Goal: Navigation & Orientation: Find specific page/section

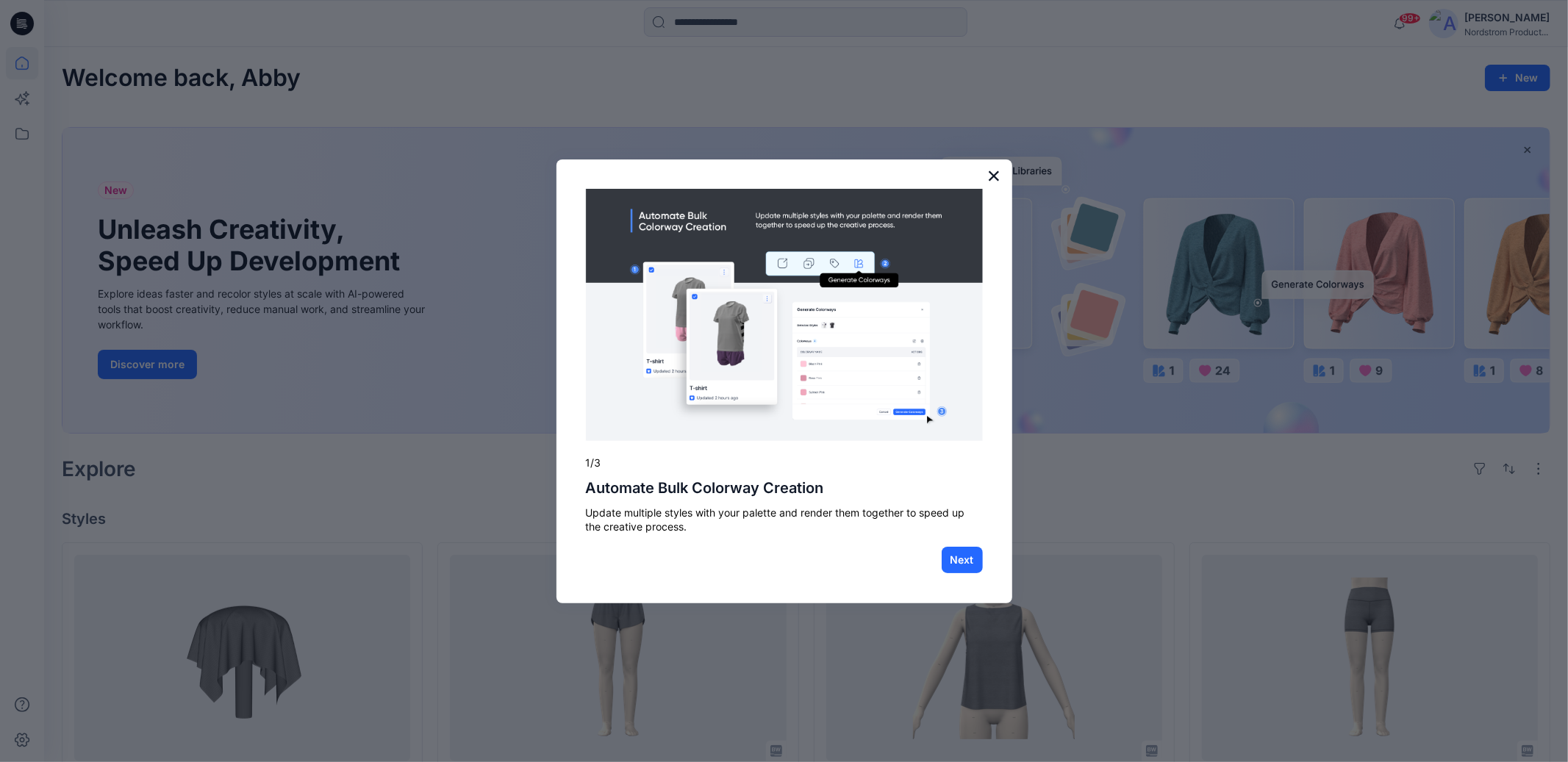
click at [997, 177] on button "×" at bounding box center [993, 176] width 14 height 24
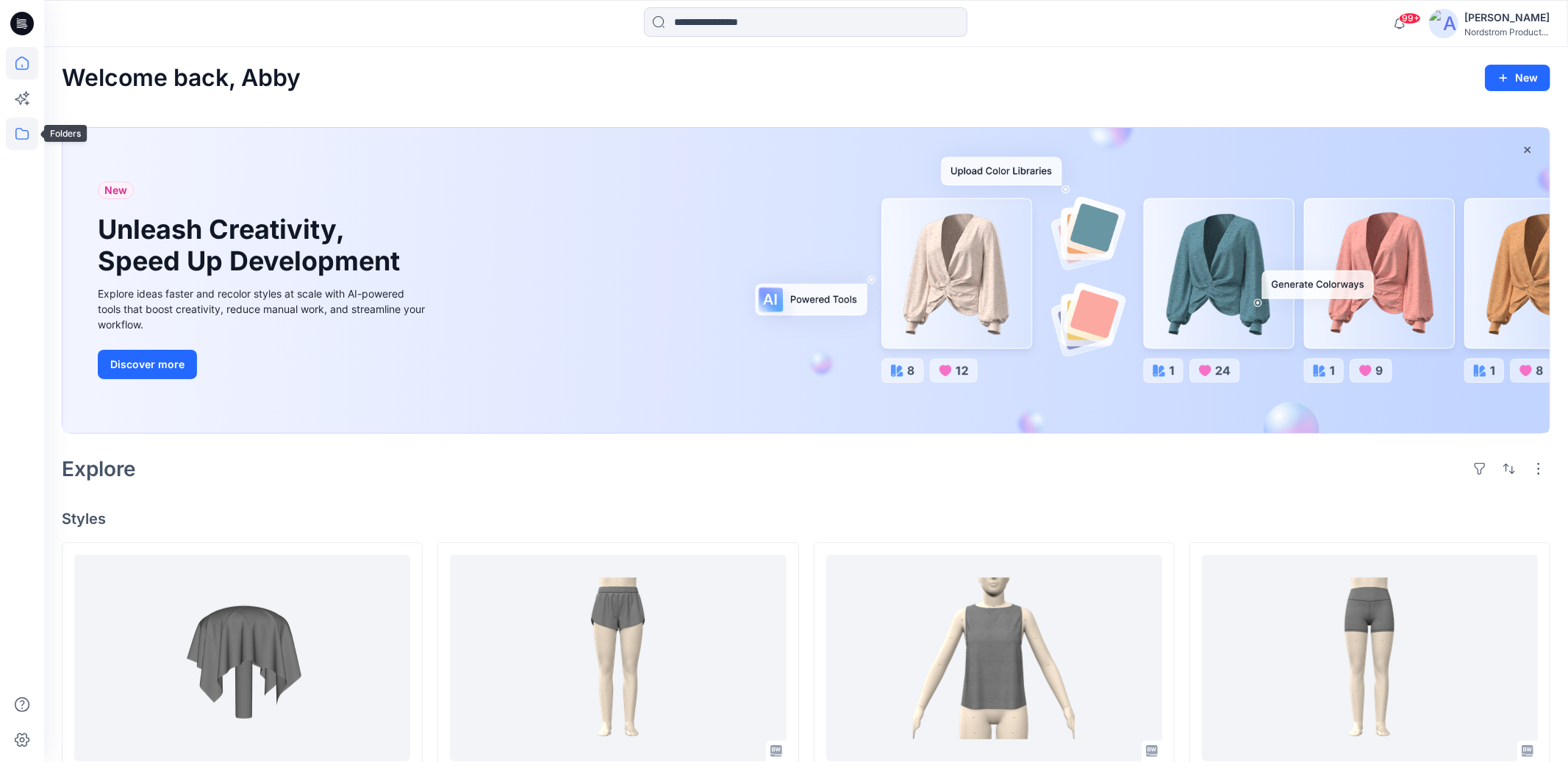
click at [16, 133] on icon at bounding box center [22, 134] width 33 height 33
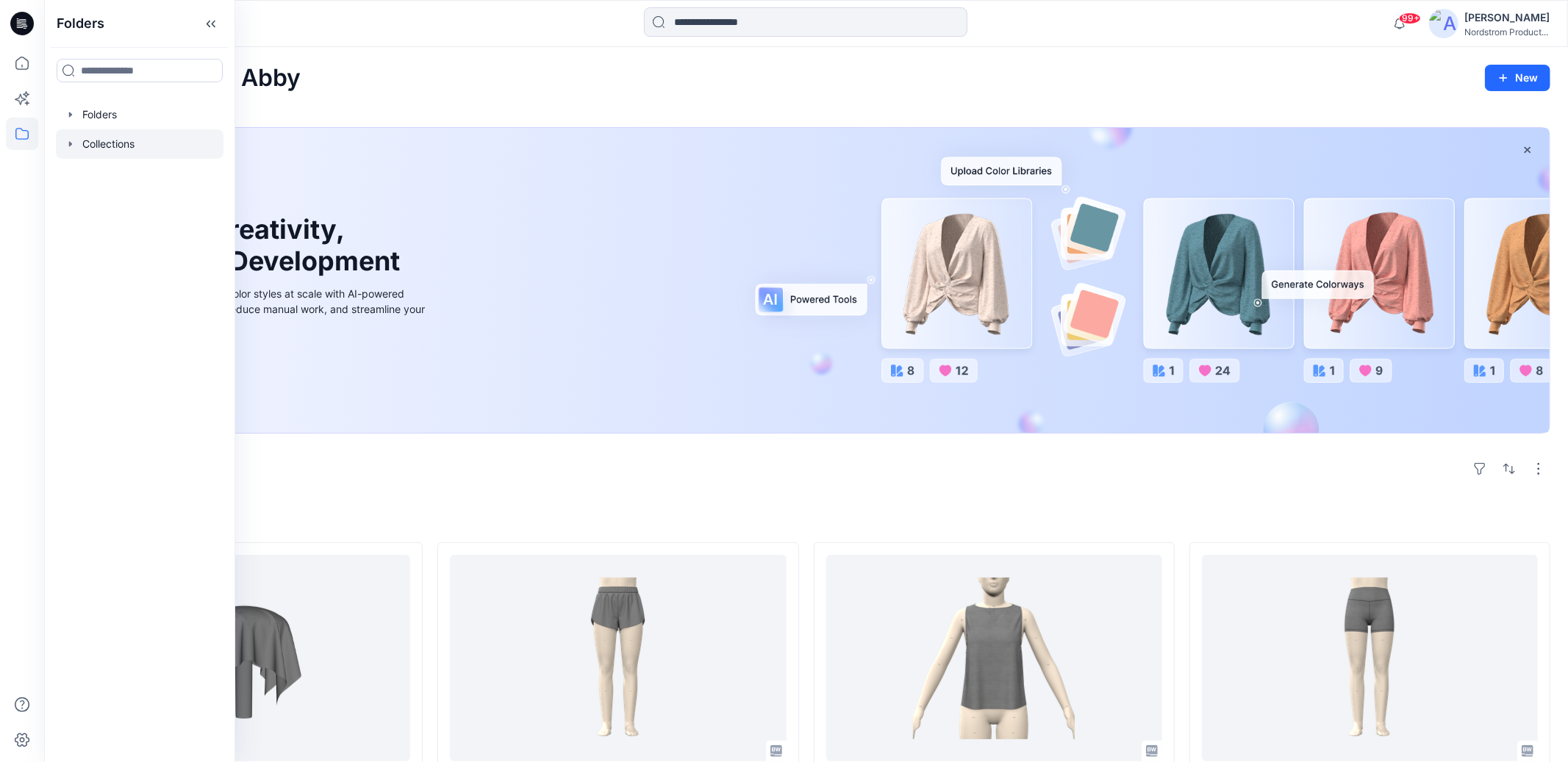
click at [131, 145] on div at bounding box center [139, 144] width 167 height 29
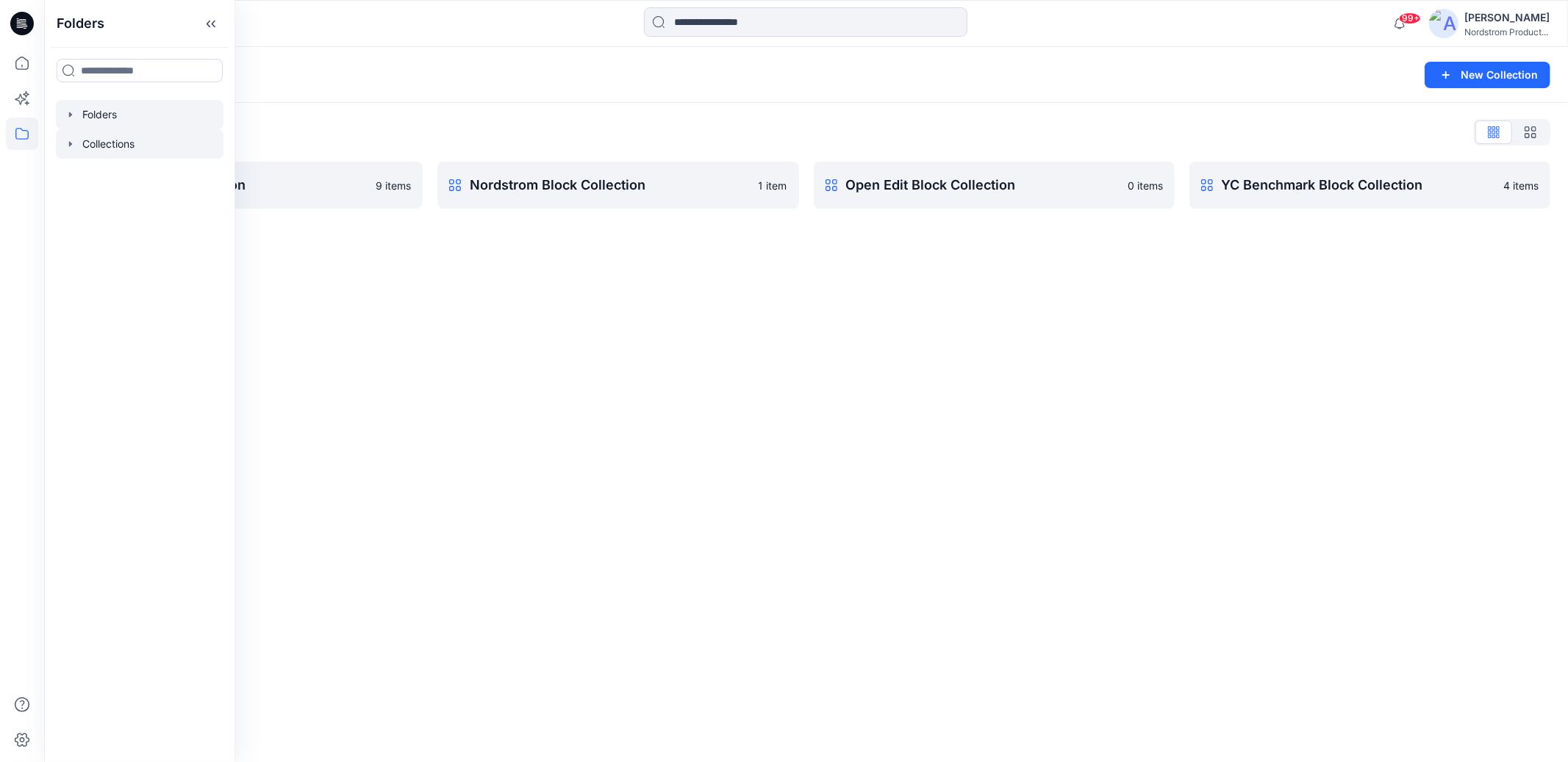
click at [120, 118] on div at bounding box center [139, 114] width 167 height 29
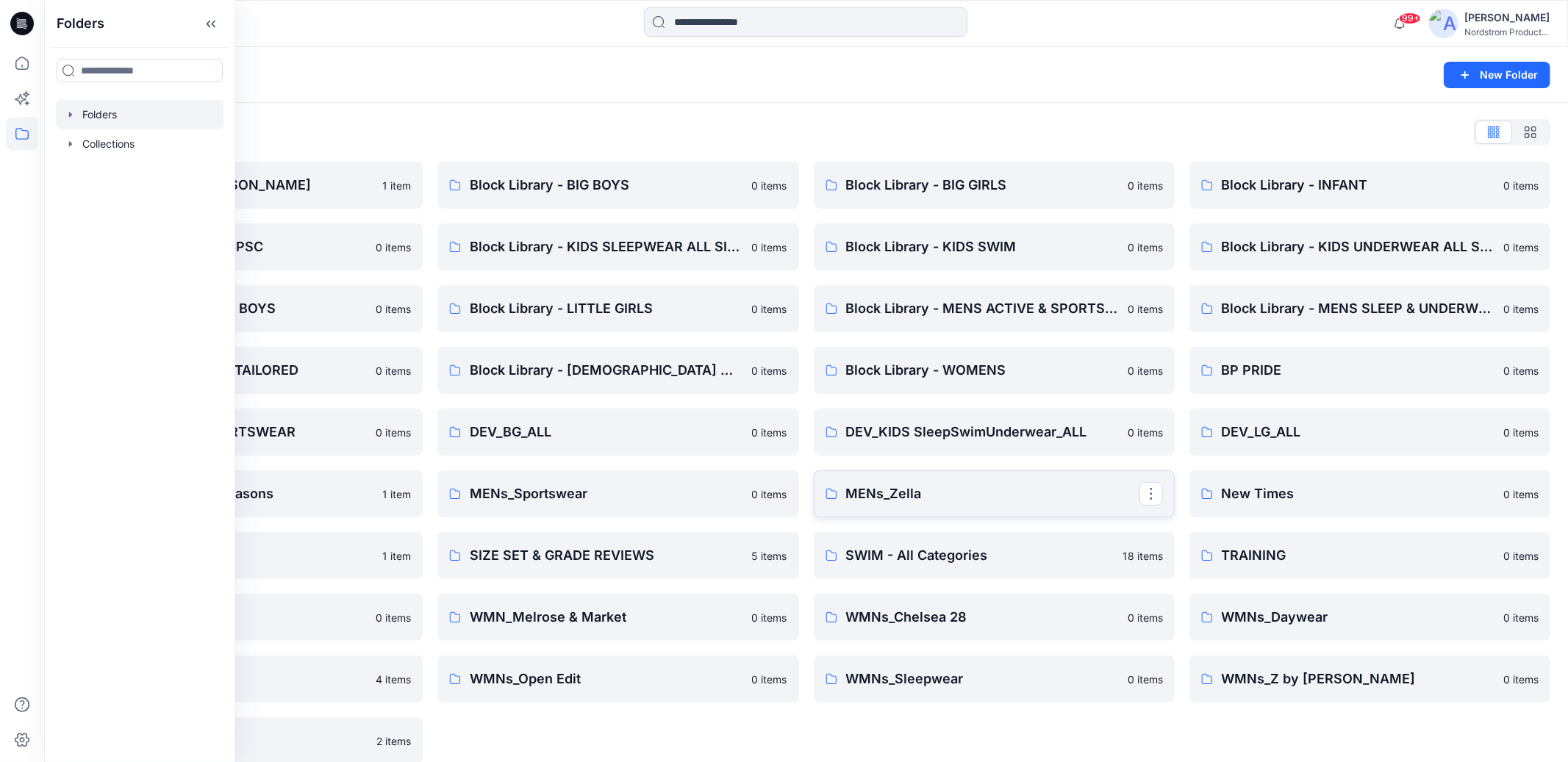
scroll to position [19, 0]
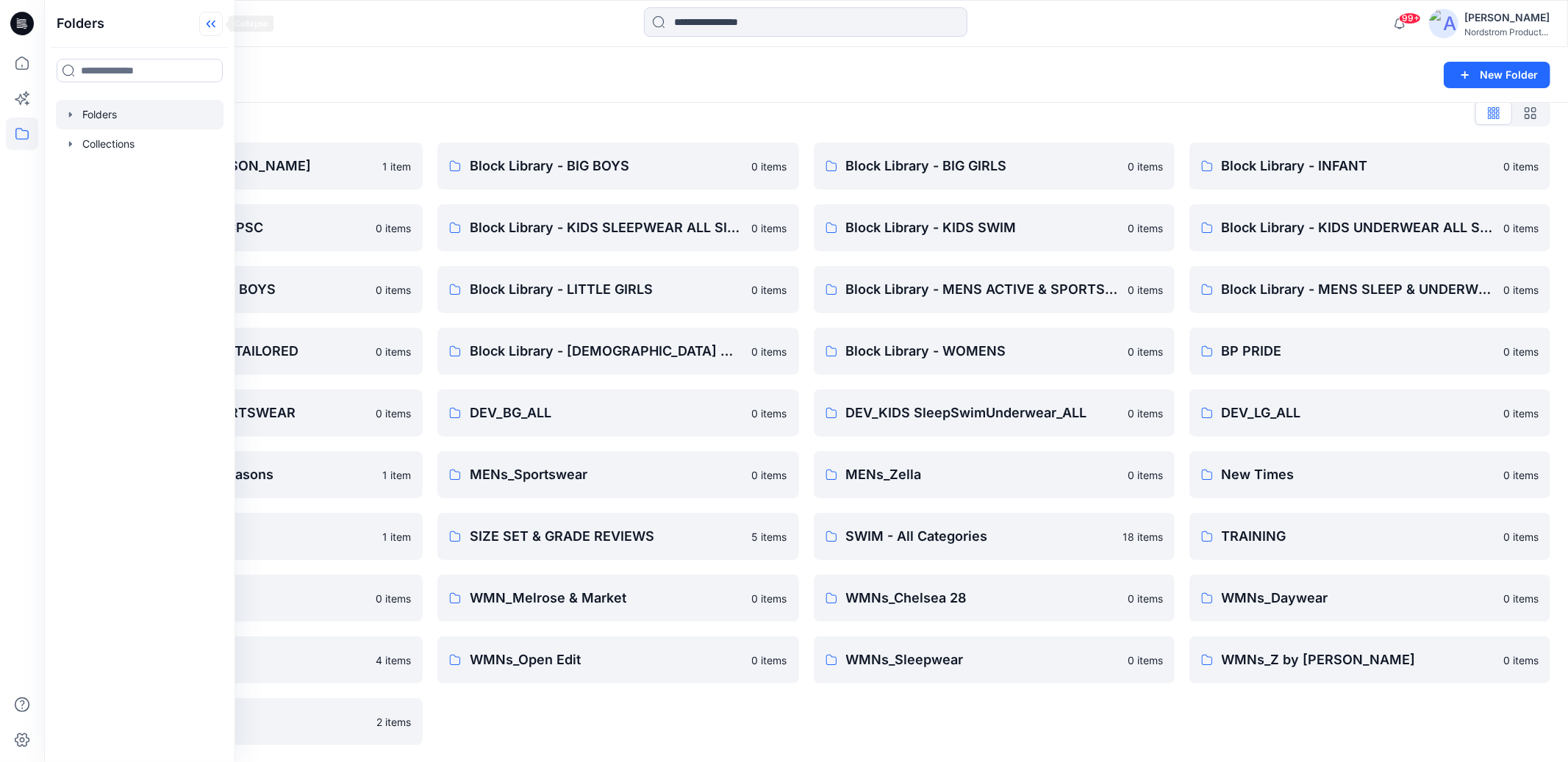
click at [208, 24] on icon at bounding box center [208, 24] width 4 height 7
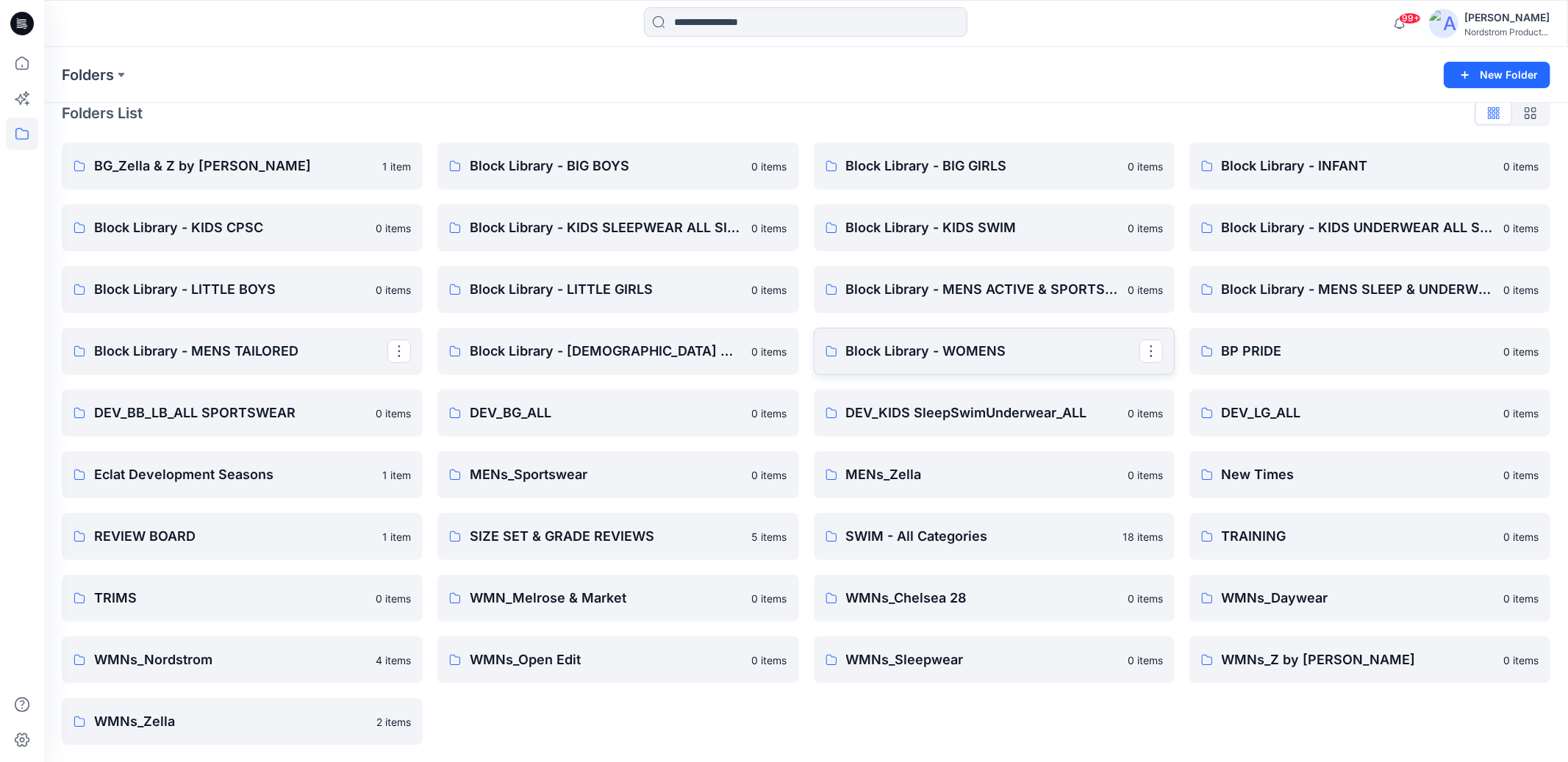
click at [983, 346] on p "Block Library - WOMENS" at bounding box center [993, 351] width 293 height 21
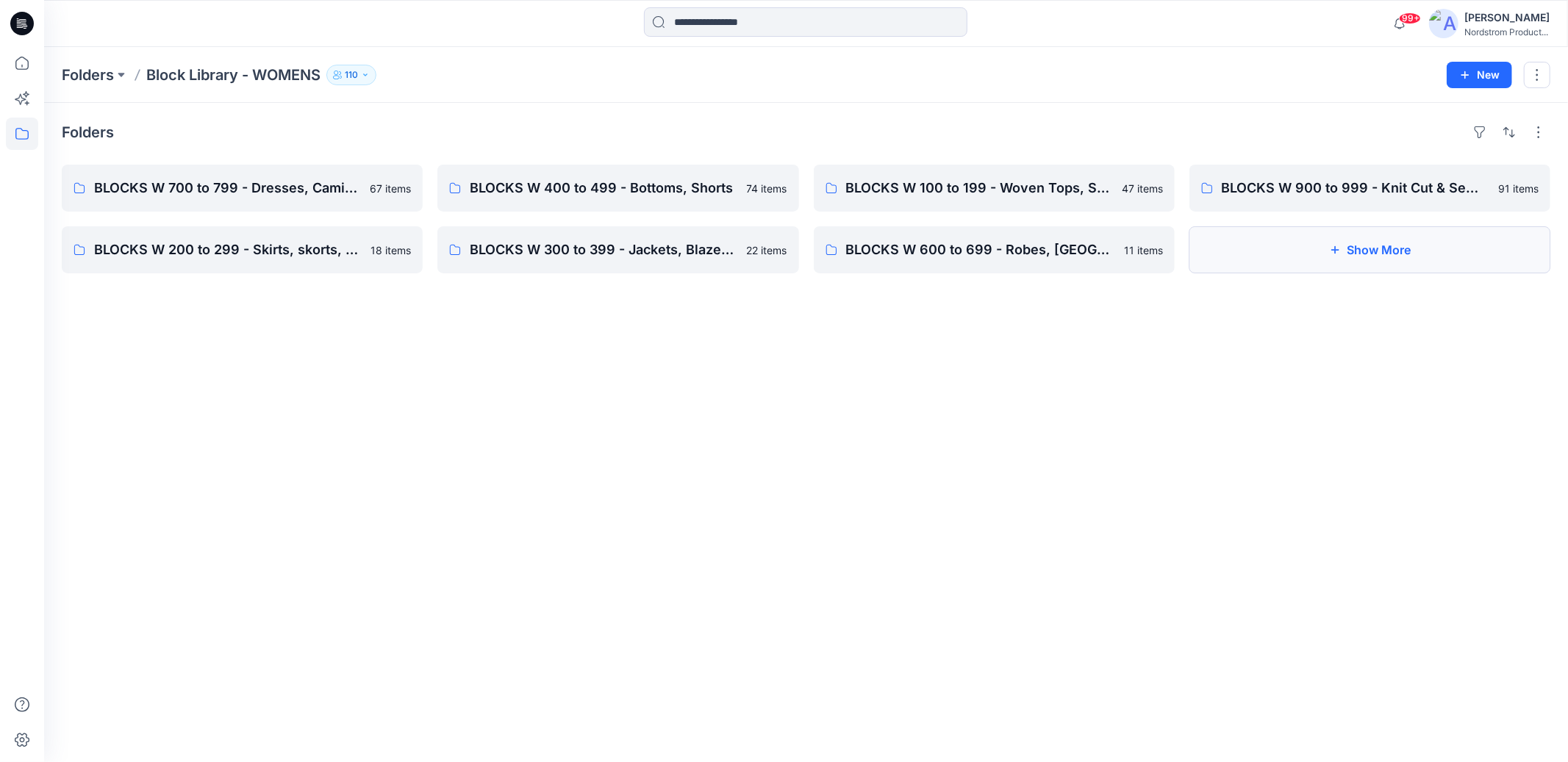
click at [1285, 244] on button "Show More" at bounding box center [1370, 250] width 361 height 47
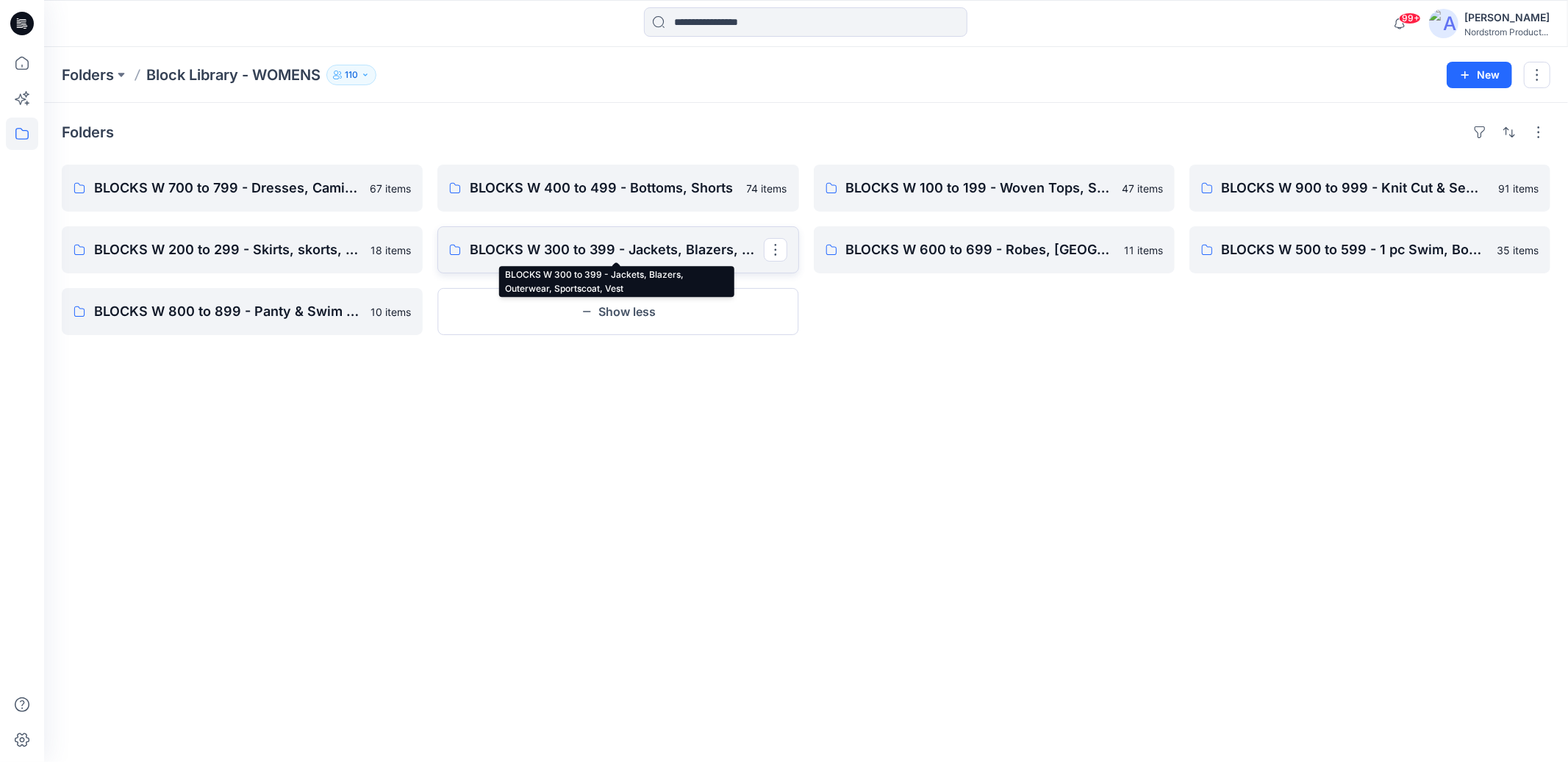
click at [604, 249] on p "BLOCKS W 300 to 399 - Jackets, Blazers, Outerwear, Sportscoat, Vest" at bounding box center [617, 250] width 293 height 21
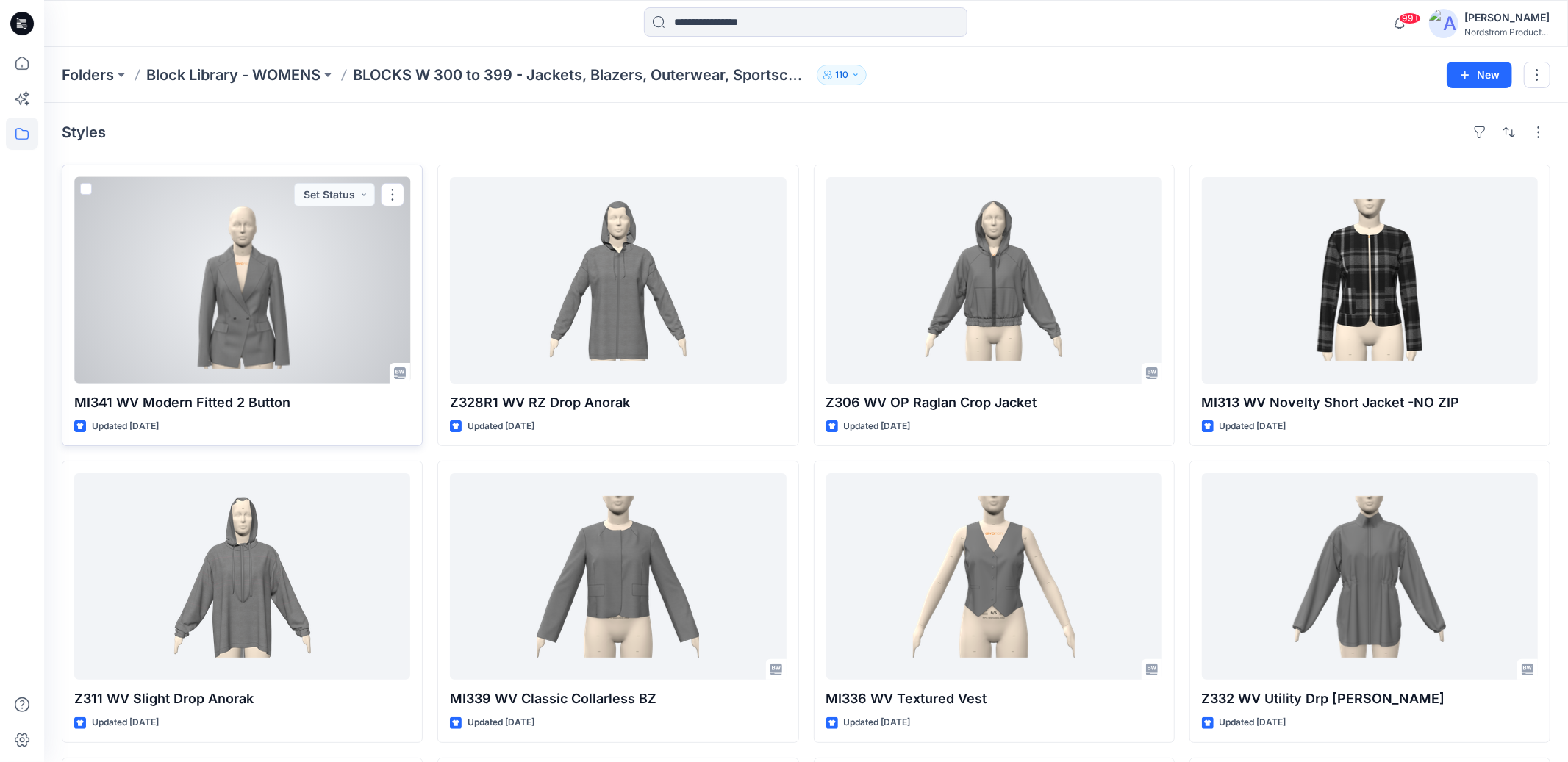
click at [303, 280] on div at bounding box center [242, 281] width 336 height 206
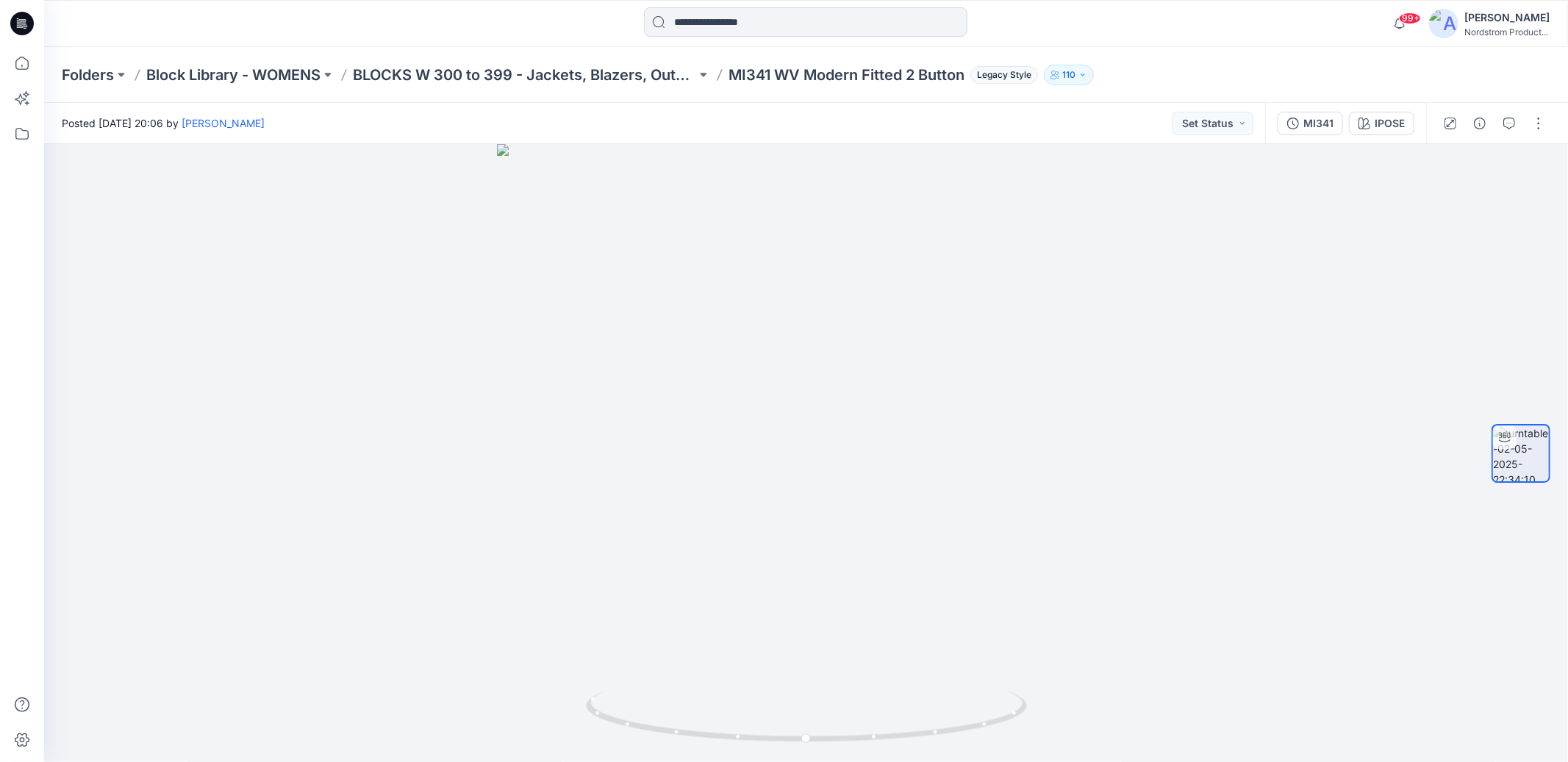
click at [1030, 126] on div "Posted [DATE] 20:06 by [PERSON_NAME] Set Status" at bounding box center [655, 123] width 1221 height 41
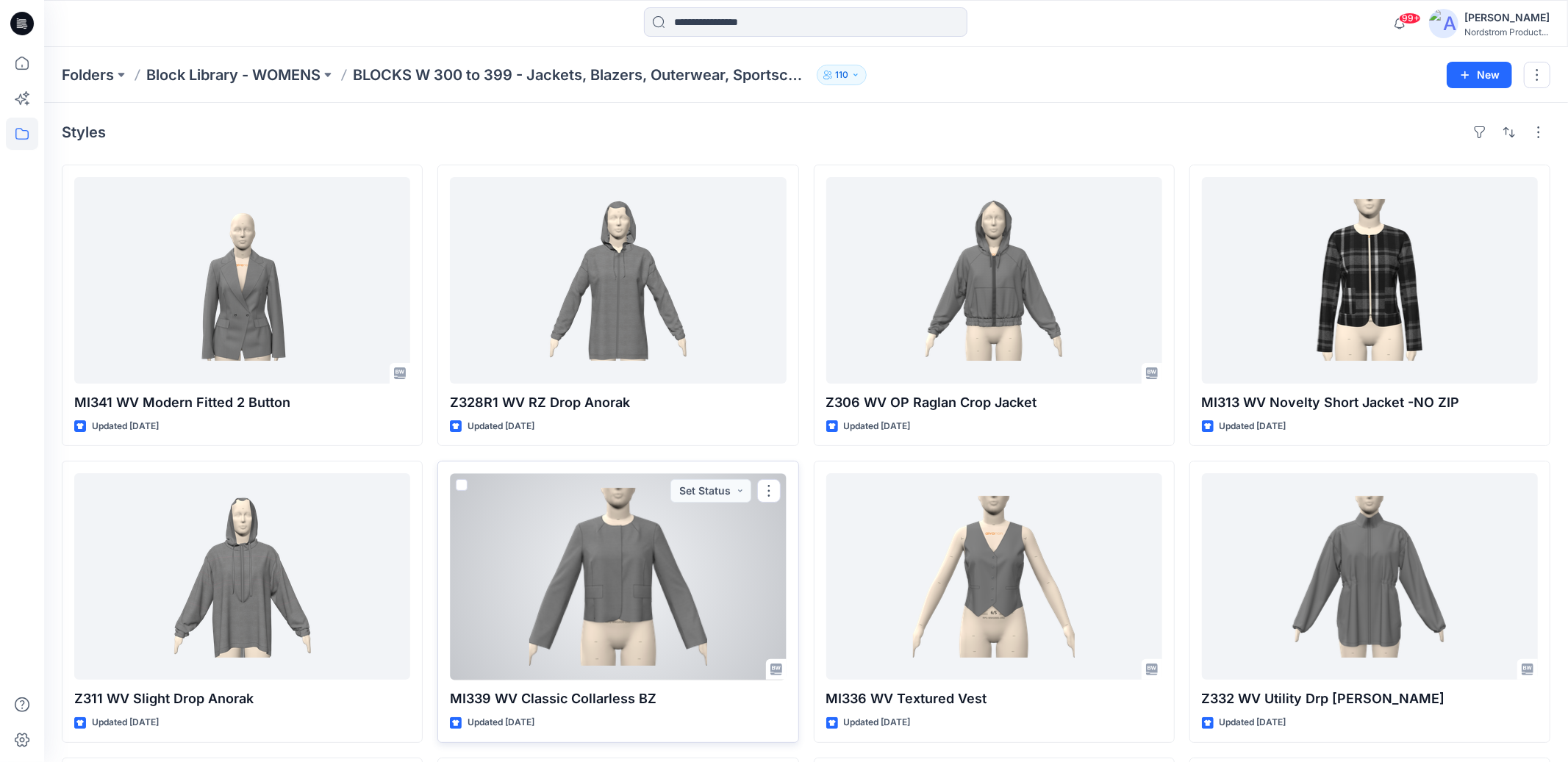
click at [674, 620] on div at bounding box center [617, 576] width 336 height 206
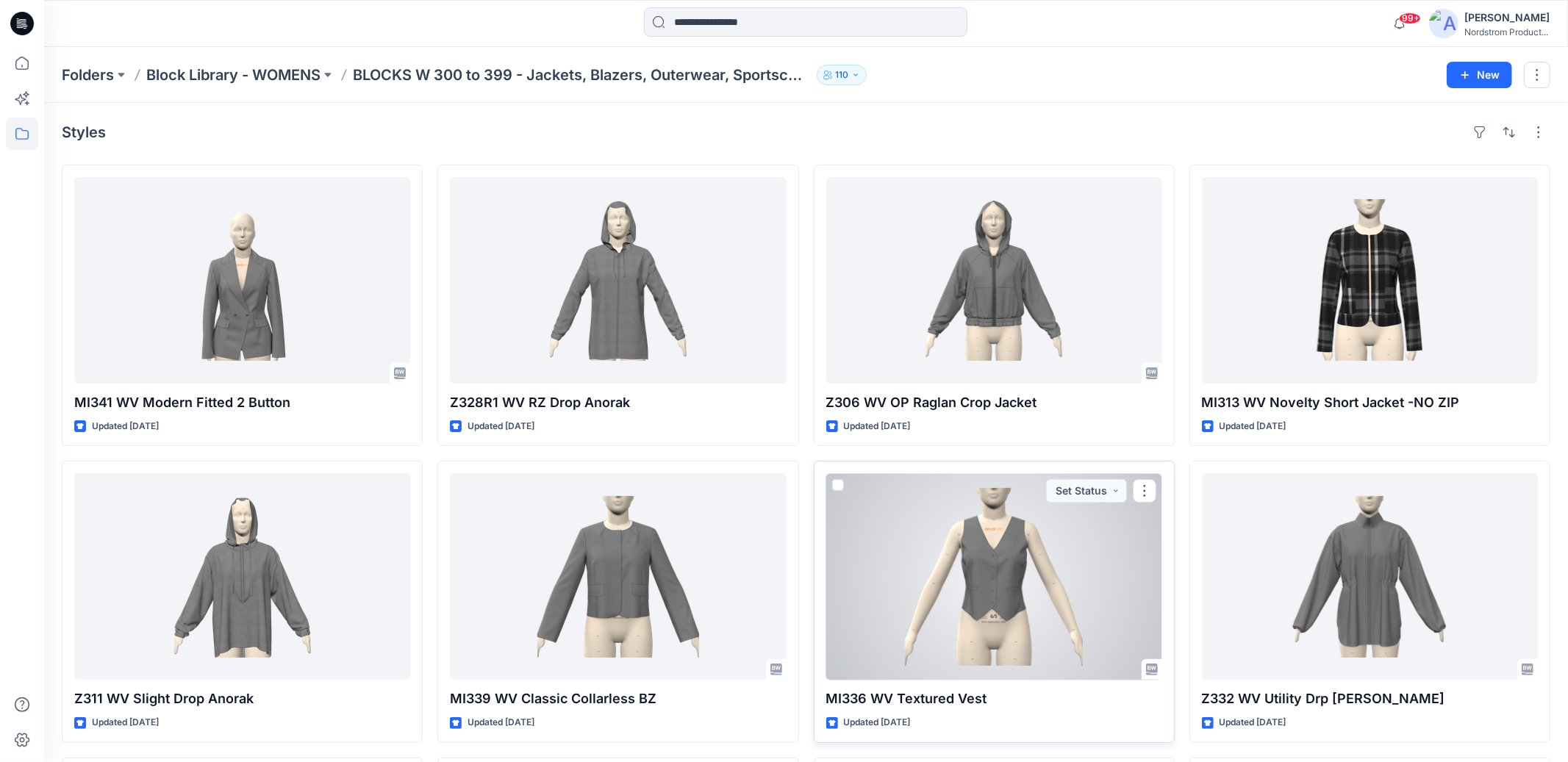
click at [1103, 597] on div at bounding box center [994, 576] width 336 height 206
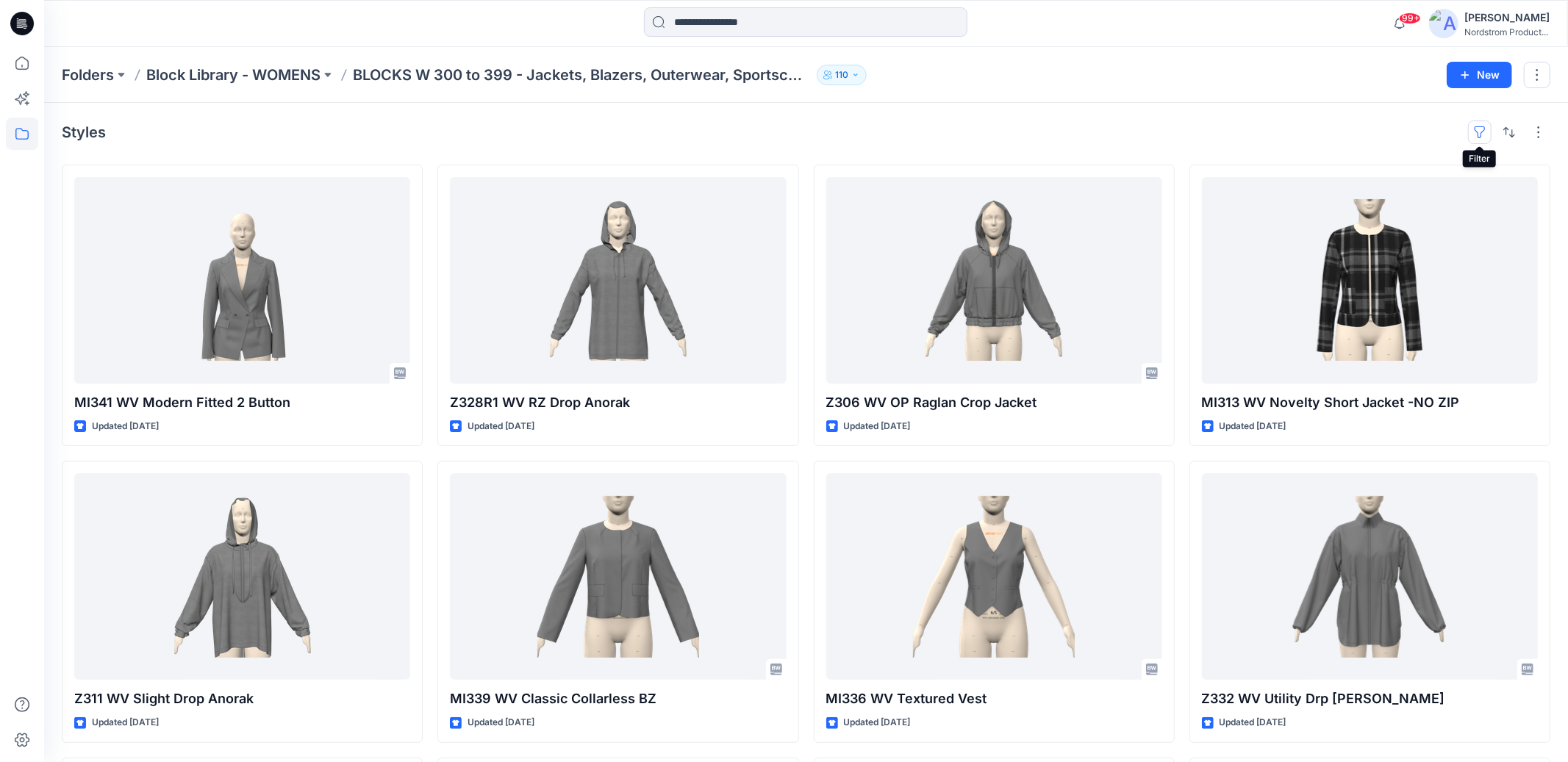
click at [1481, 134] on button "button" at bounding box center [1479, 132] width 24 height 24
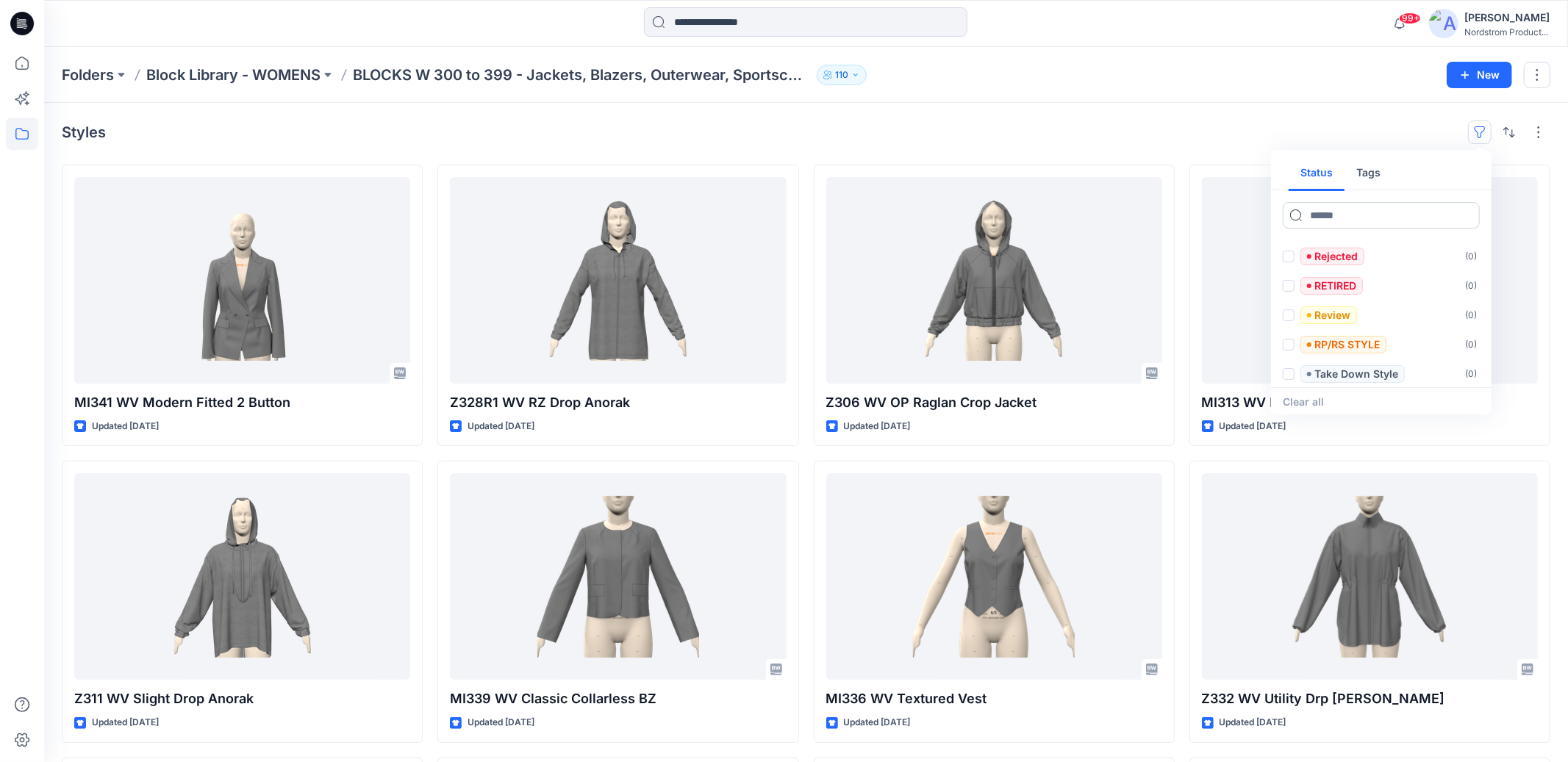
click at [1333, 213] on input at bounding box center [1382, 214] width 197 height 26
type input "******"
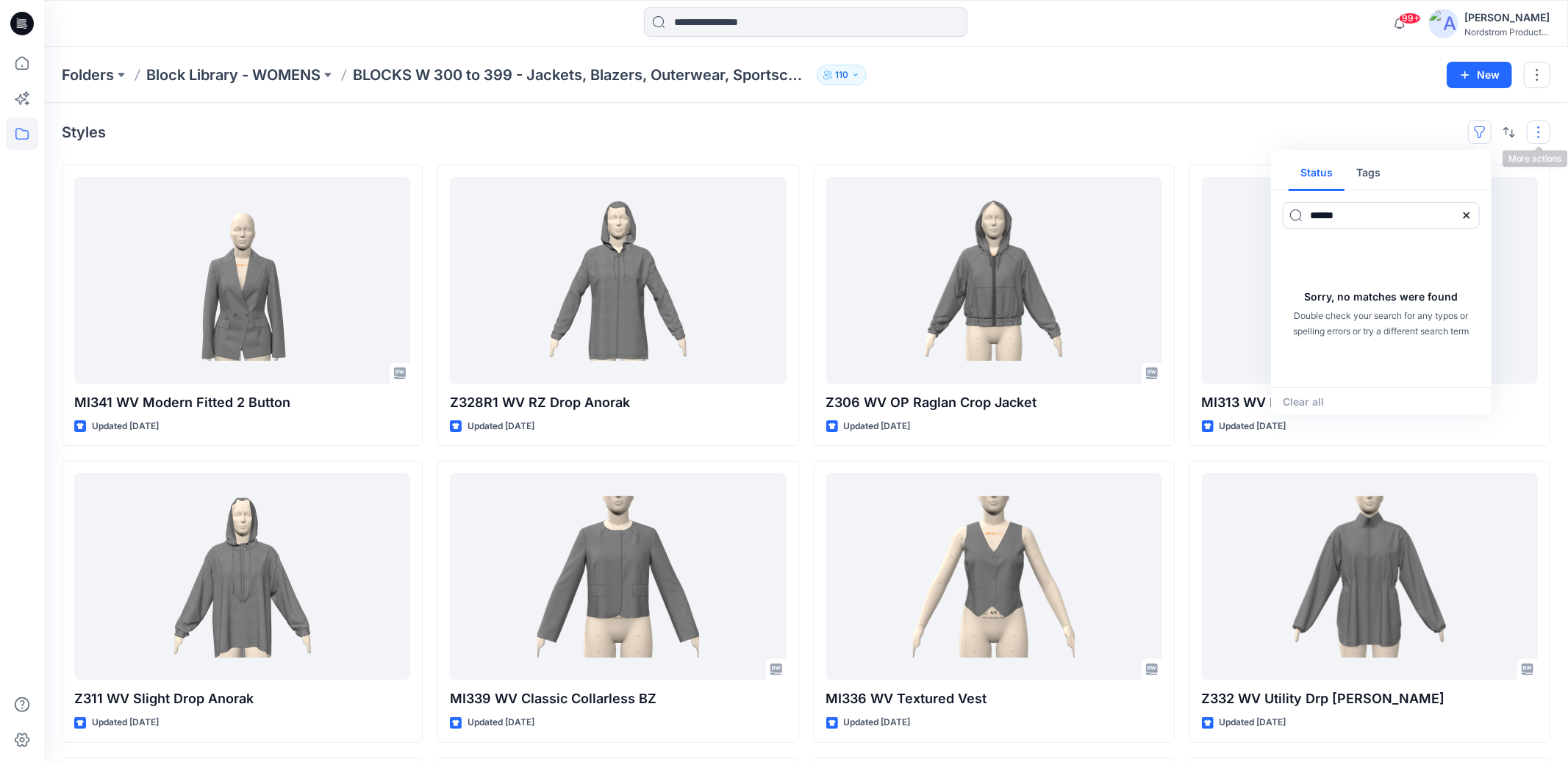
click at [1547, 127] on button "button" at bounding box center [1538, 132] width 24 height 24
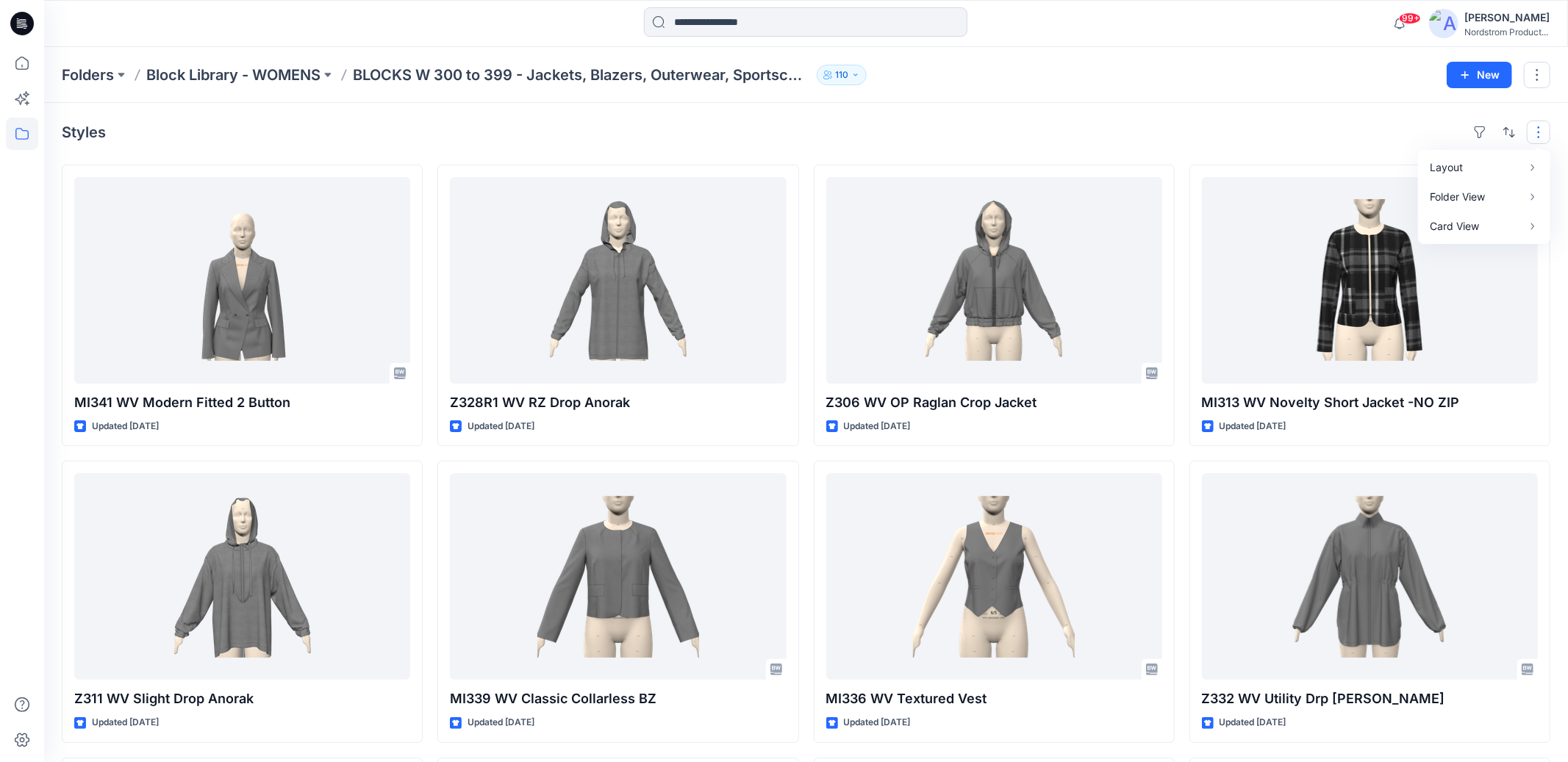
click at [1422, 103] on div "Styles Layout Grid Large Grid Folder View Compact Card Card View Card Info Tags…" at bounding box center [806, 606] width 1524 height 1006
click at [1538, 83] on button "button" at bounding box center [1536, 74] width 26 height 26
click at [1342, 114] on div "Styles MI341 WV Modern Fitted 2 Button Updated [DATE] Z311 WV Slight Drop Anora…" at bounding box center [806, 606] width 1524 height 1006
click at [1505, 135] on button "button" at bounding box center [1509, 132] width 24 height 24
click at [1420, 124] on div "Styles Last update A to Z" at bounding box center [806, 132] width 1488 height 24
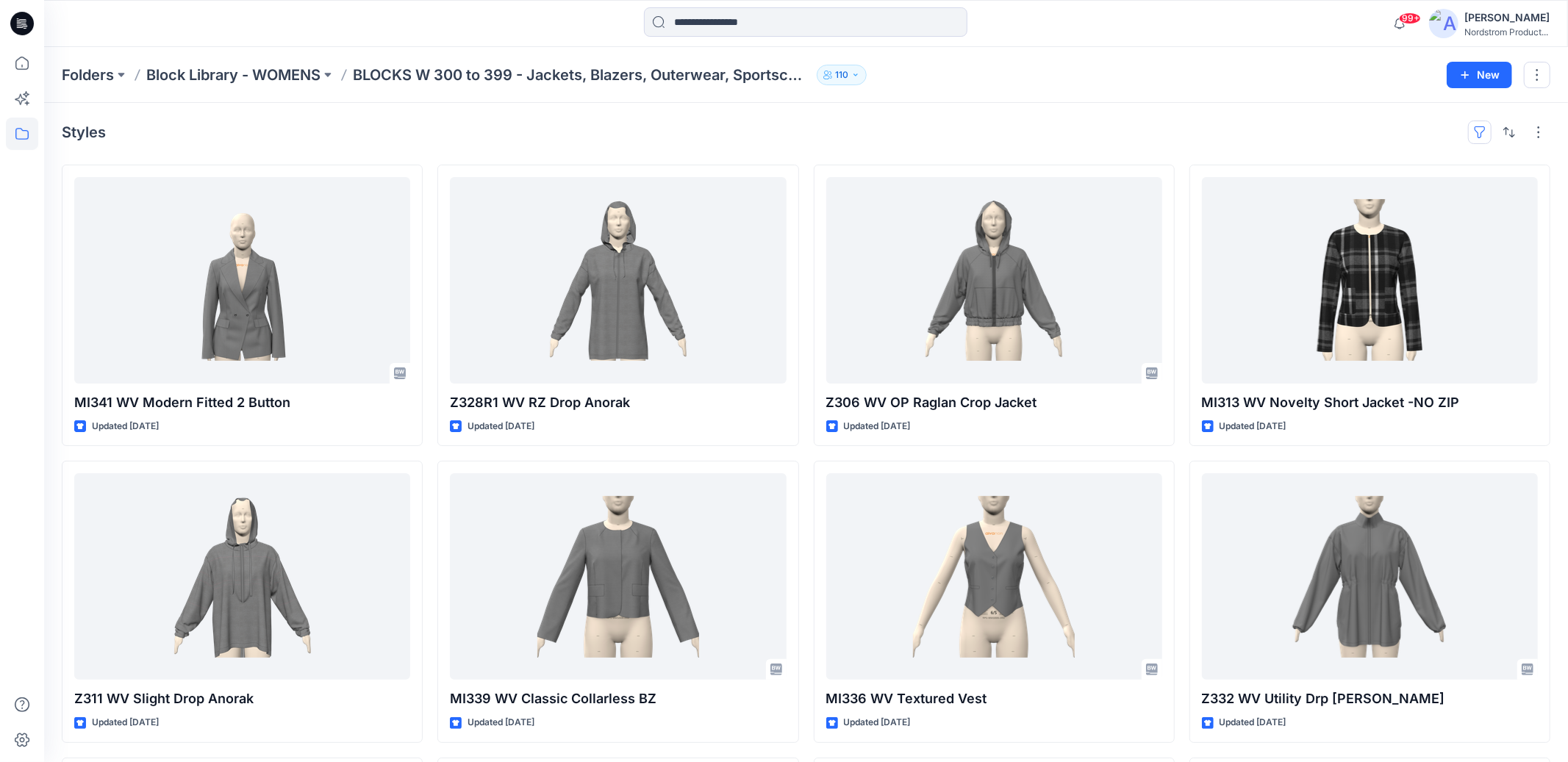
click at [1477, 131] on button "button" at bounding box center [1479, 132] width 24 height 24
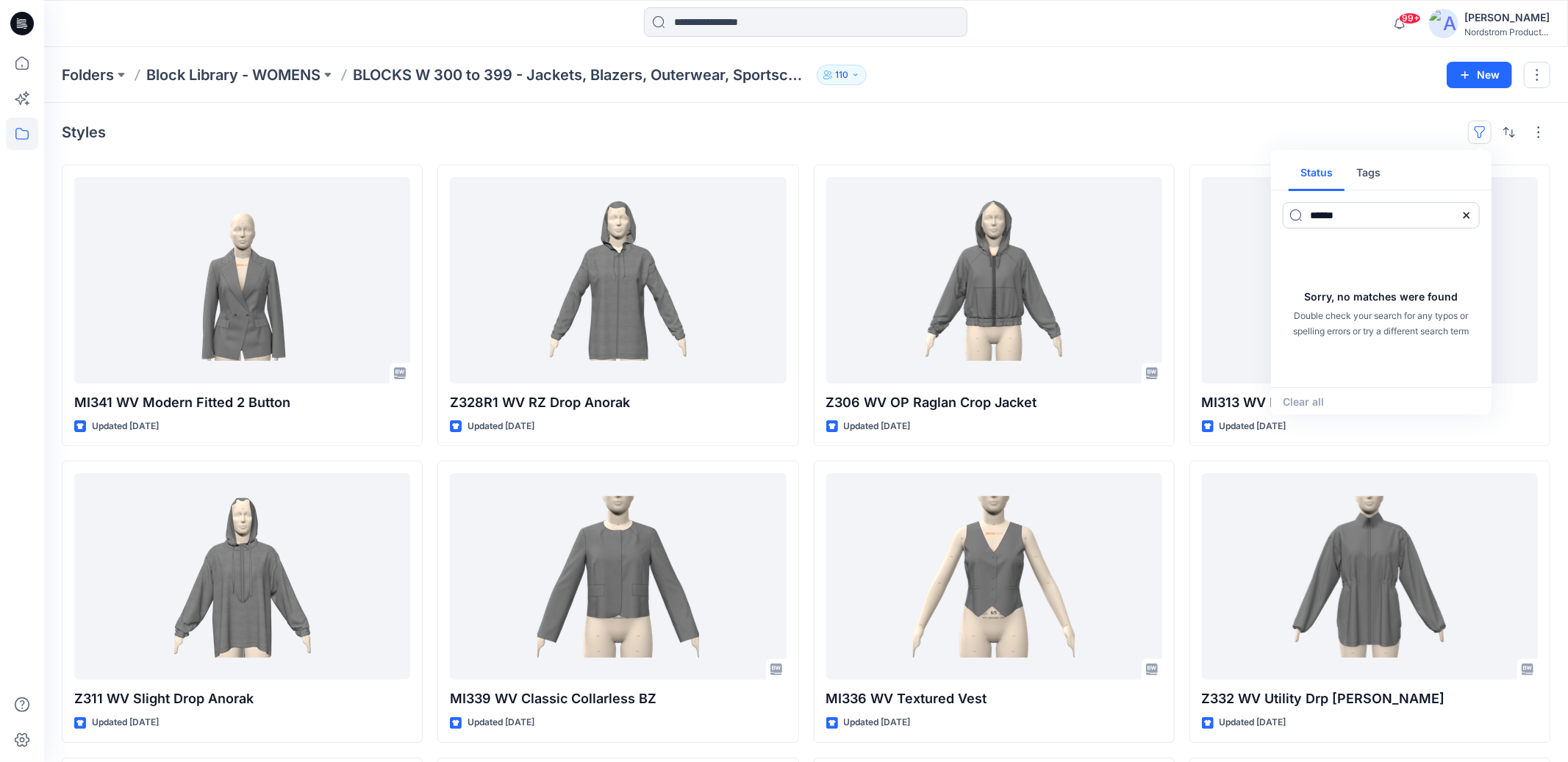
click at [1397, 217] on input "******" at bounding box center [1382, 214] width 197 height 26
click at [1366, 175] on button "Tags" at bounding box center [1368, 173] width 48 height 35
click at [1357, 224] on input "******" at bounding box center [1382, 214] width 197 height 26
click at [1305, 402] on div "Clear all" at bounding box center [1382, 402] width 221 height 29
click at [1467, 213] on icon at bounding box center [1466, 214] width 12 height 12
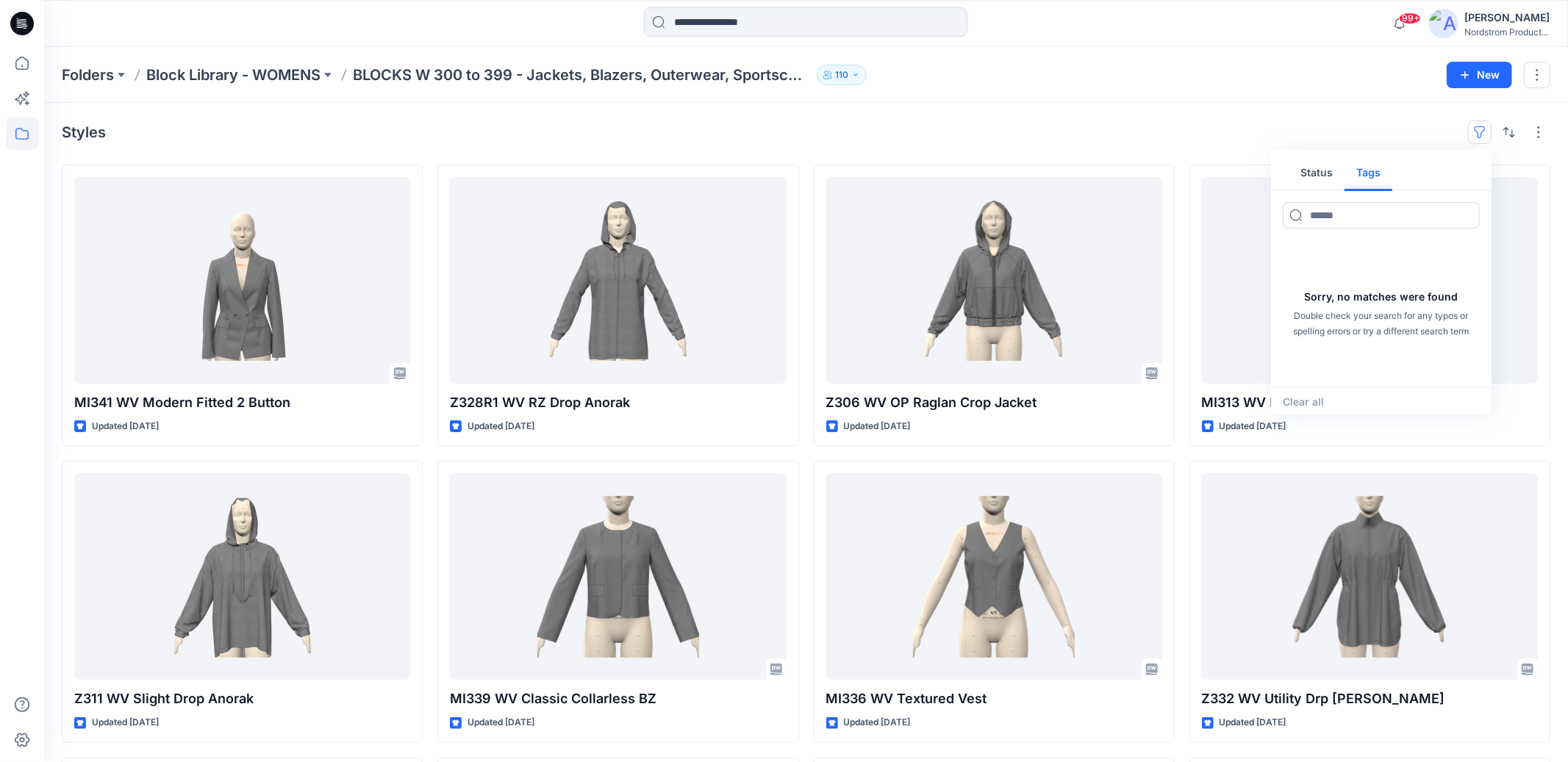
click at [1228, 125] on div "Styles Status Tags Sorry, no matches were found Double check your search for an…" at bounding box center [806, 132] width 1488 height 24
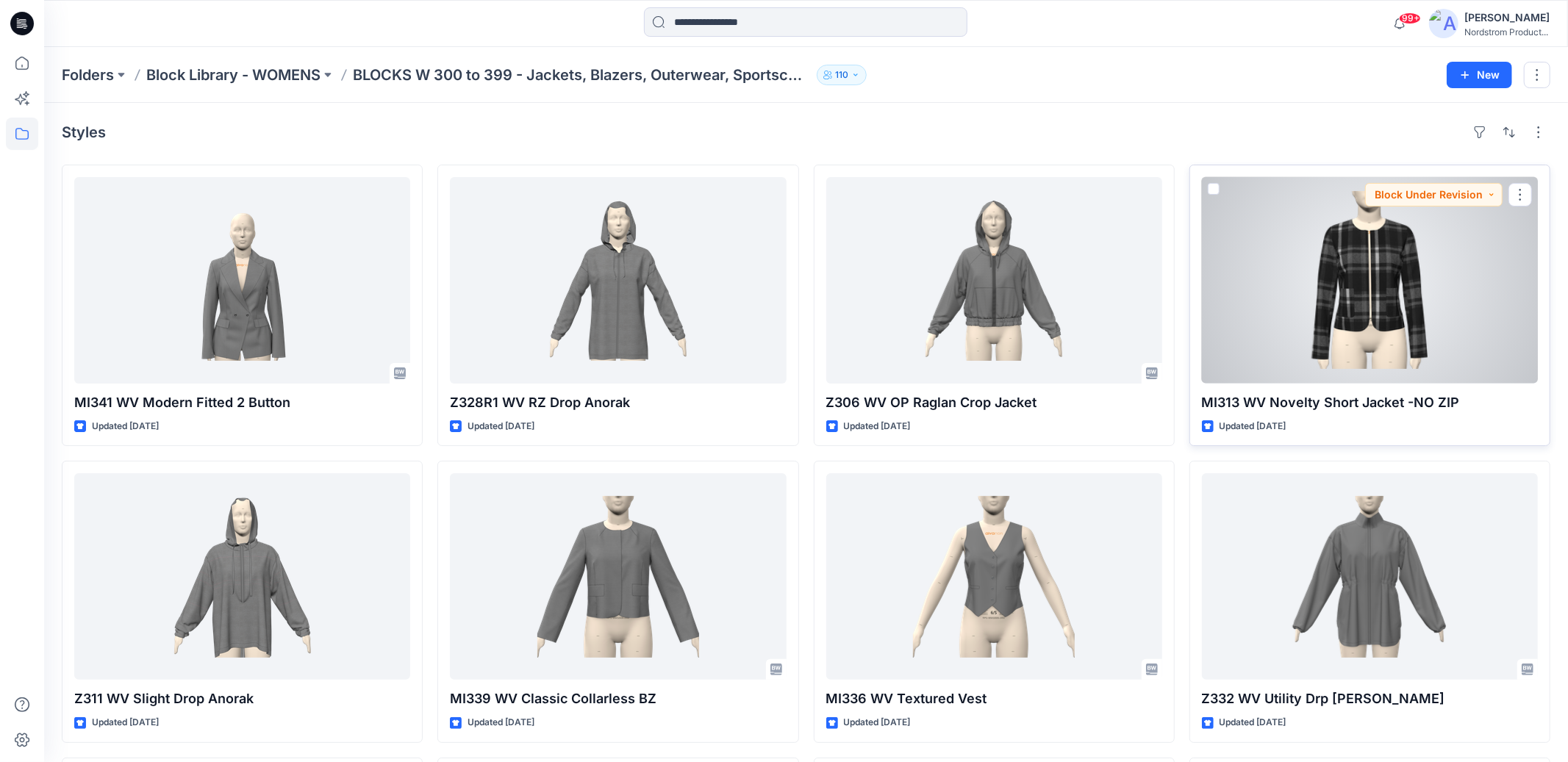
click at [1372, 283] on div at bounding box center [1370, 281] width 336 height 206
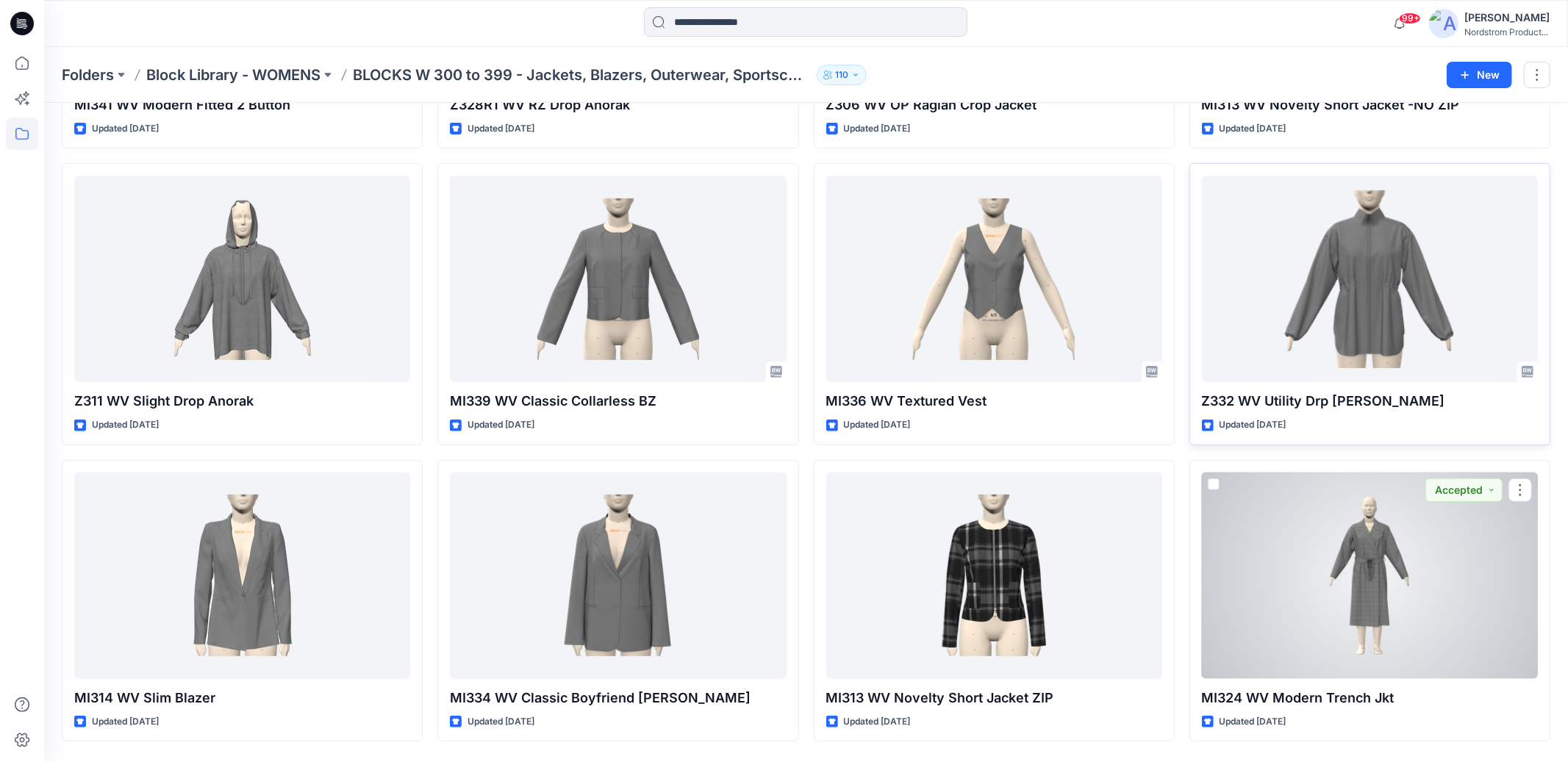
scroll to position [348, 0]
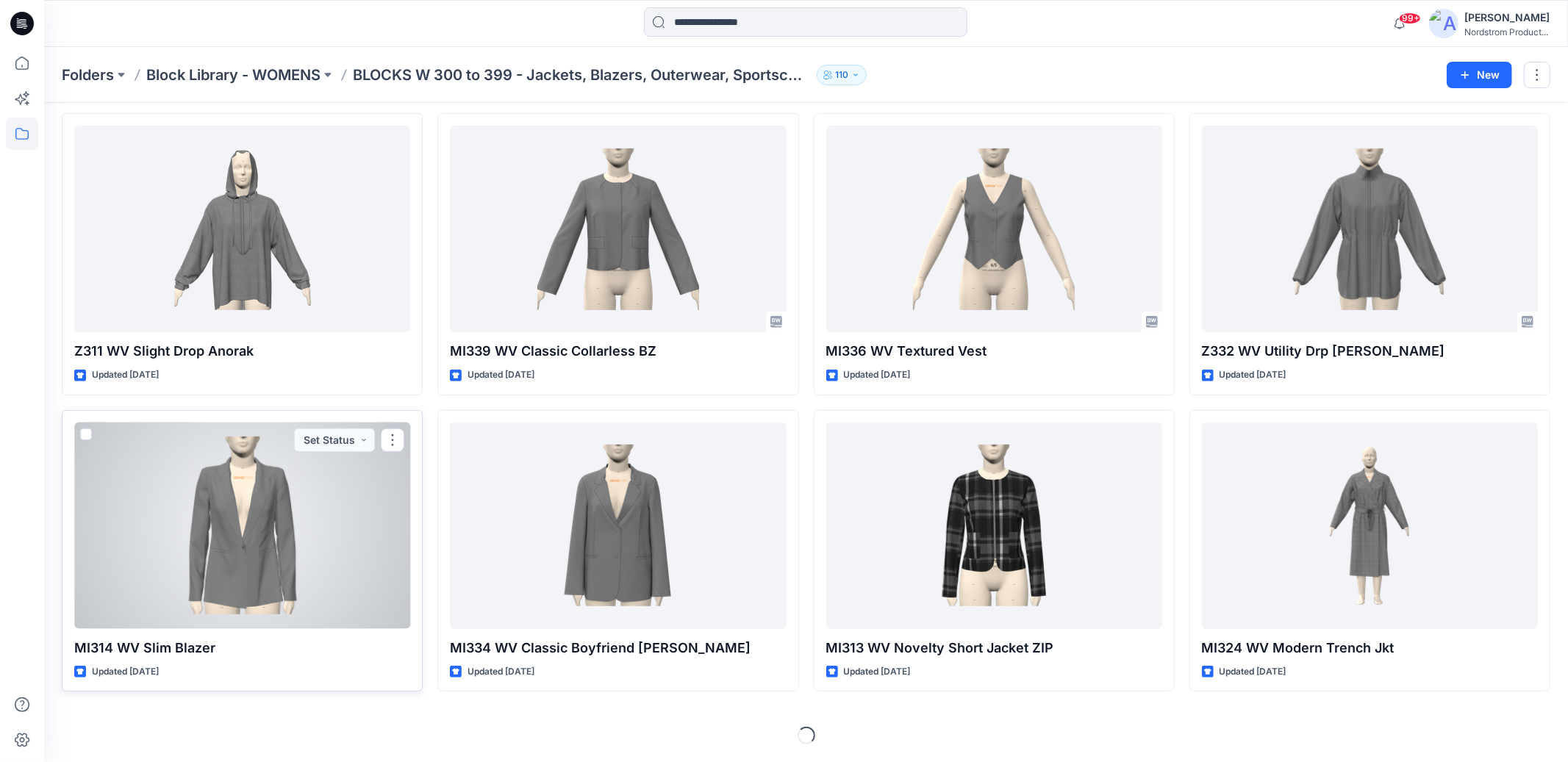
click at [299, 594] on div at bounding box center [242, 526] width 336 height 206
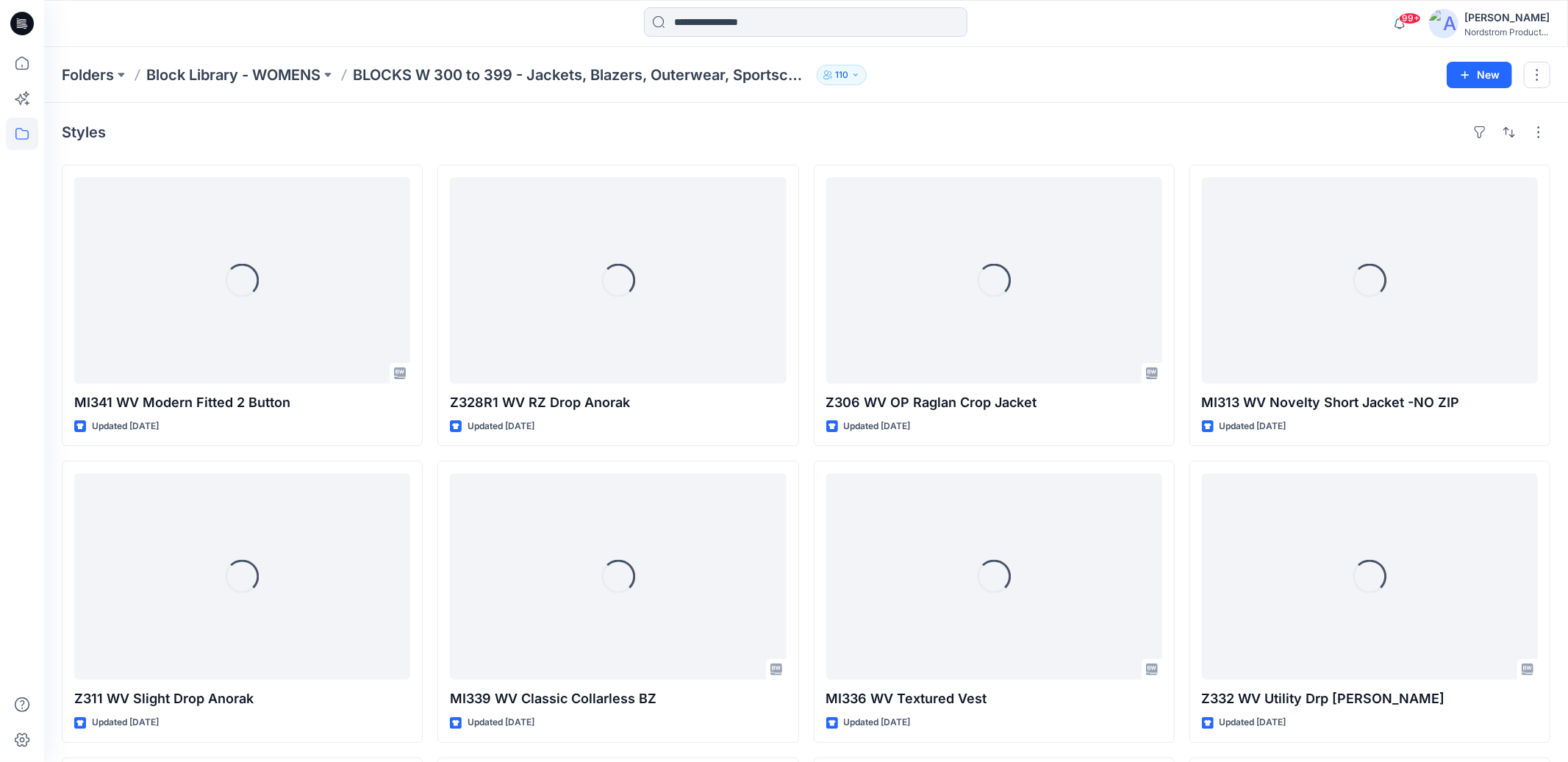
scroll to position [348, 0]
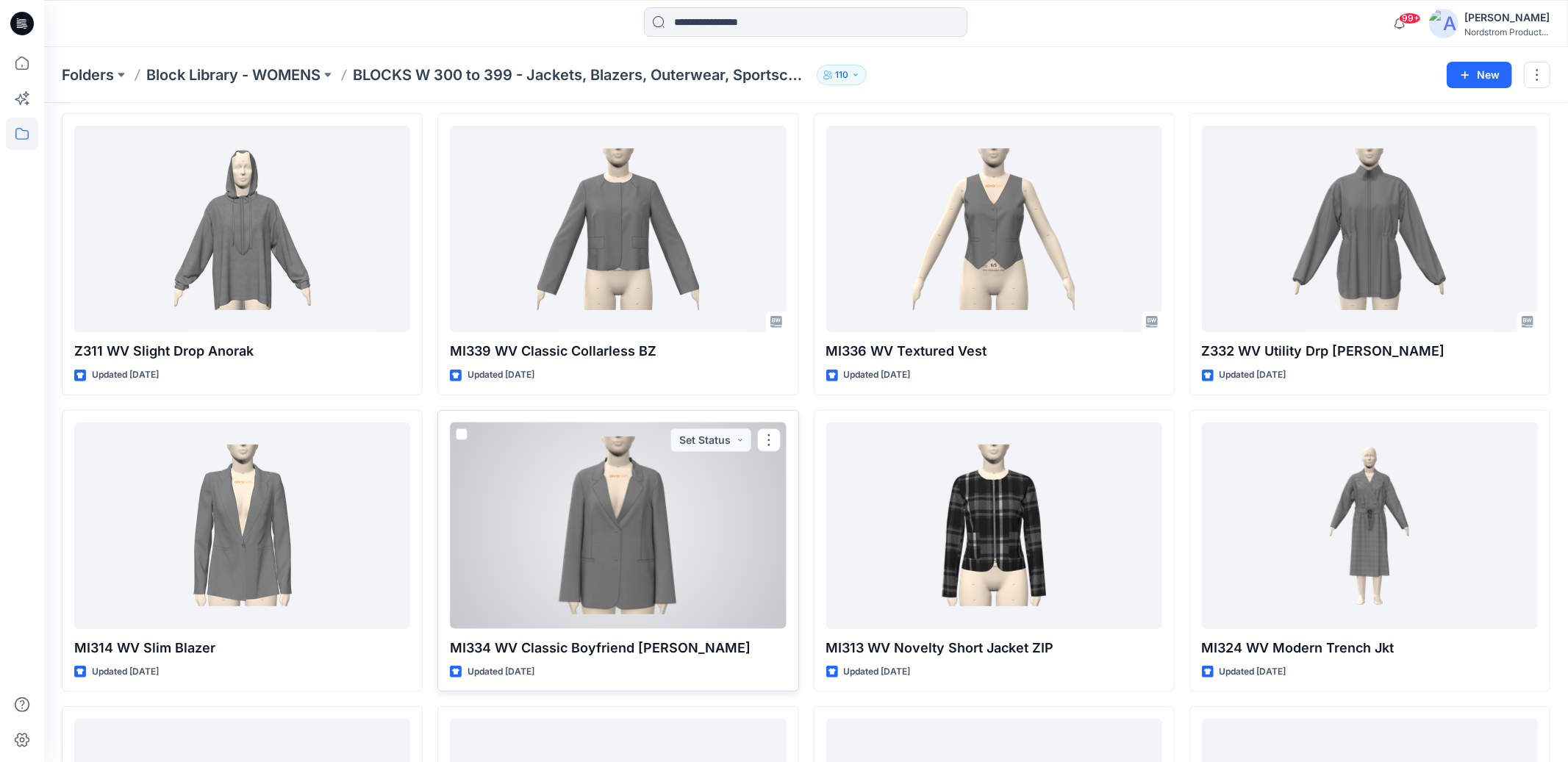
click at [698, 570] on div at bounding box center [617, 526] width 336 height 206
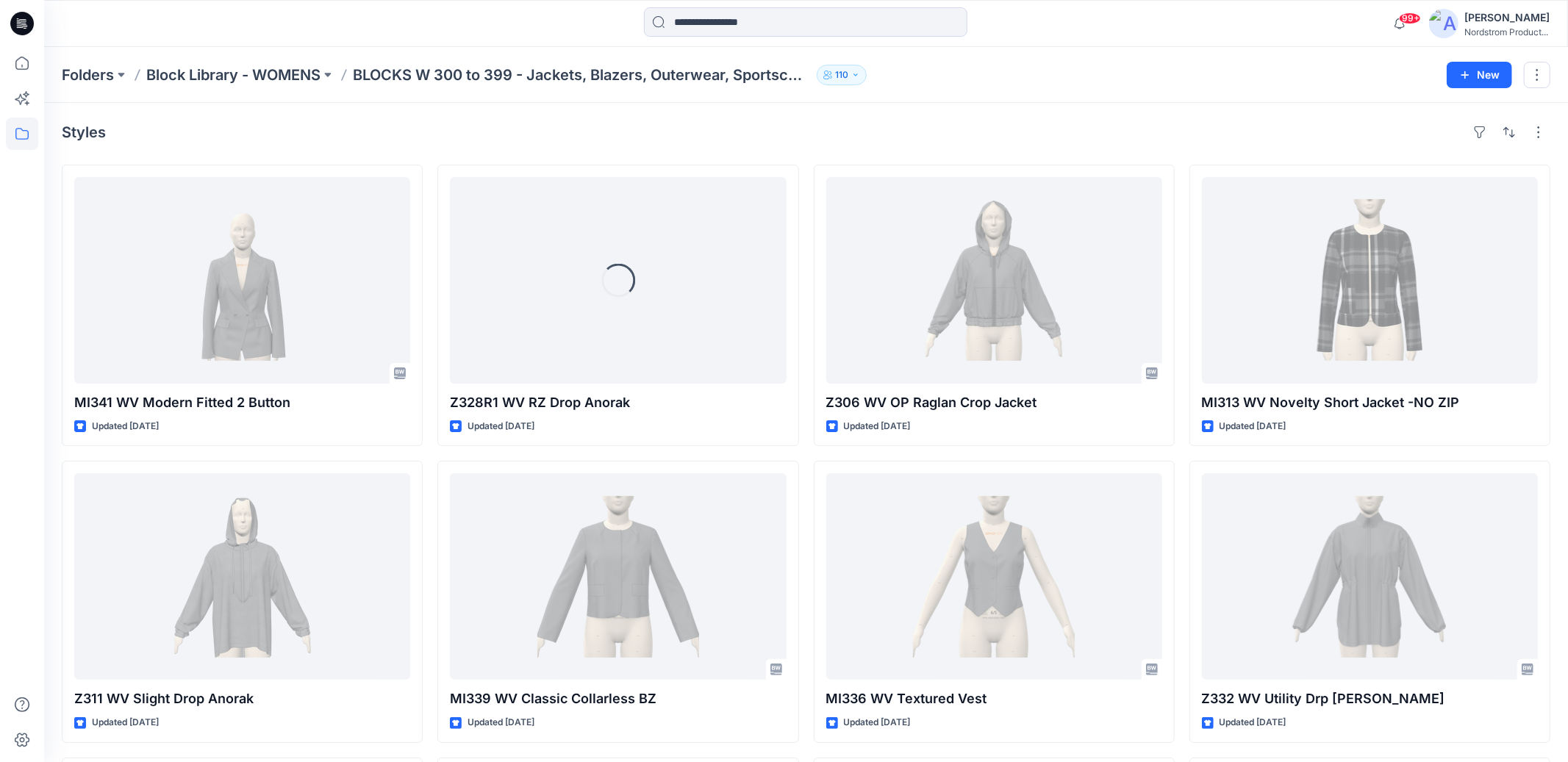
scroll to position [348, 0]
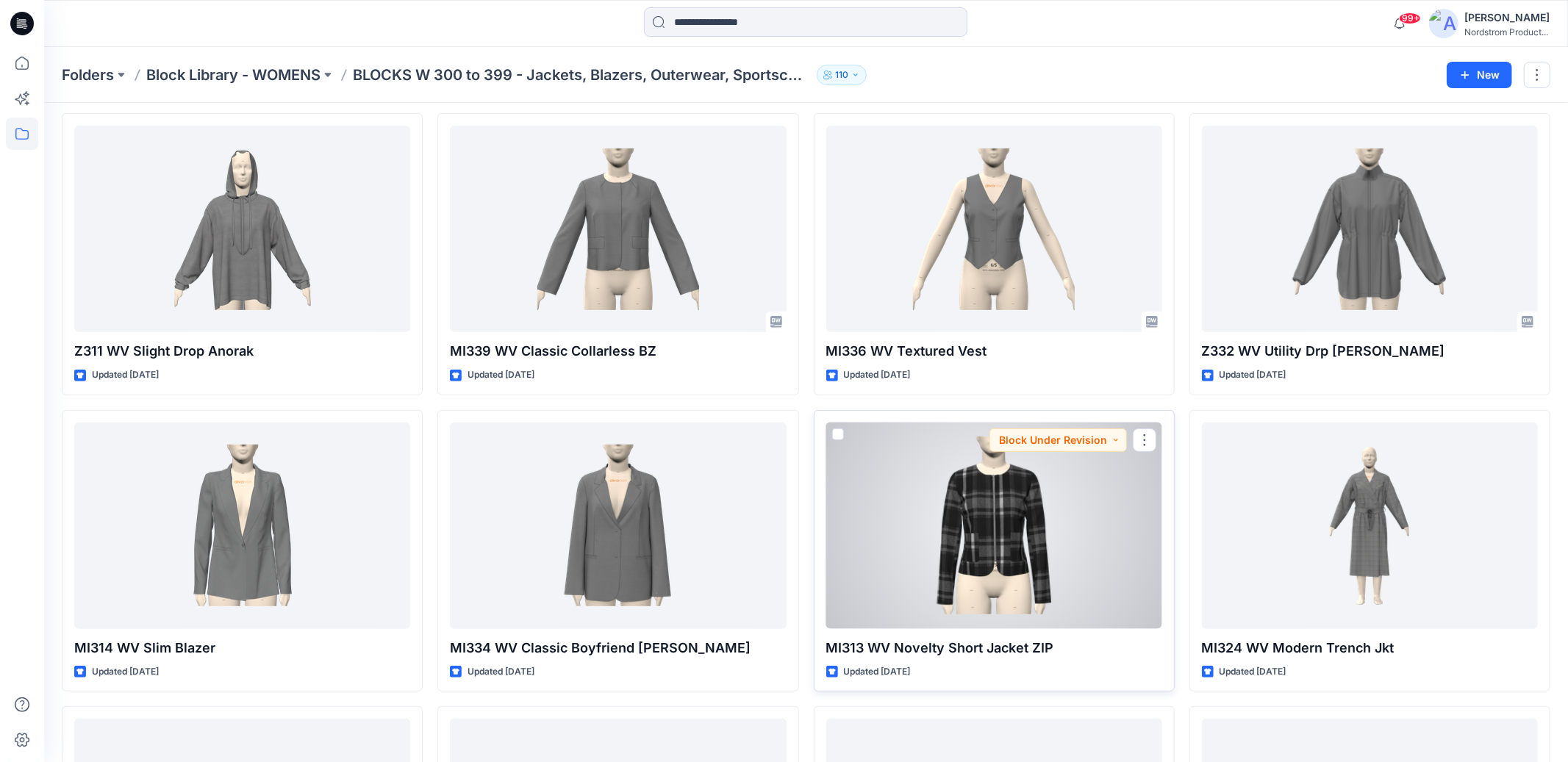
click at [1059, 549] on div at bounding box center [994, 526] width 336 height 206
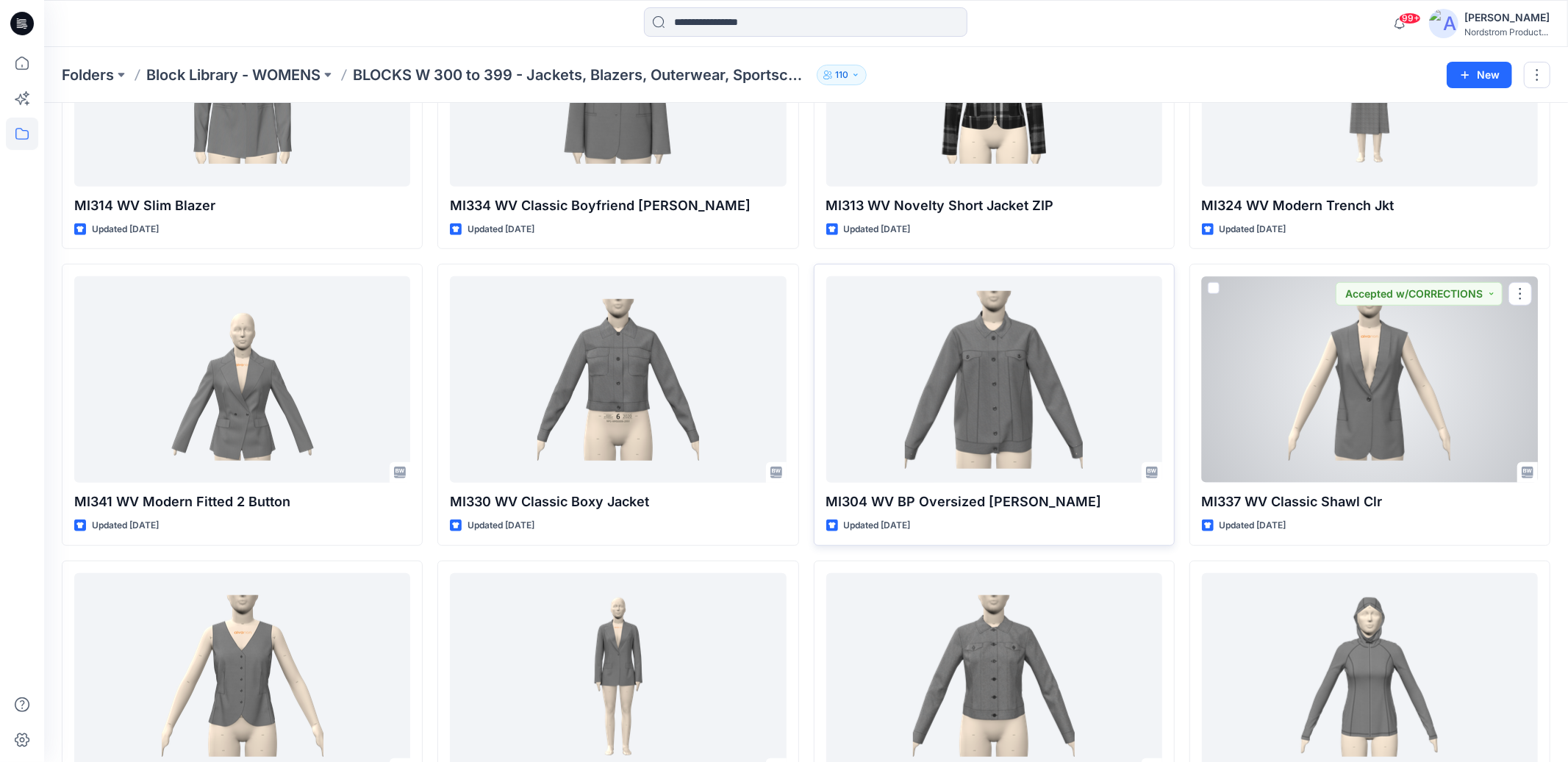
scroll to position [799, 0]
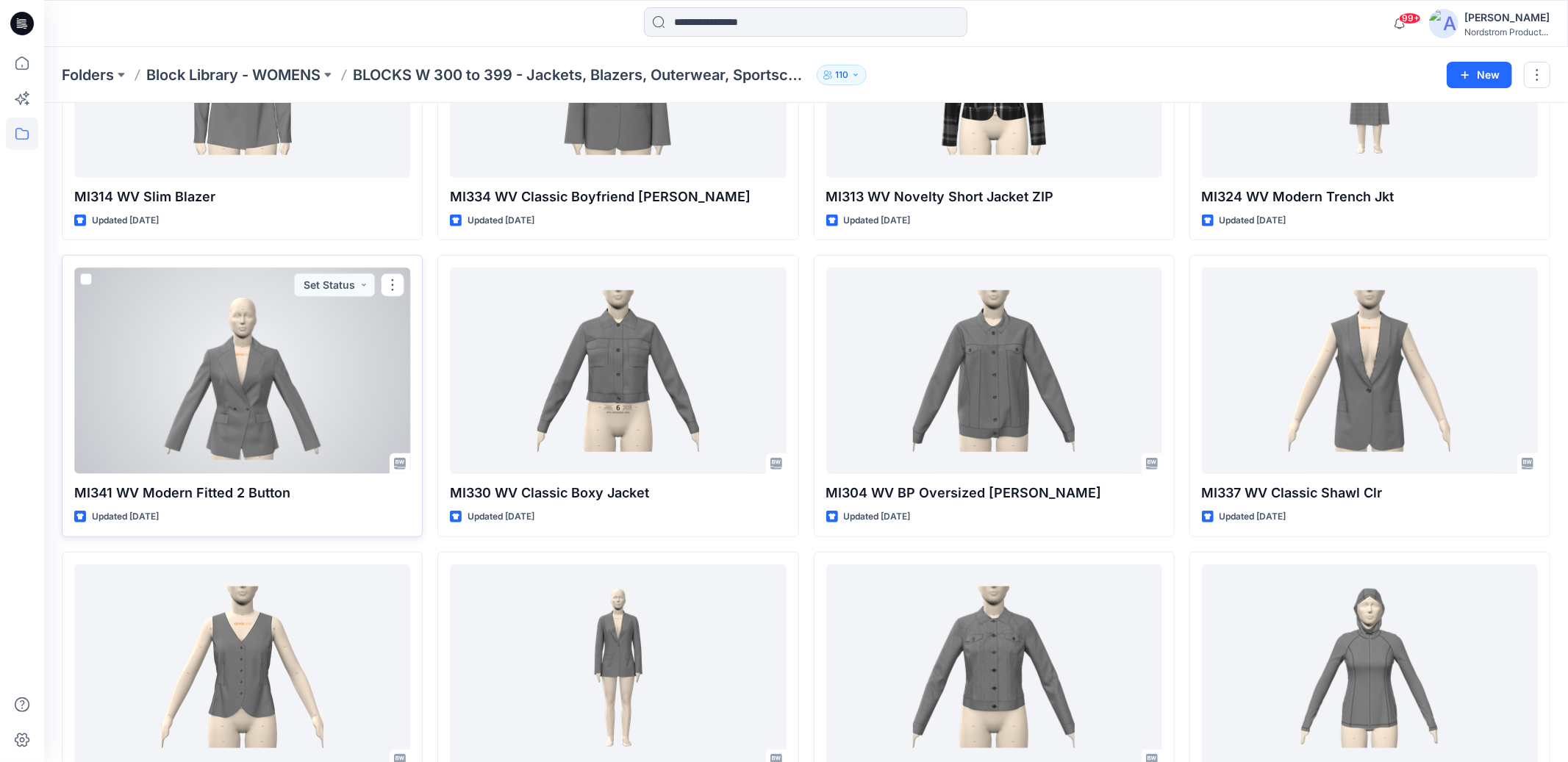
click at [278, 396] on div at bounding box center [242, 371] width 336 height 206
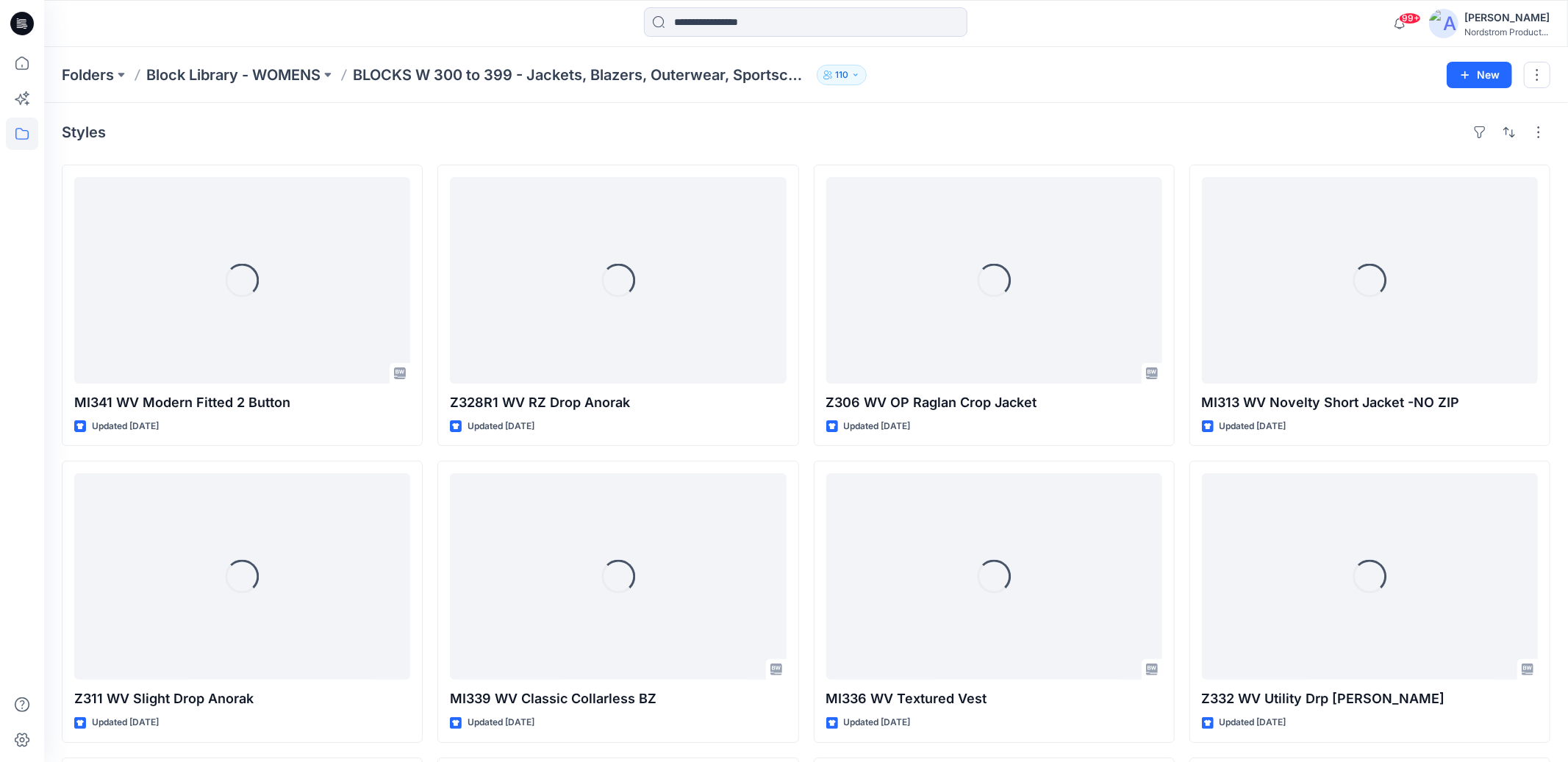
scroll to position [799, 0]
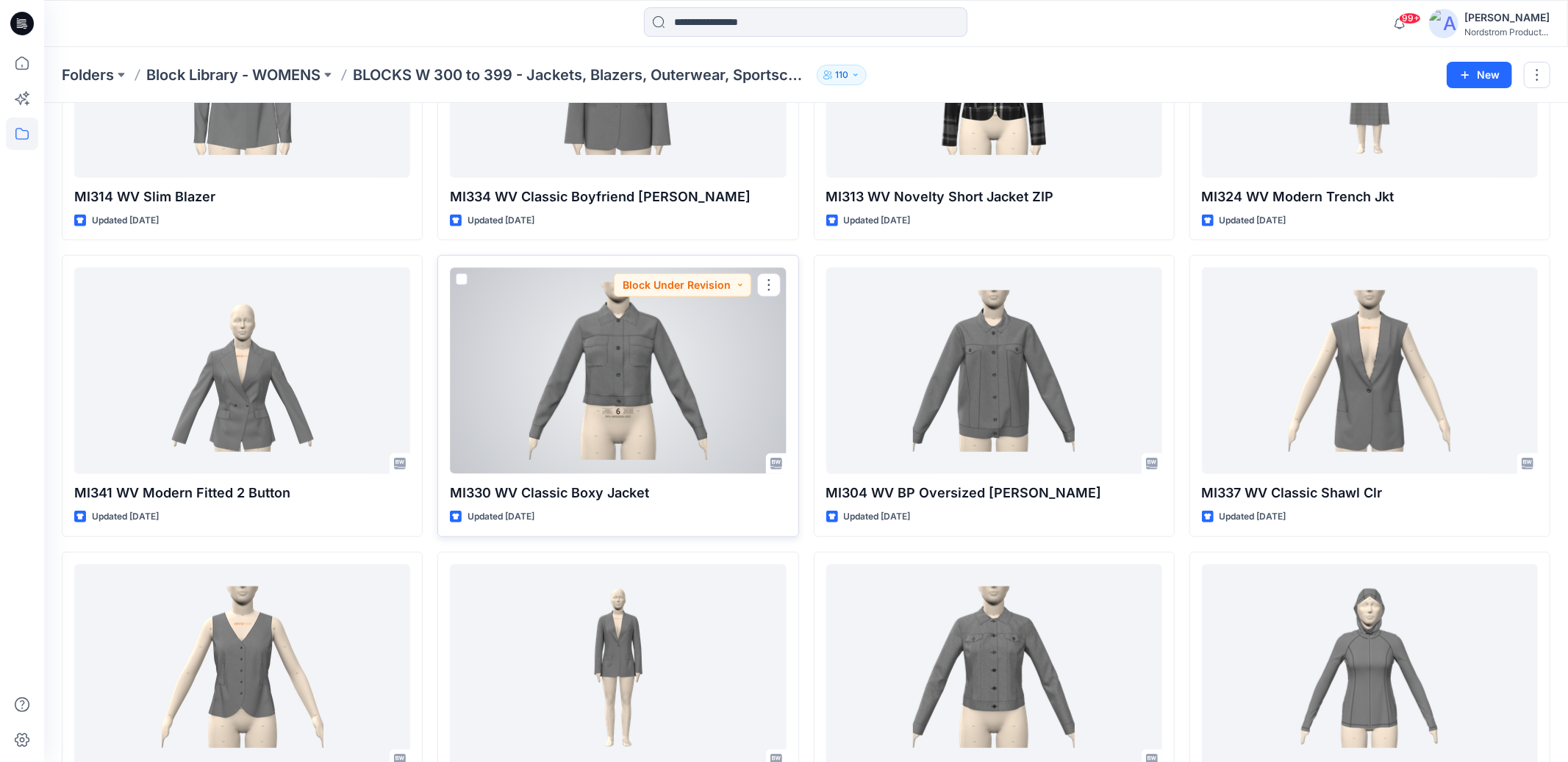
click at [721, 428] on div at bounding box center [617, 371] width 336 height 206
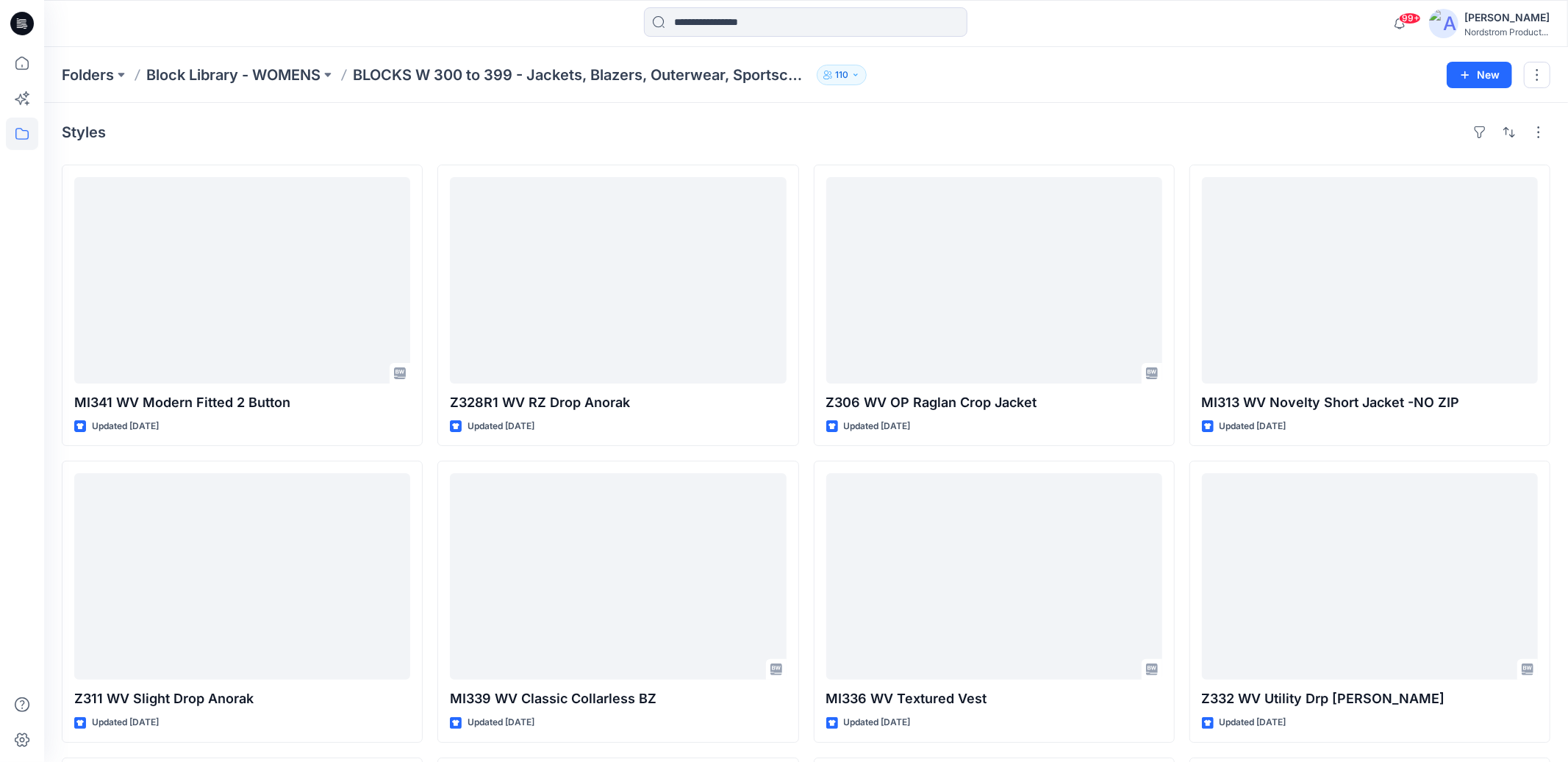
scroll to position [799, 0]
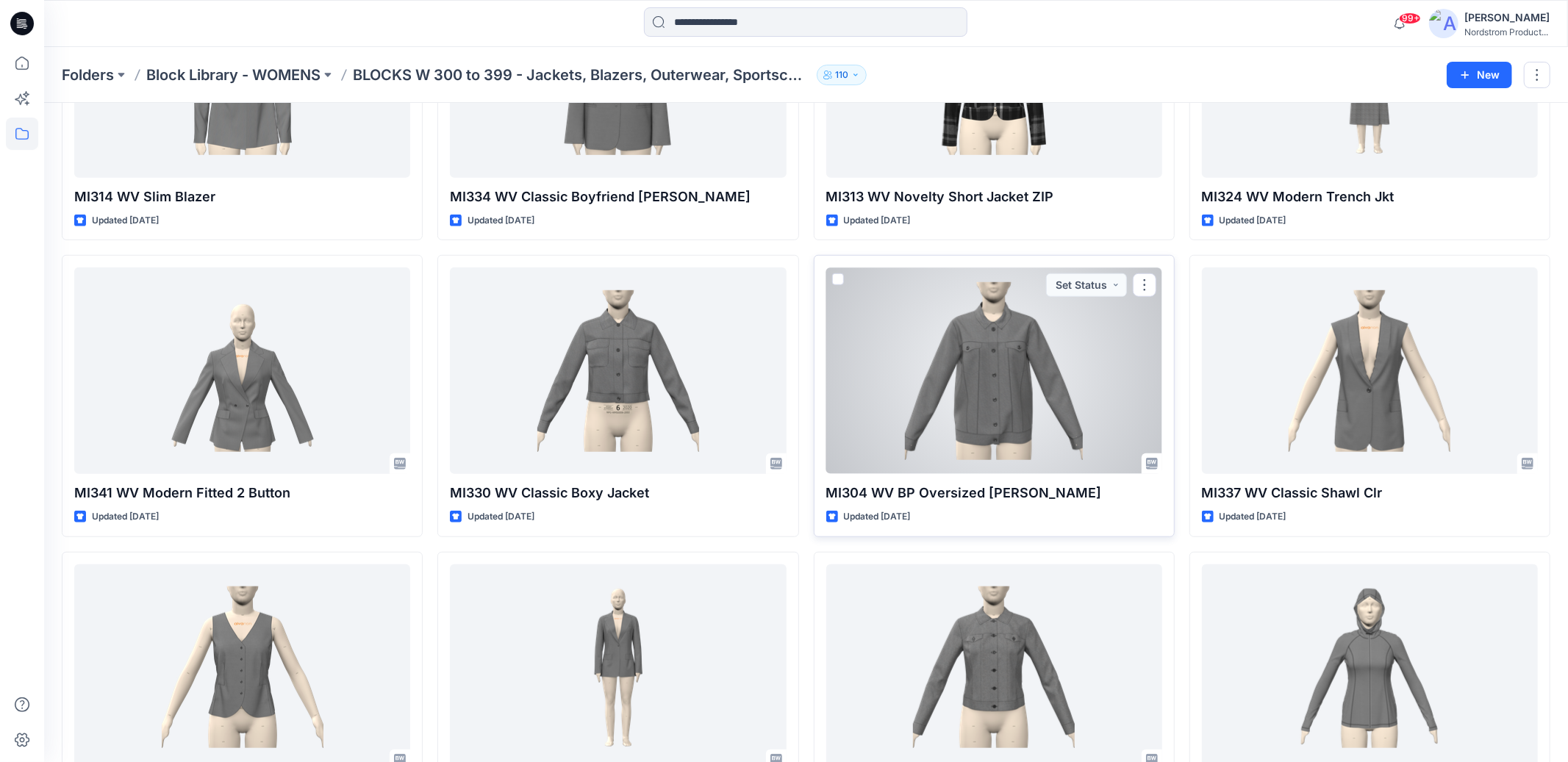
click at [1082, 355] on div at bounding box center [994, 371] width 336 height 206
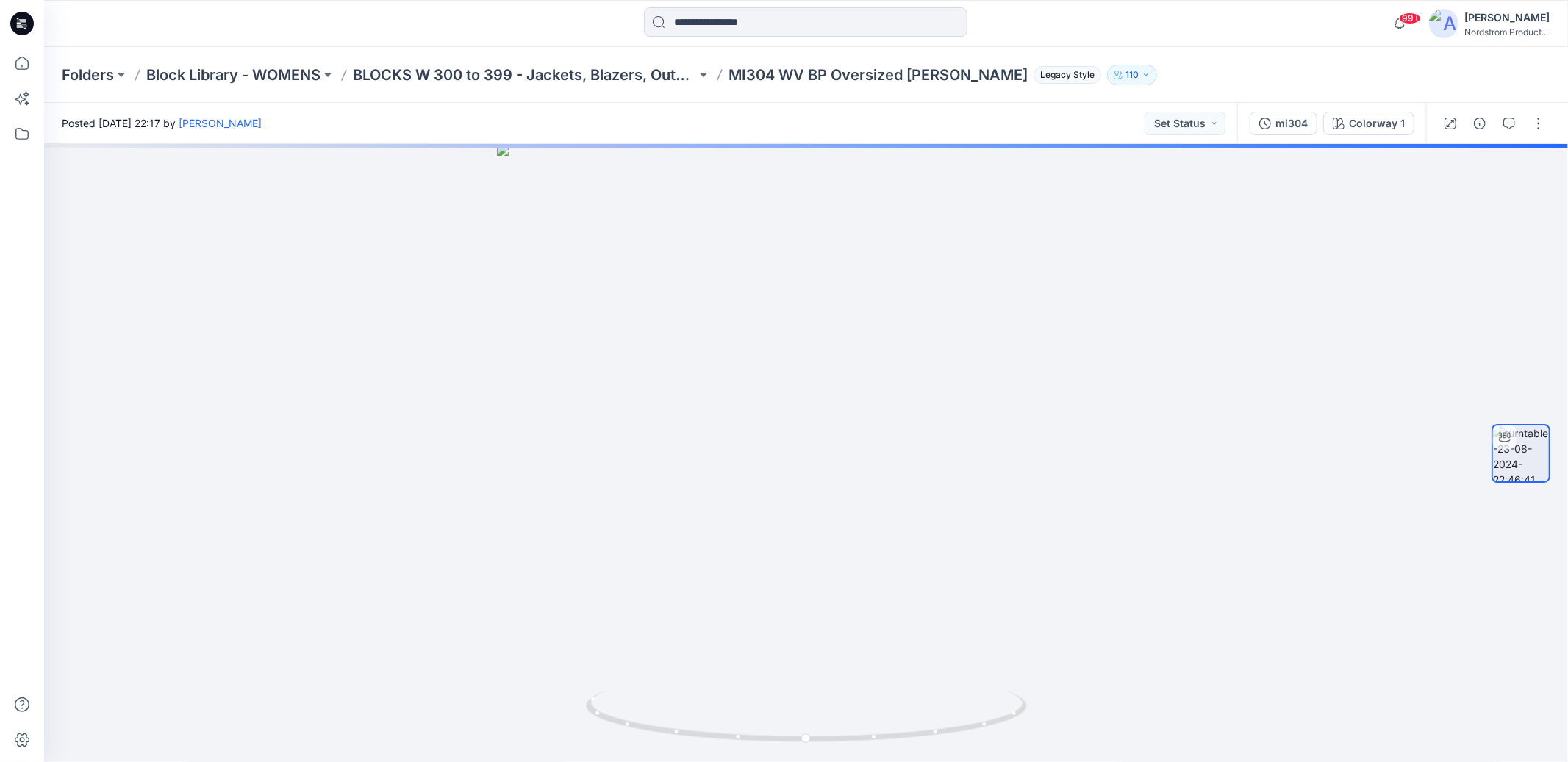
scroll to position [799, 0]
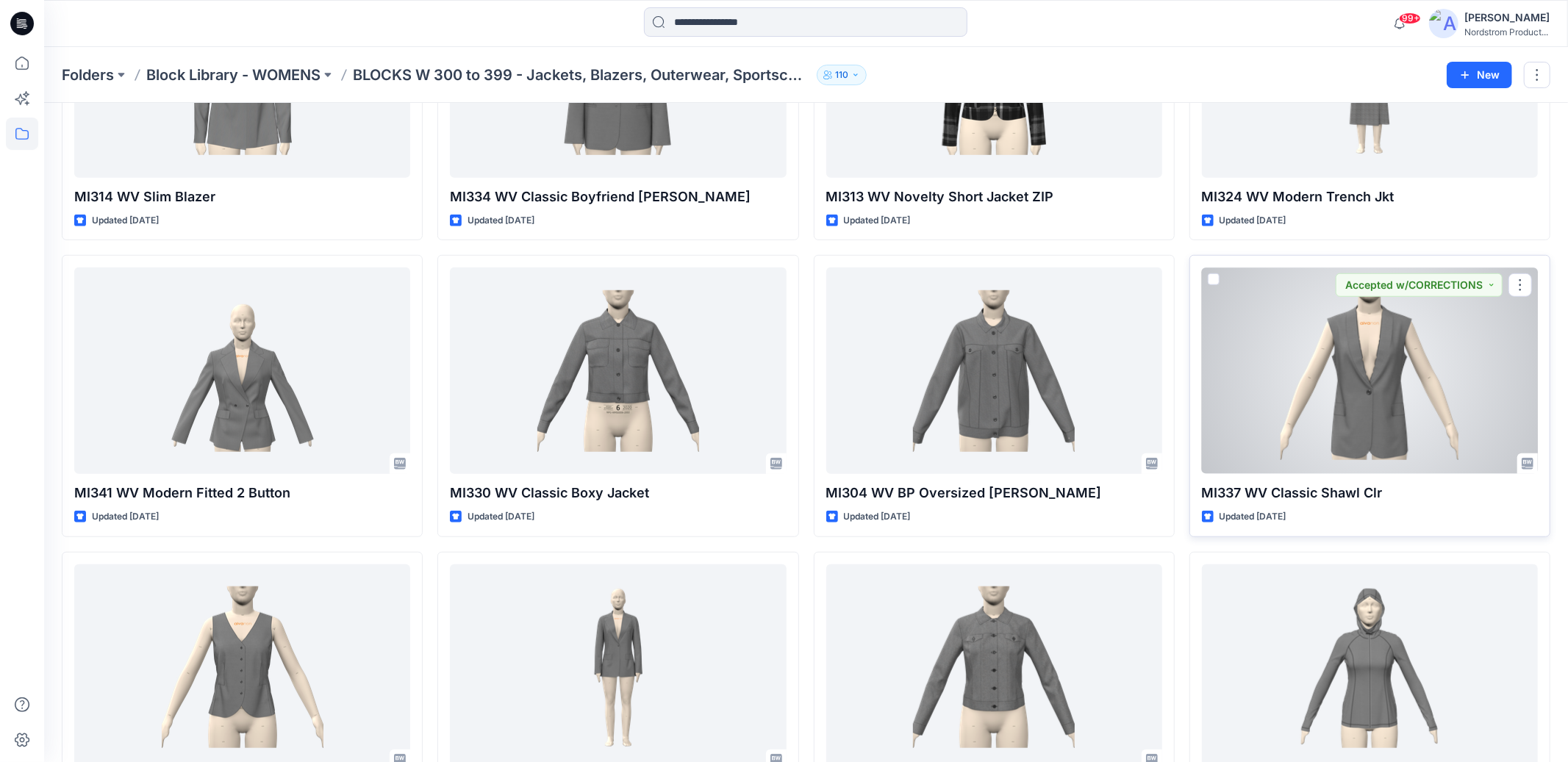
click at [1279, 417] on div at bounding box center [1370, 371] width 336 height 206
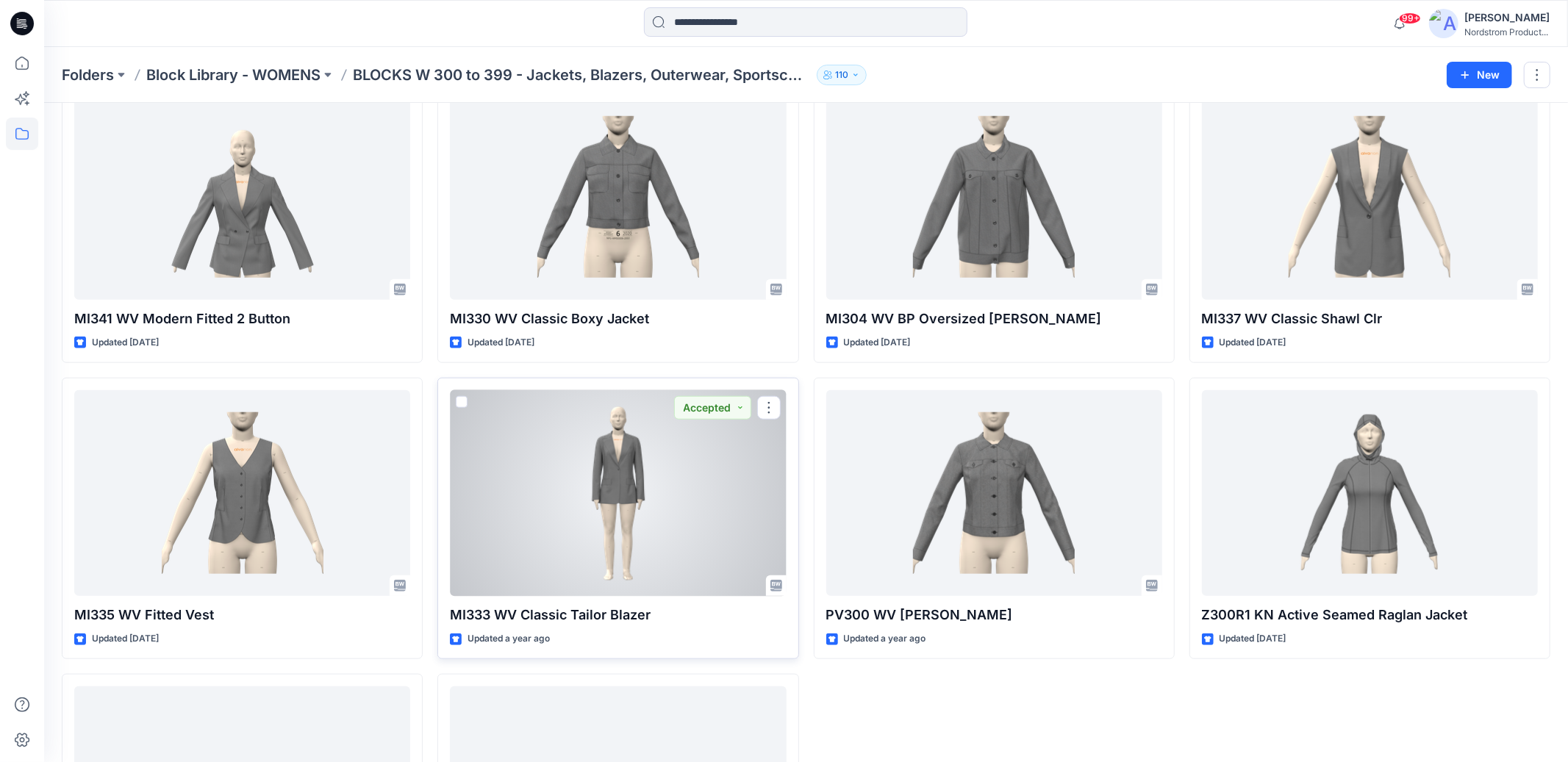
scroll to position [1002, 0]
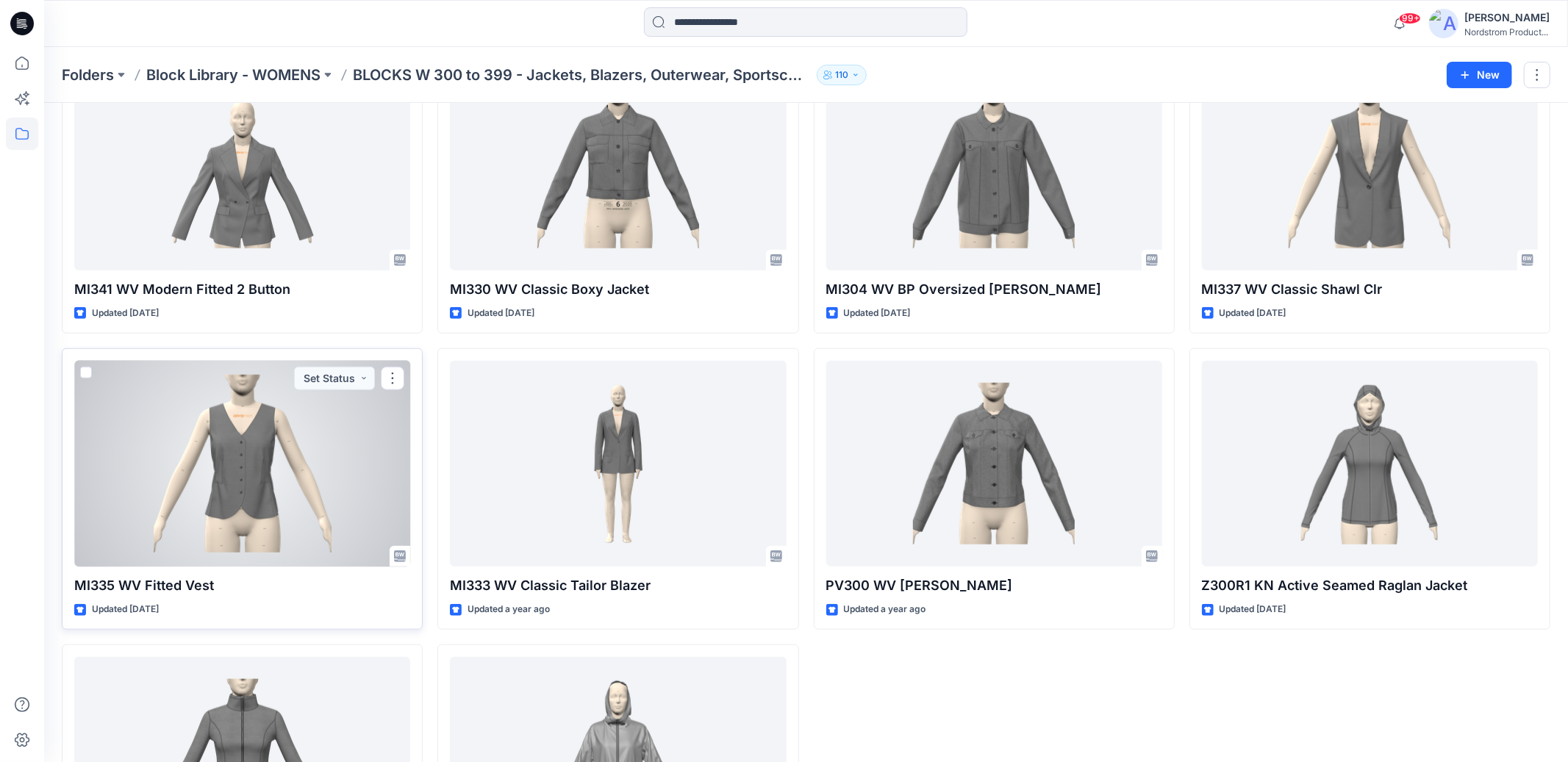
click at [252, 473] on div at bounding box center [242, 464] width 336 height 206
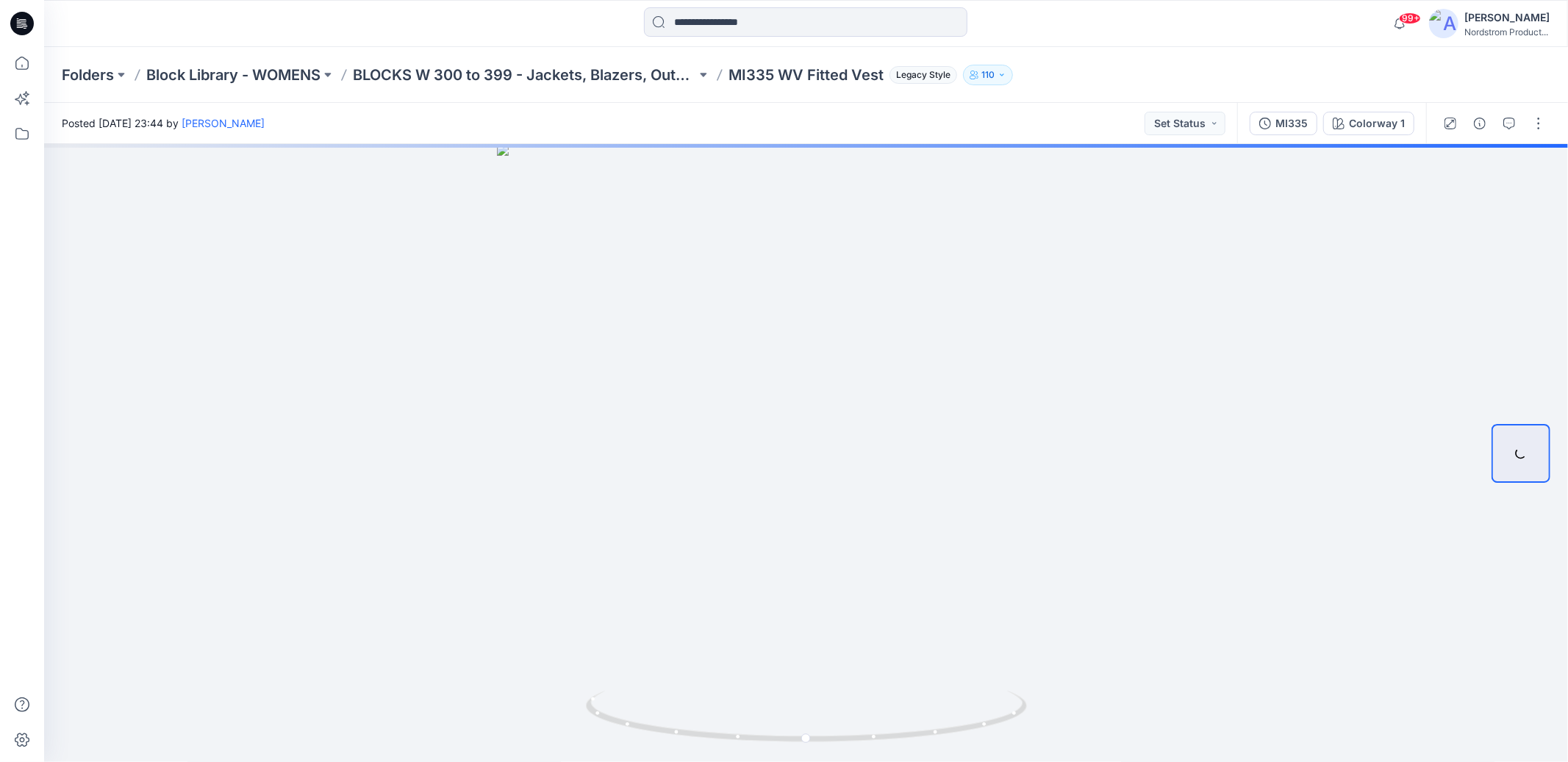
scroll to position [1002, 0]
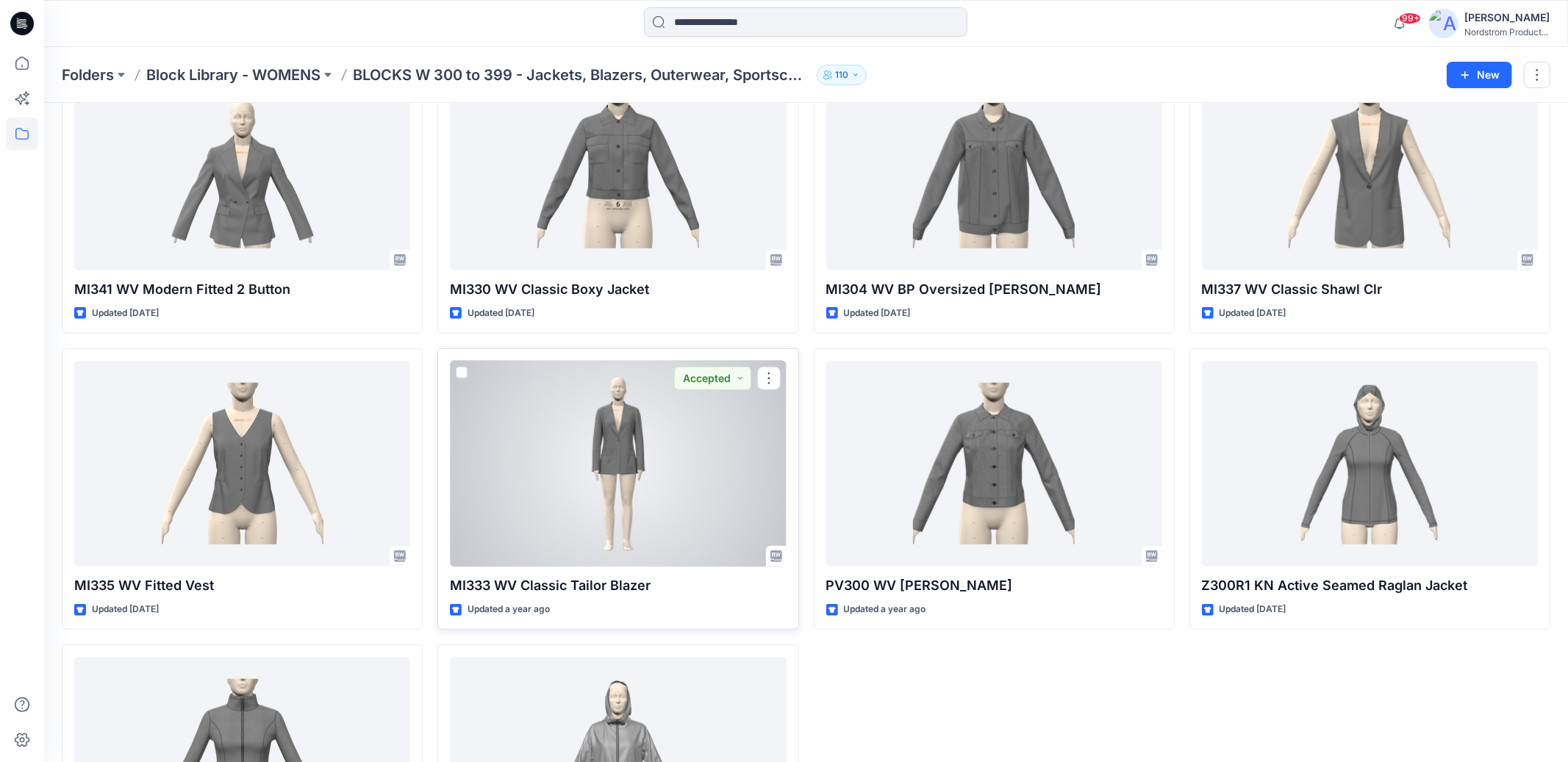
click at [658, 518] on div at bounding box center [617, 464] width 336 height 206
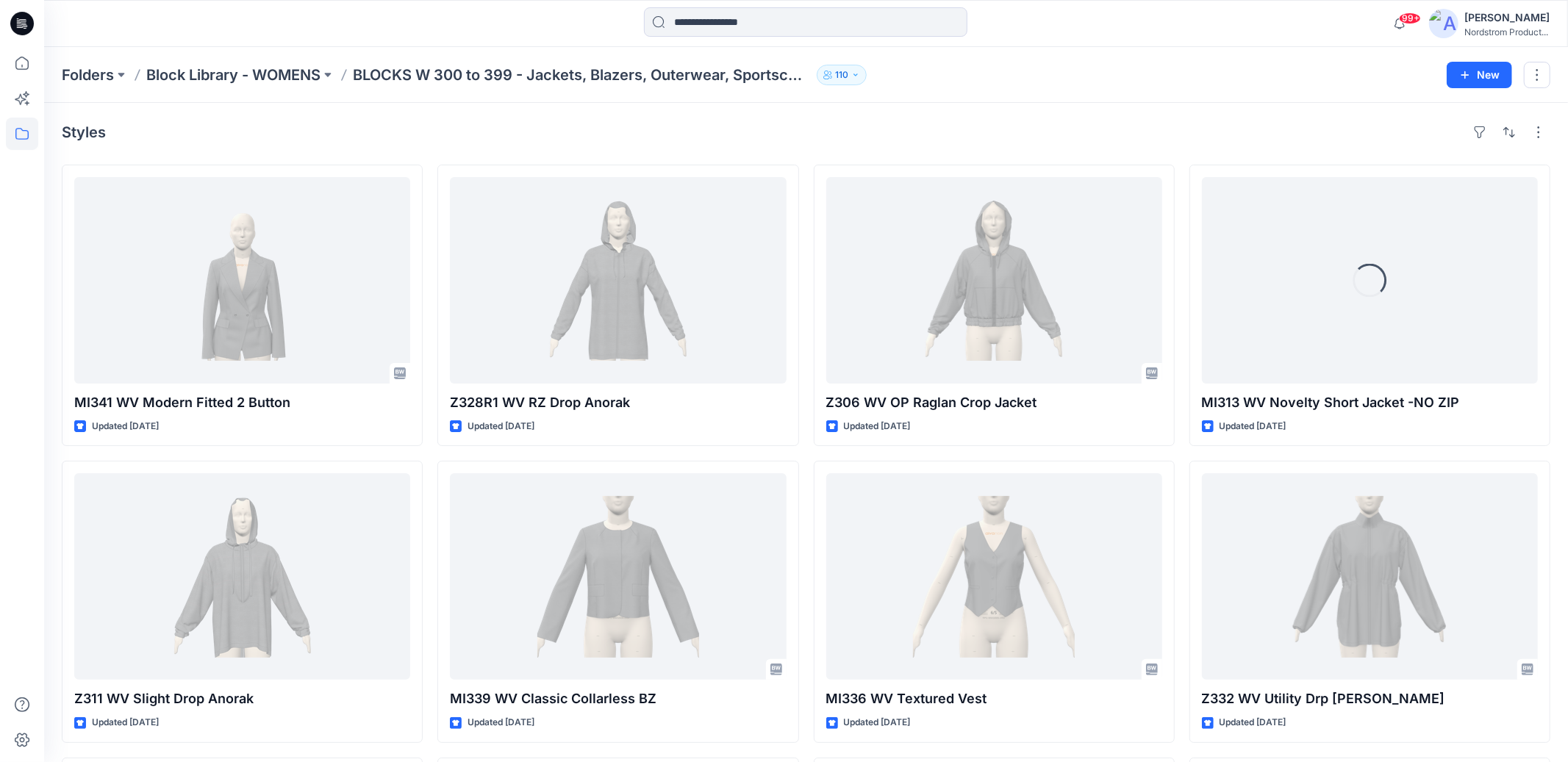
scroll to position [1002, 0]
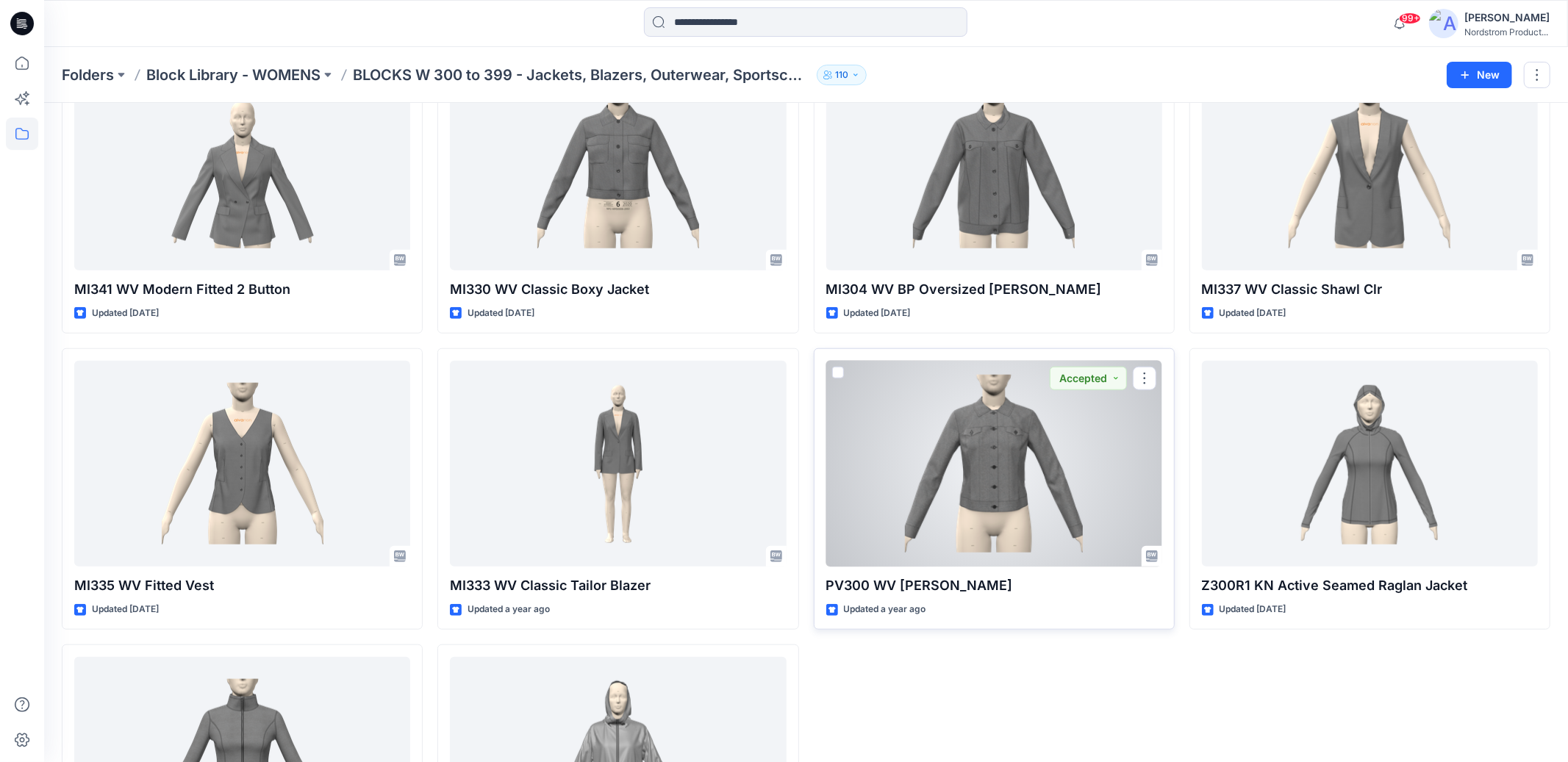
click at [1009, 500] on div at bounding box center [994, 464] width 336 height 206
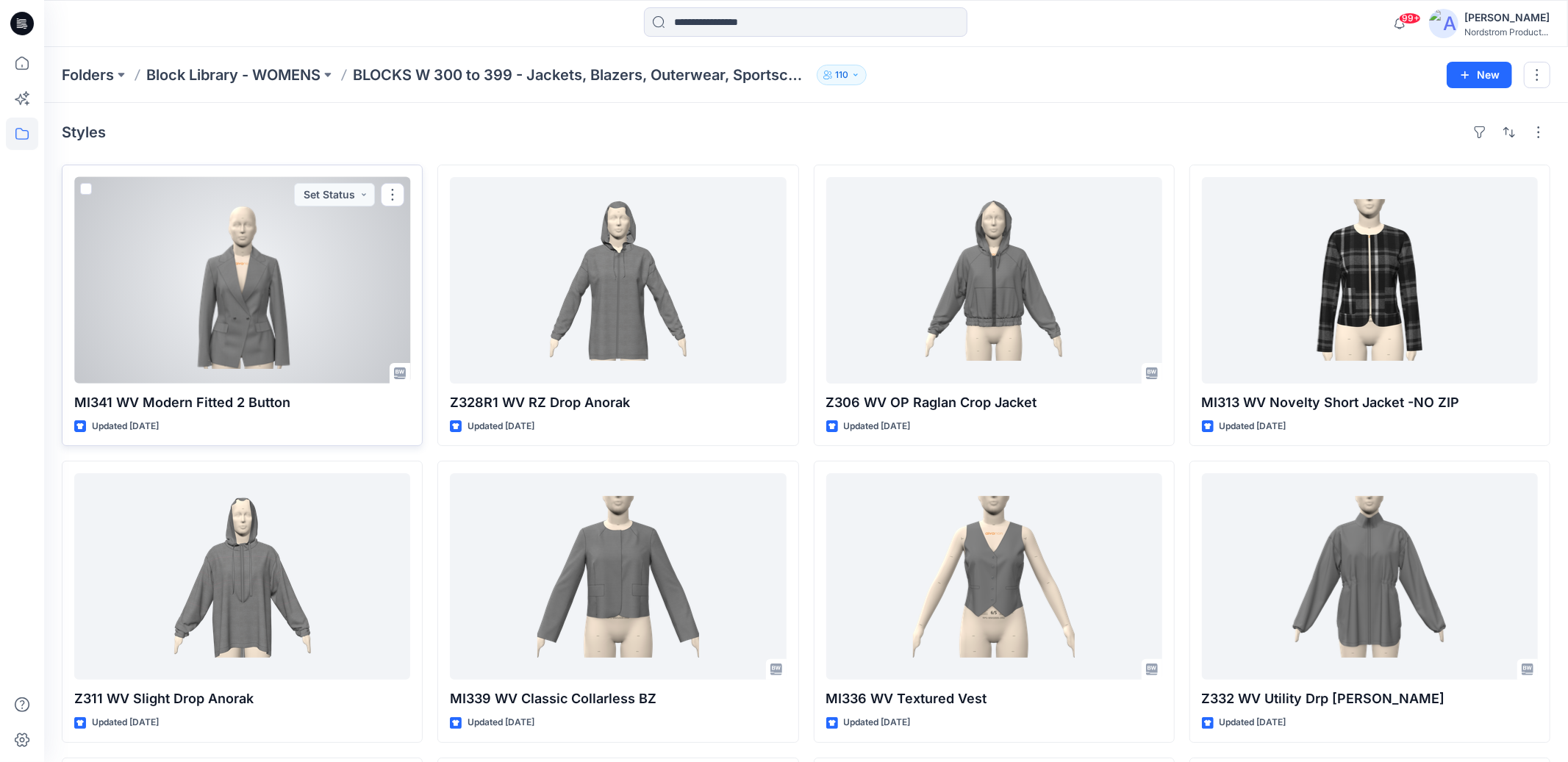
click at [254, 303] on div at bounding box center [242, 281] width 336 height 206
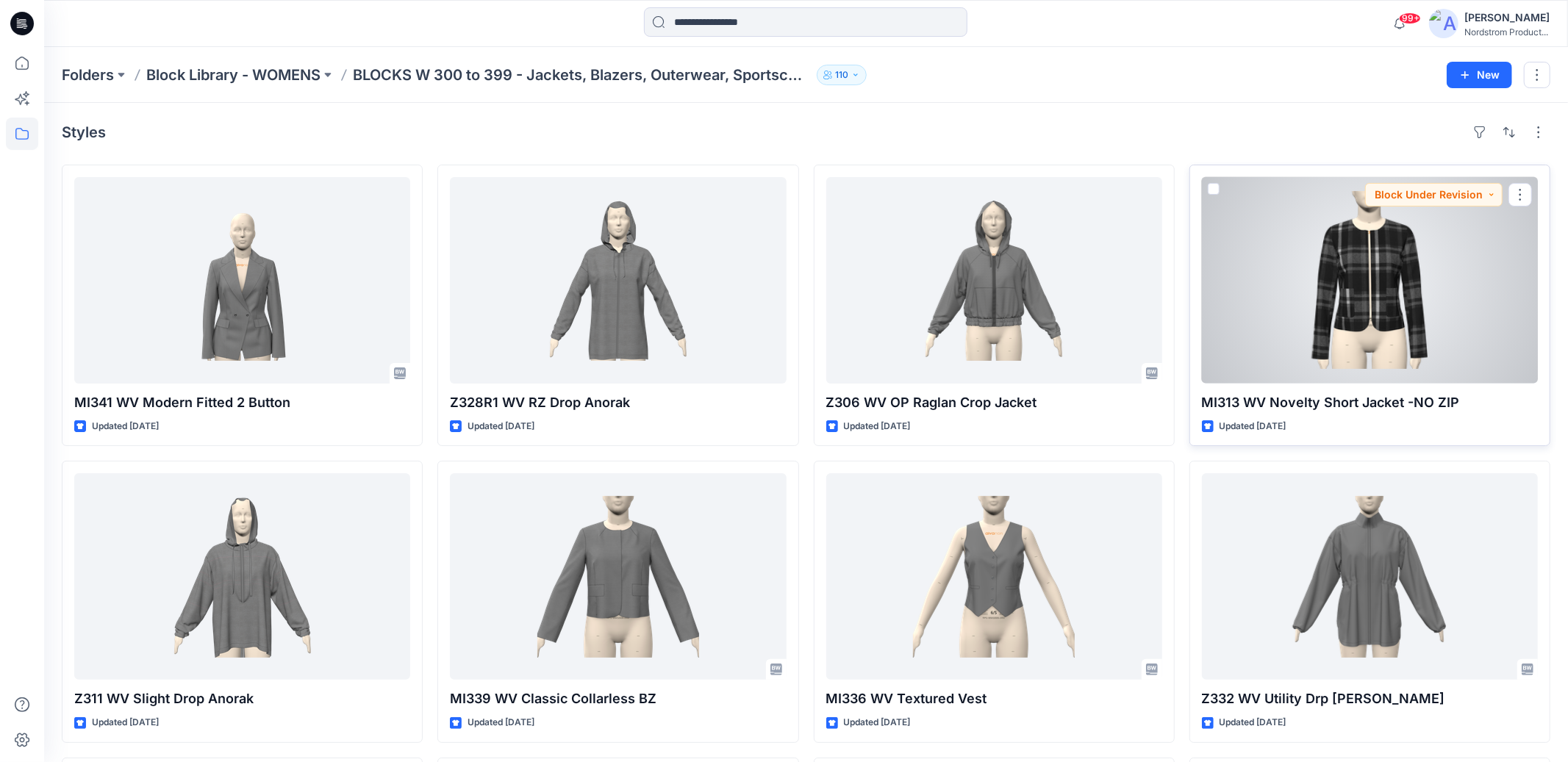
click at [1406, 334] on div at bounding box center [1370, 281] width 336 height 206
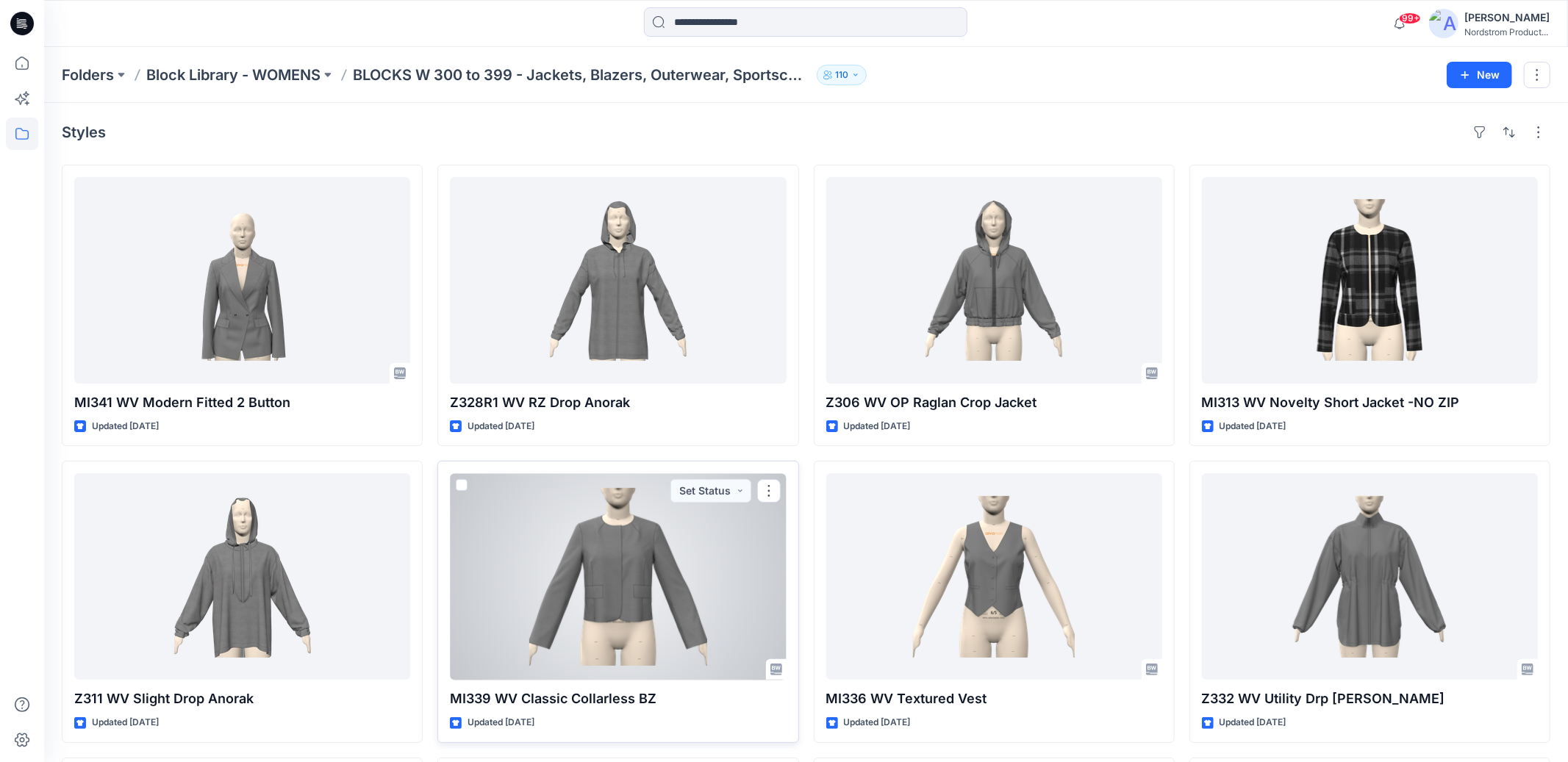
click at [673, 585] on div at bounding box center [617, 576] width 336 height 206
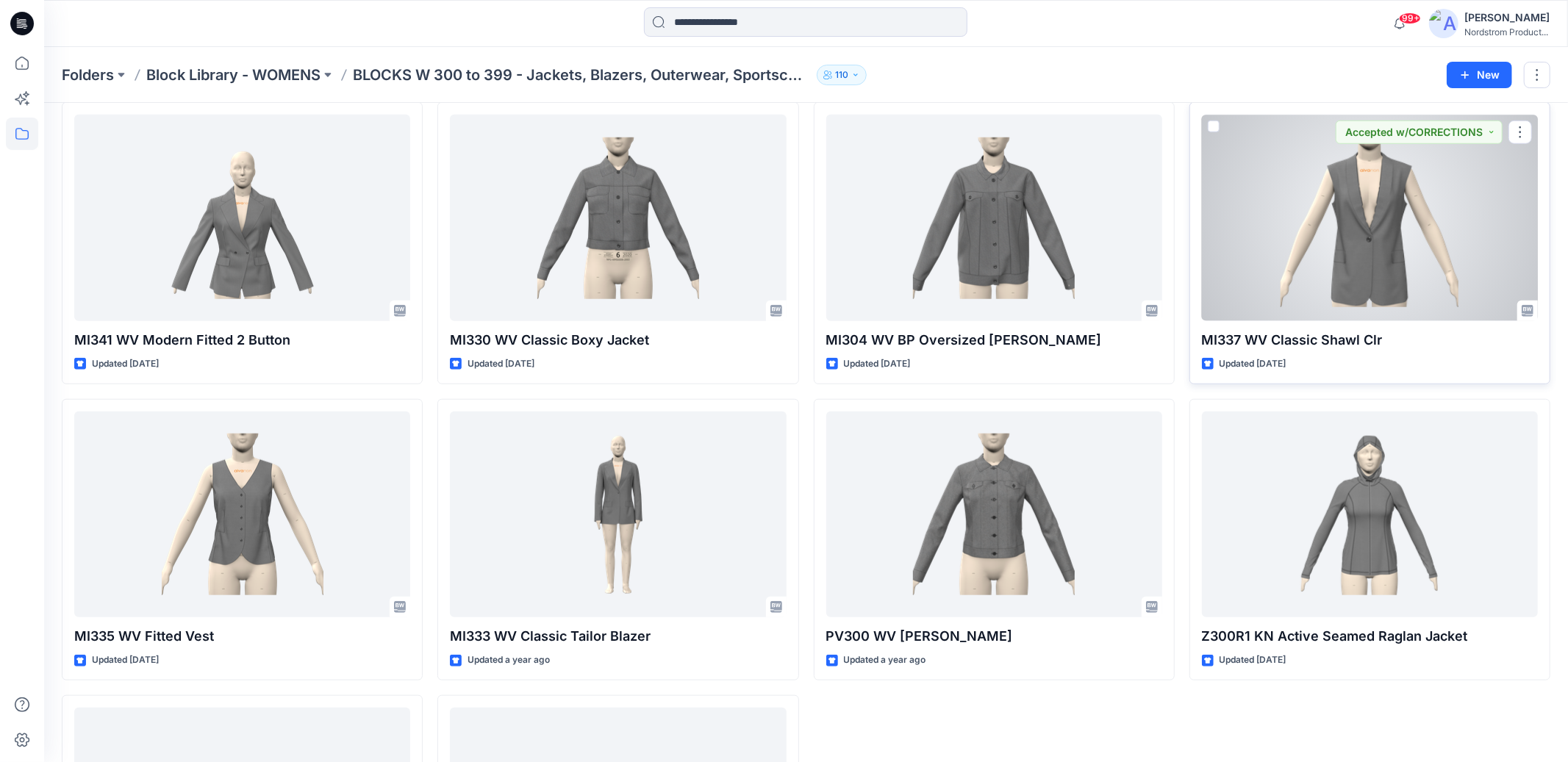
scroll to position [954, 0]
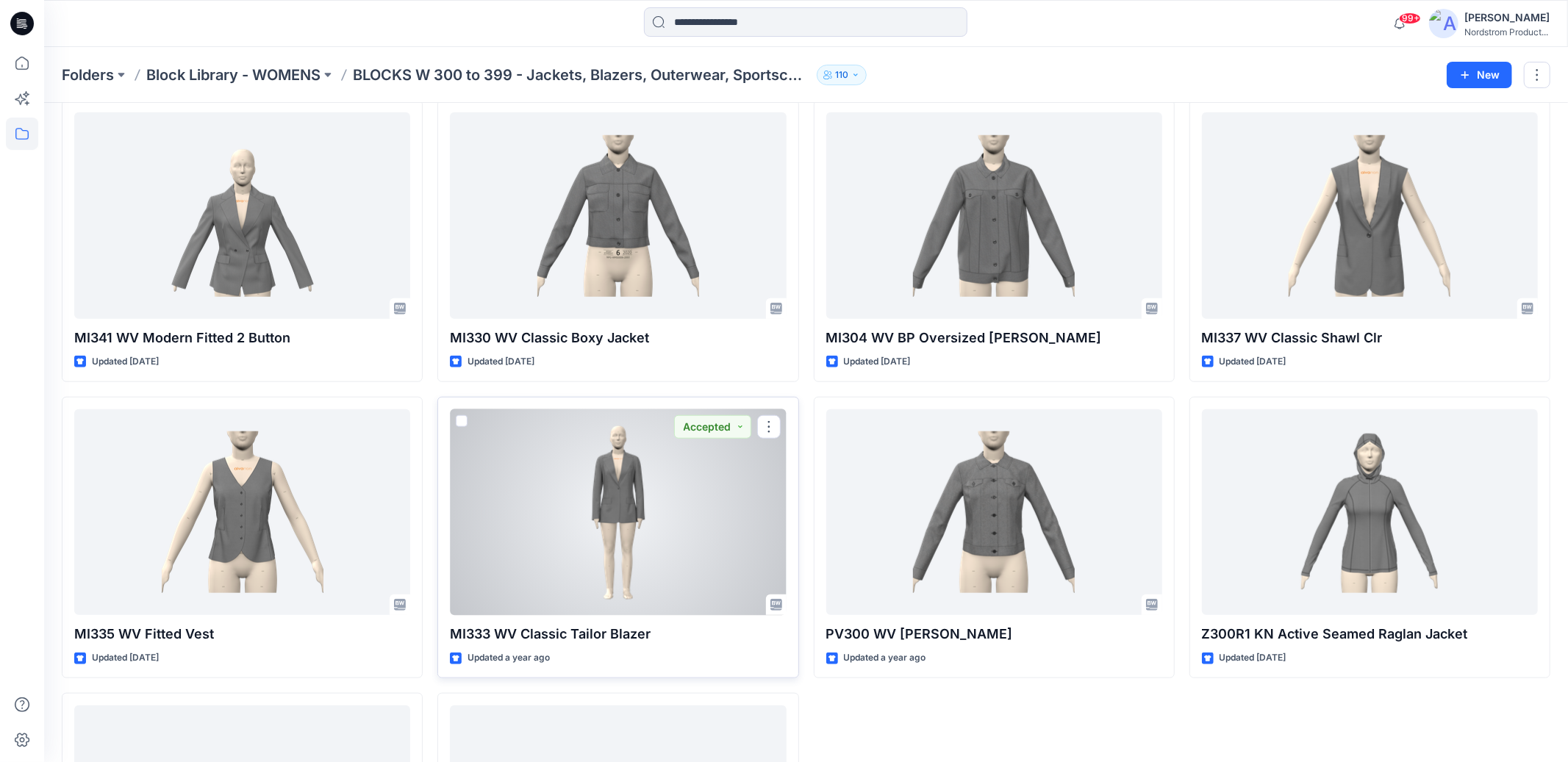
click at [589, 552] on div at bounding box center [617, 512] width 336 height 206
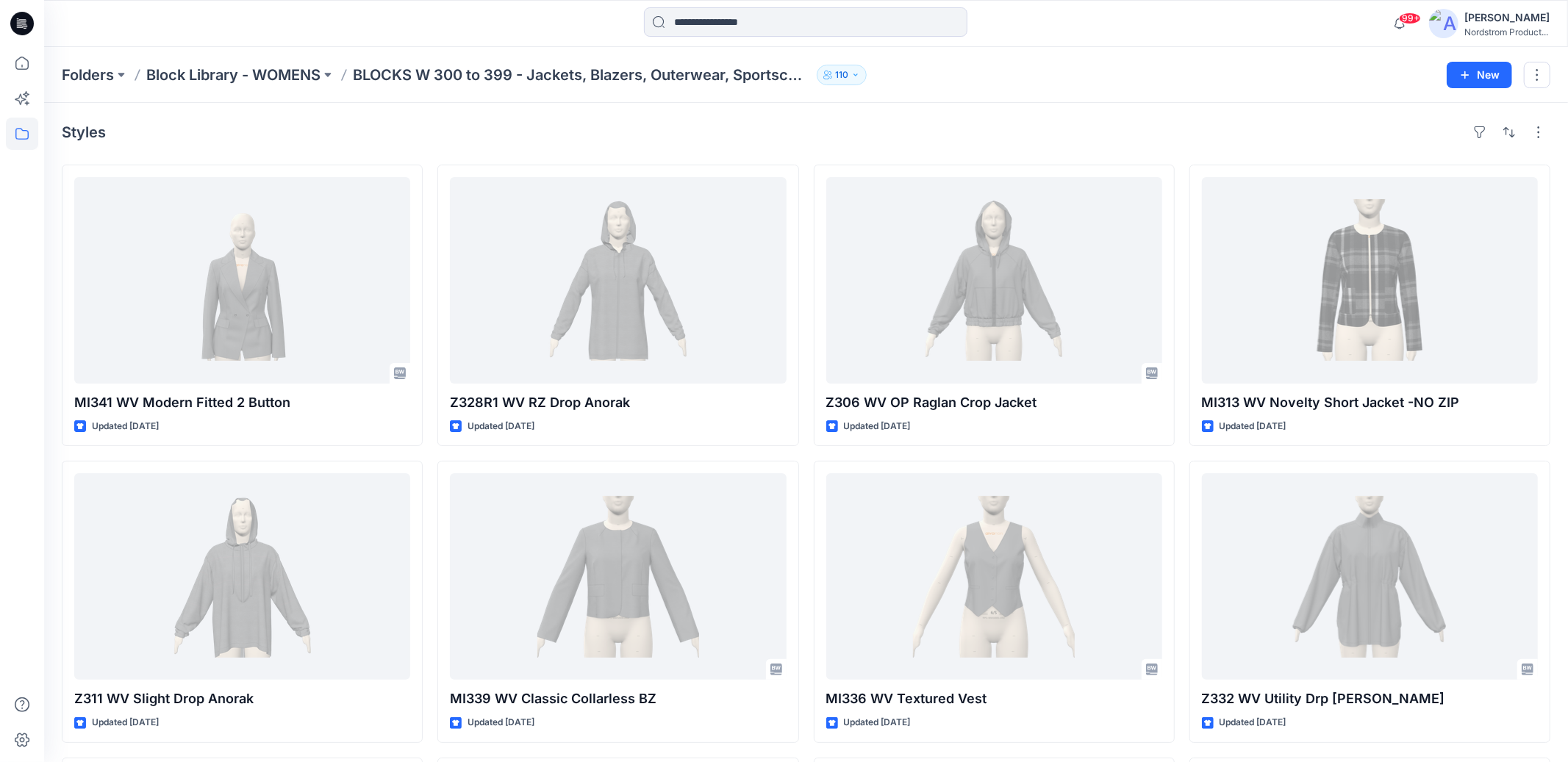
scroll to position [954, 0]
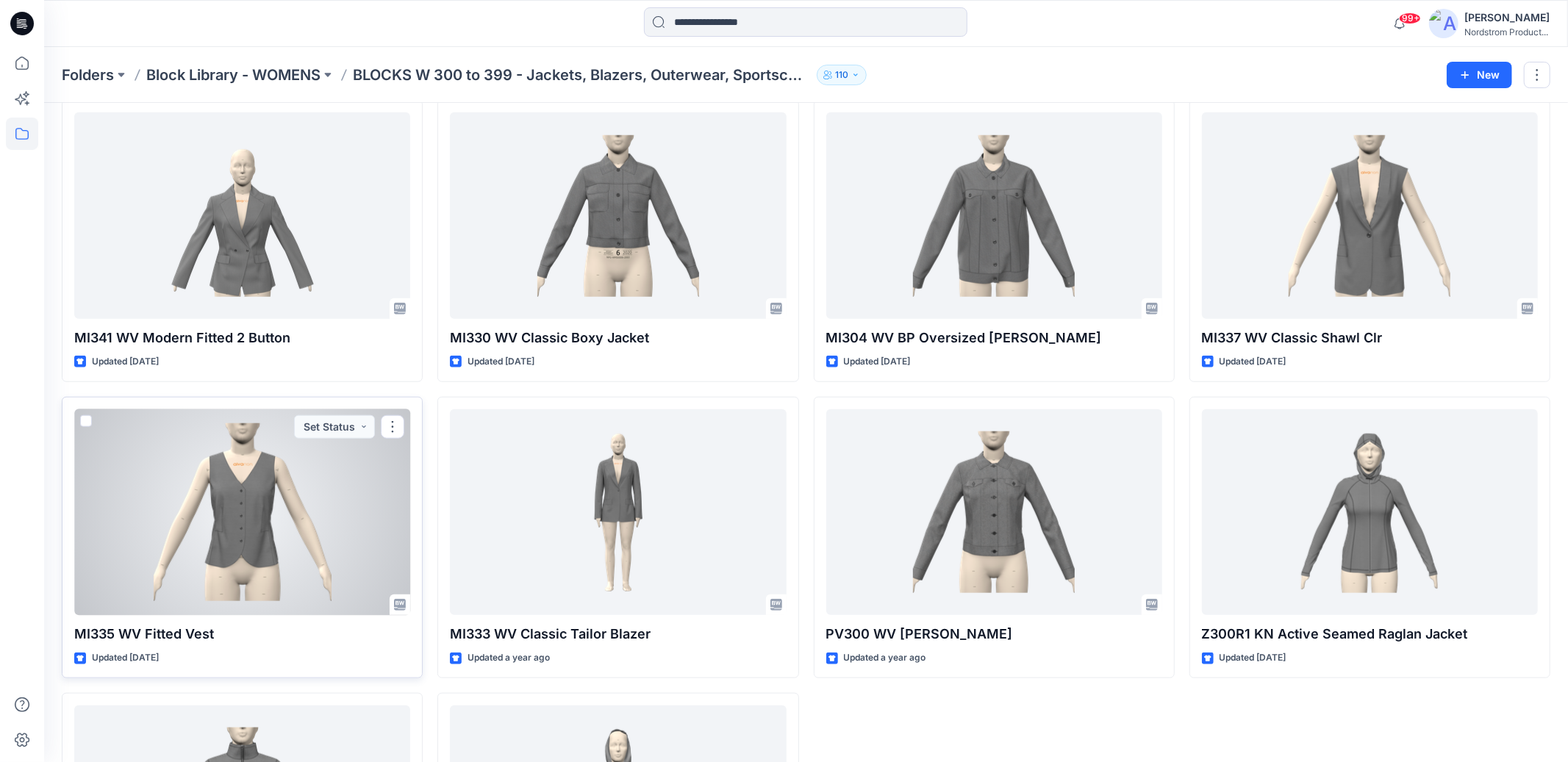
click at [267, 461] on div at bounding box center [242, 512] width 336 height 206
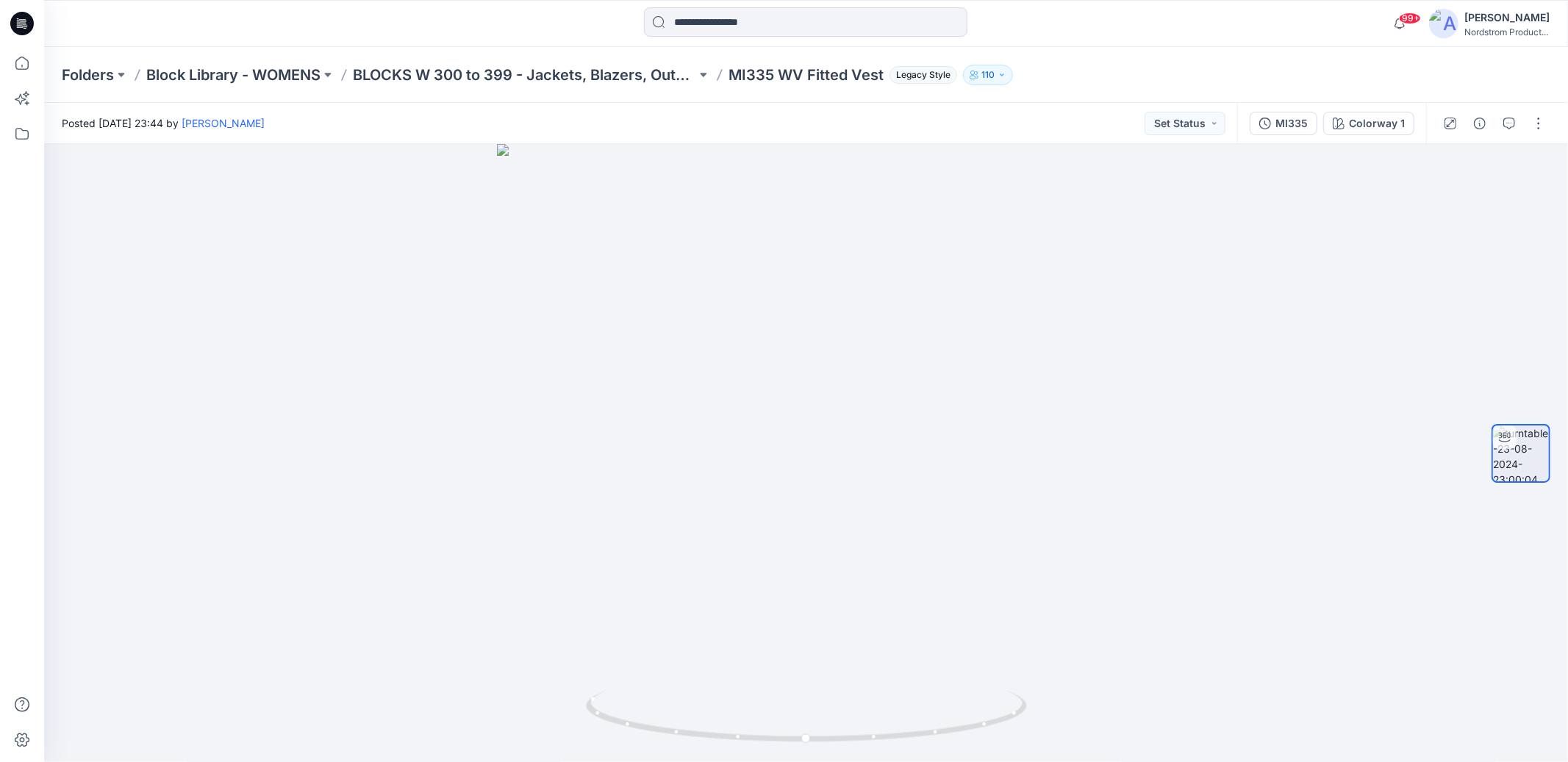
scroll to position [954, 0]
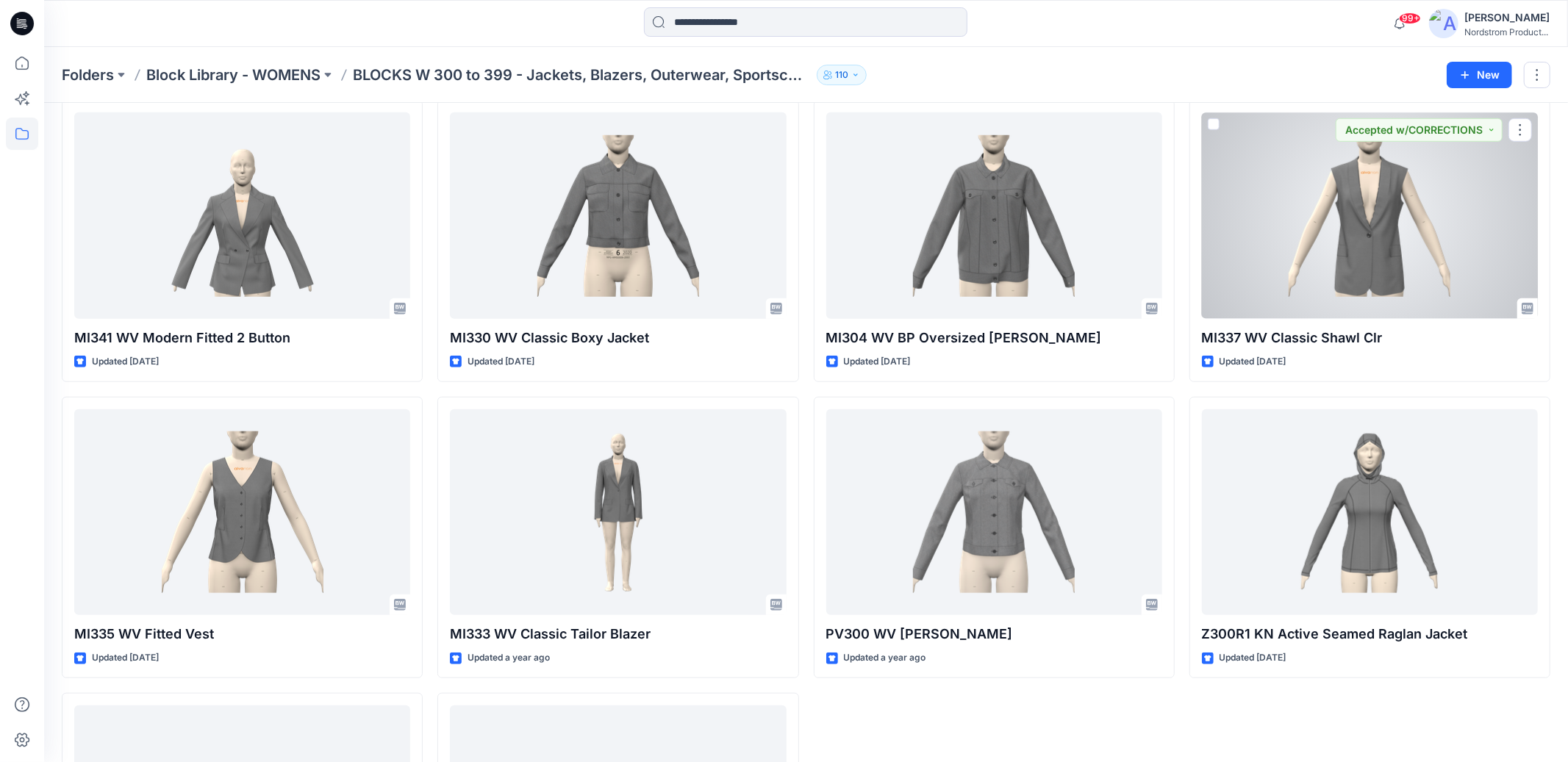
click at [1480, 292] on div at bounding box center [1370, 215] width 336 height 206
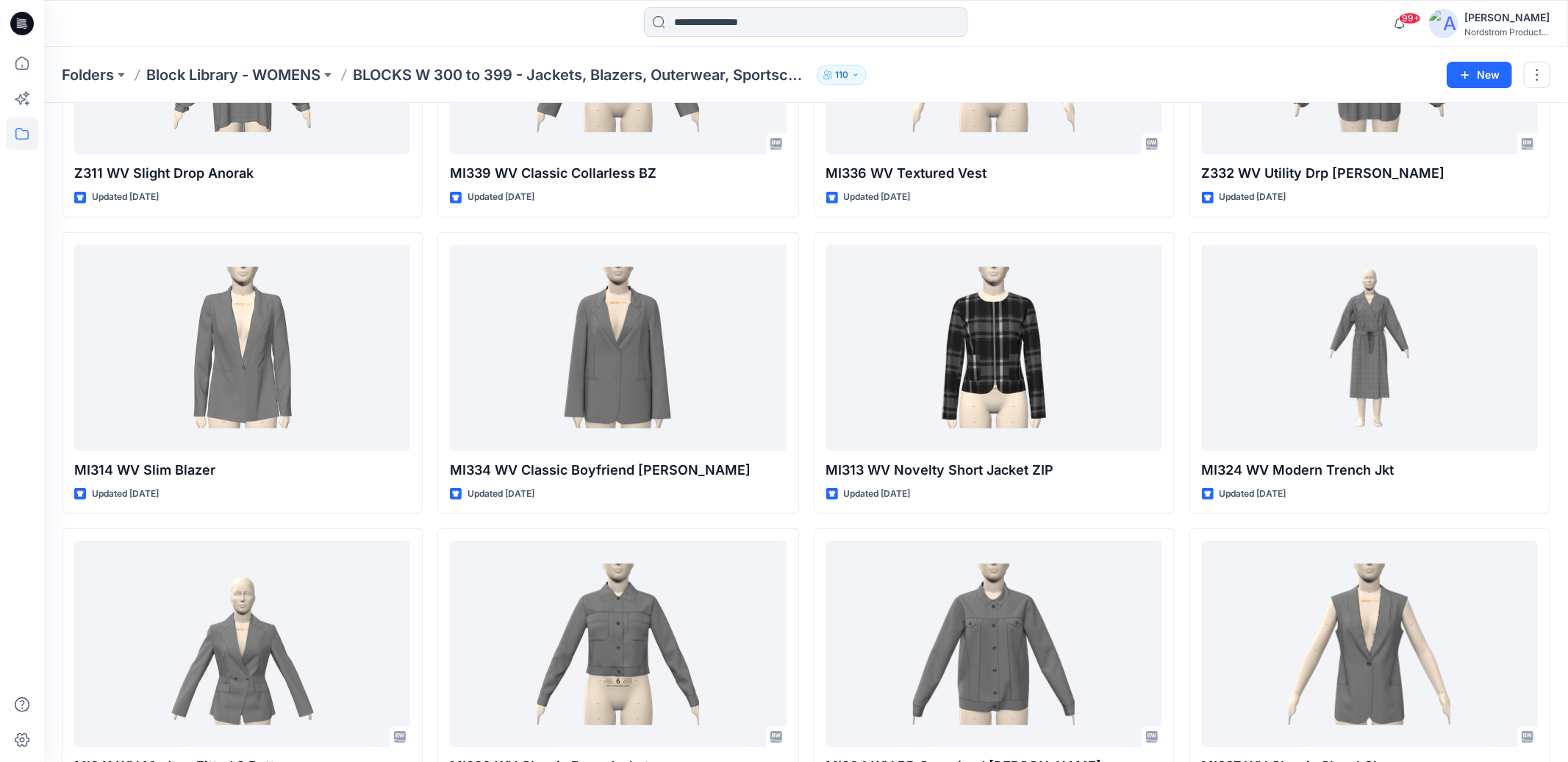
scroll to position [512, 0]
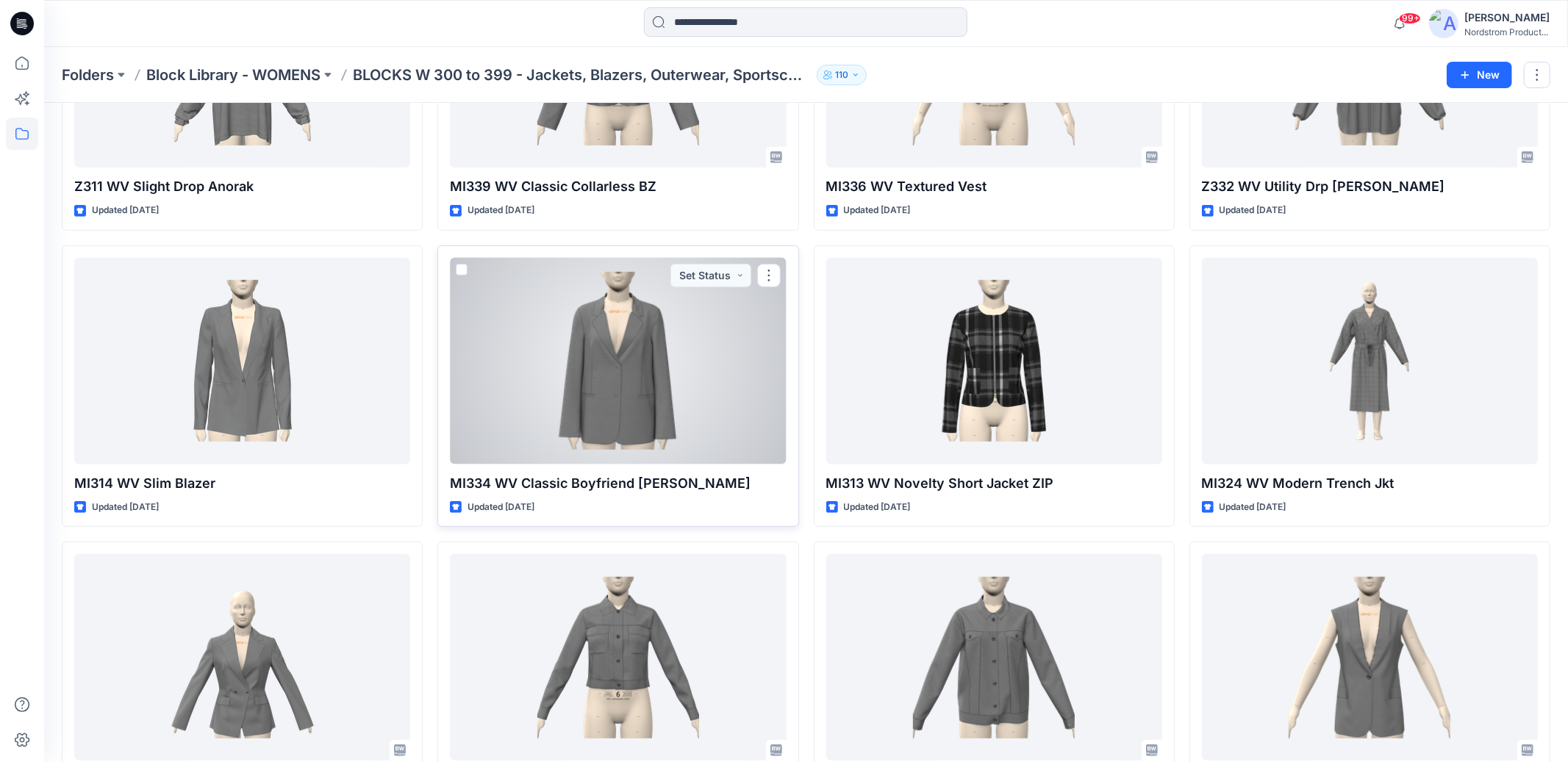
click at [683, 356] on div at bounding box center [617, 361] width 336 height 206
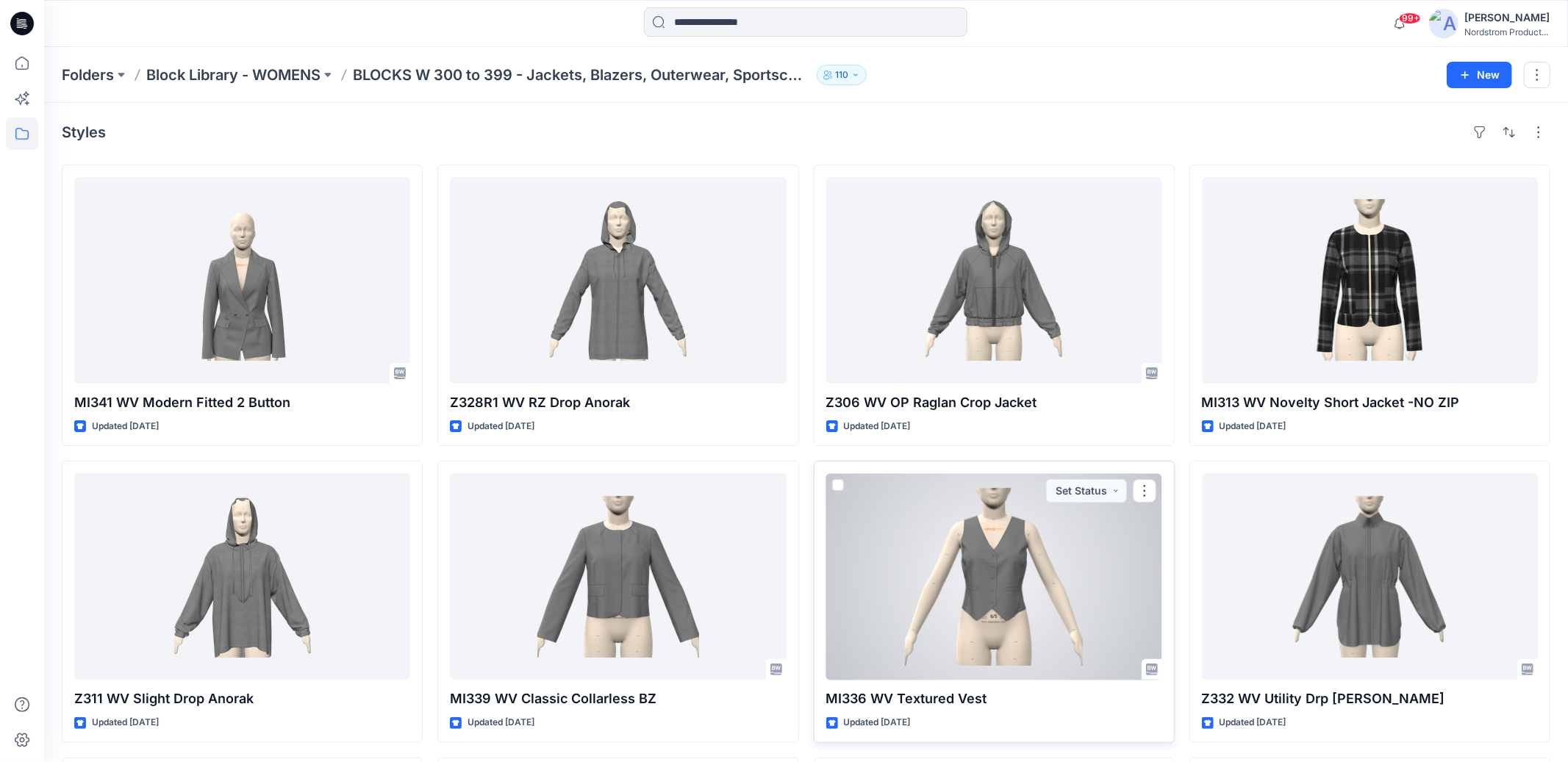
click at [1061, 536] on div at bounding box center [994, 576] width 336 height 206
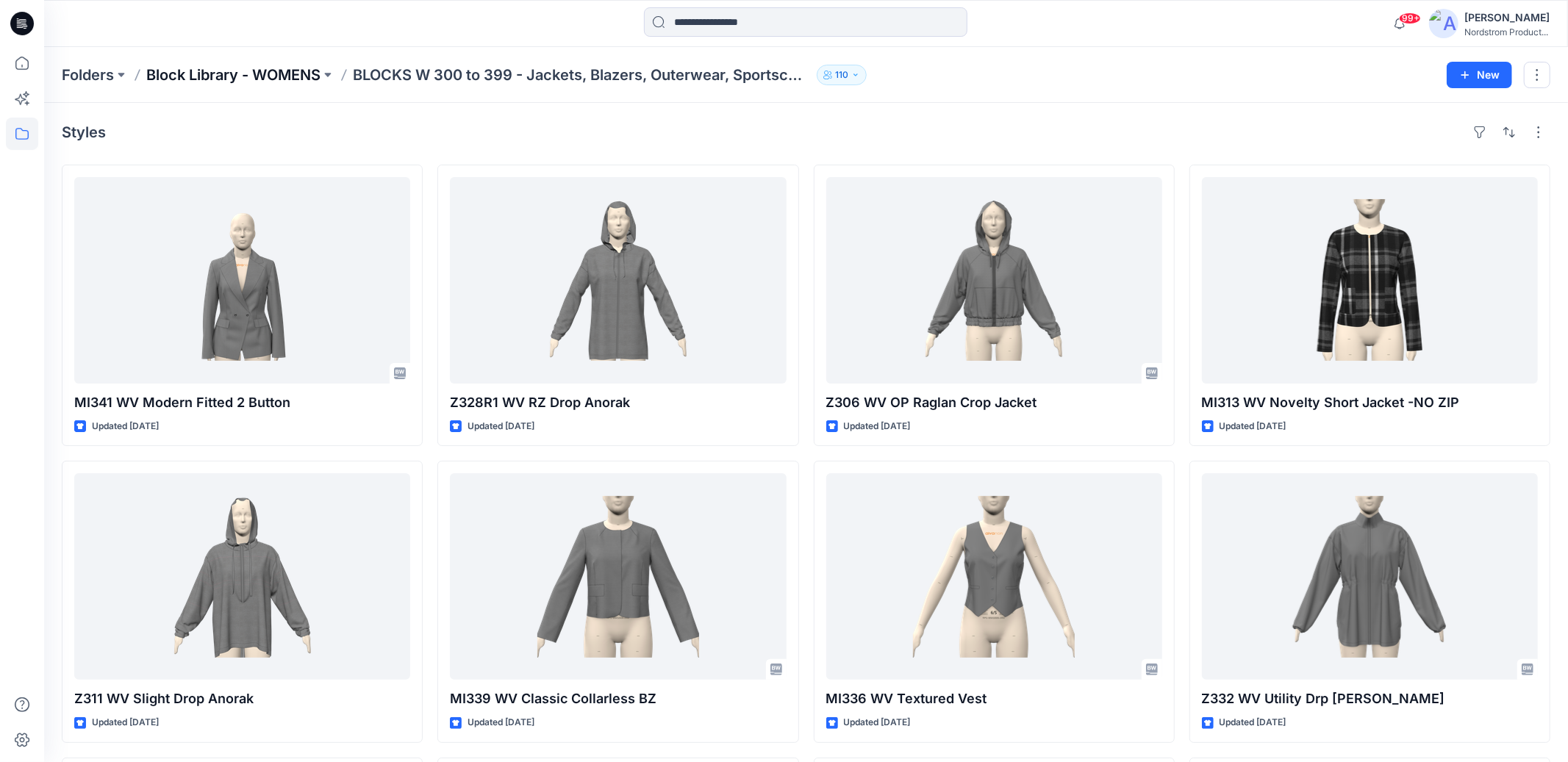
click at [287, 76] on p "Block Library - WOMENS" at bounding box center [234, 74] width 174 height 21
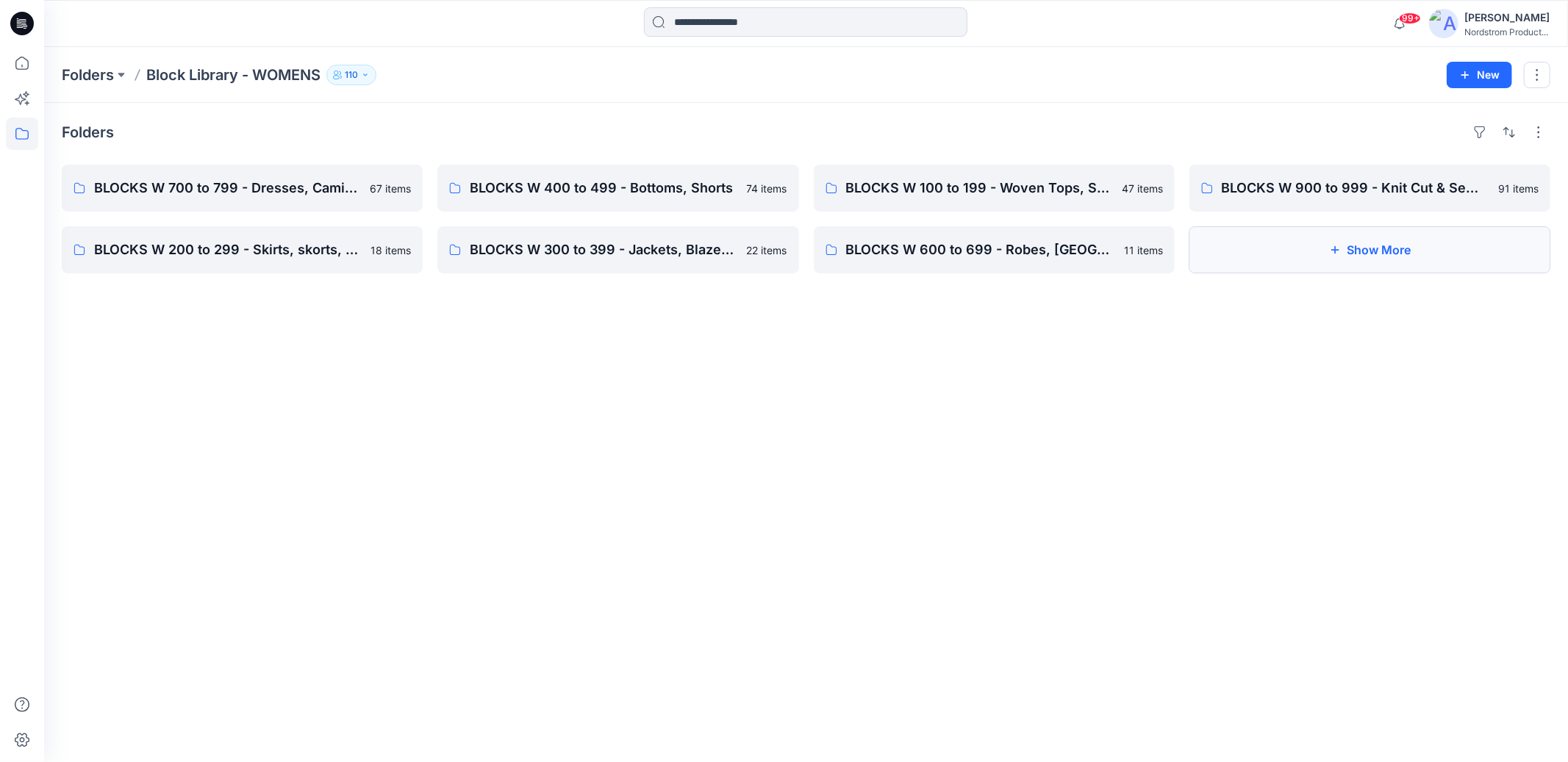
click at [1271, 262] on button "Show More" at bounding box center [1370, 250] width 361 height 47
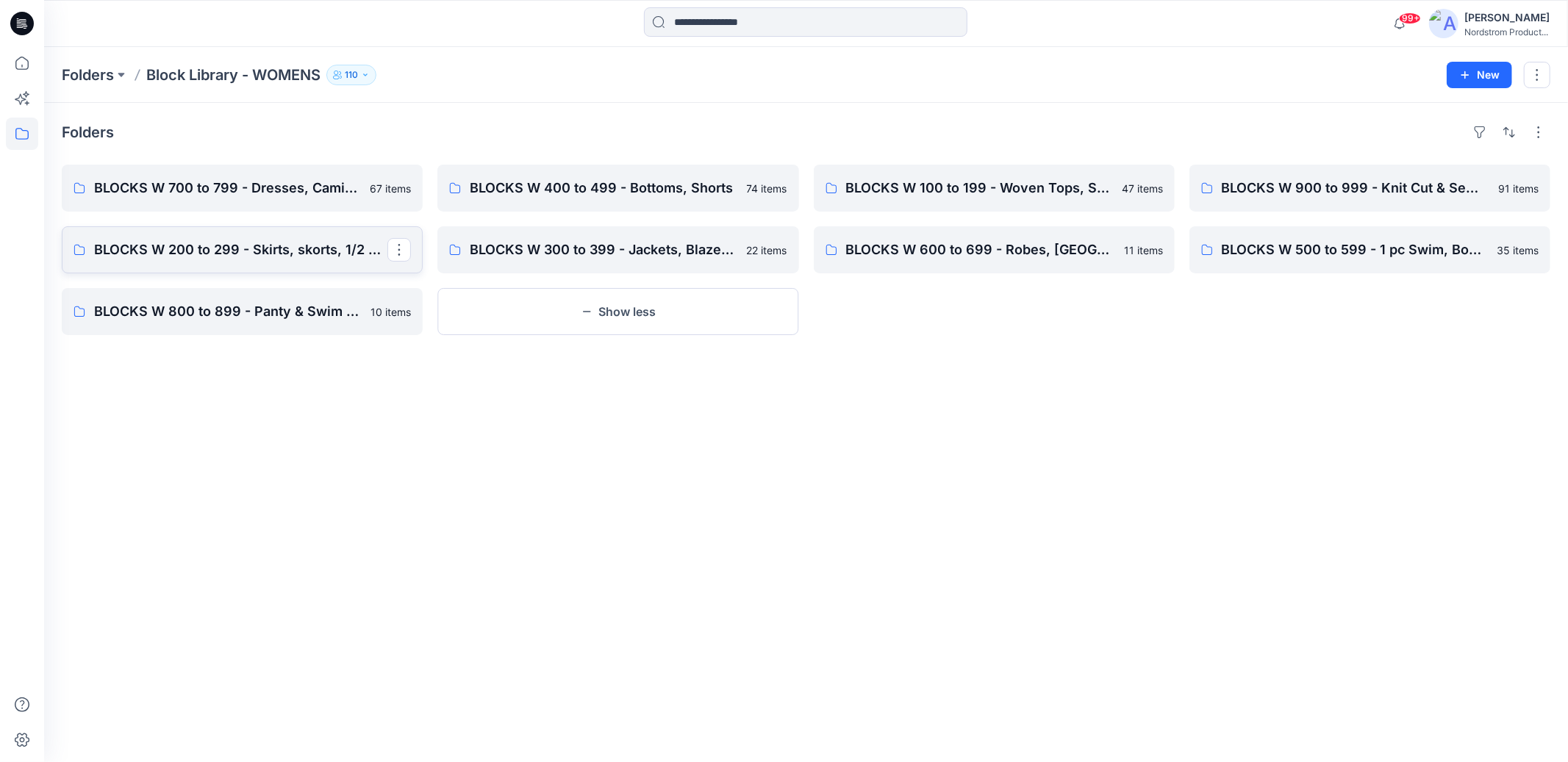
click at [319, 255] on p "BLOCKS W 200 to 299 - Skirts, skorts, 1/2 Slip, Full Slip" at bounding box center [241, 250] width 293 height 21
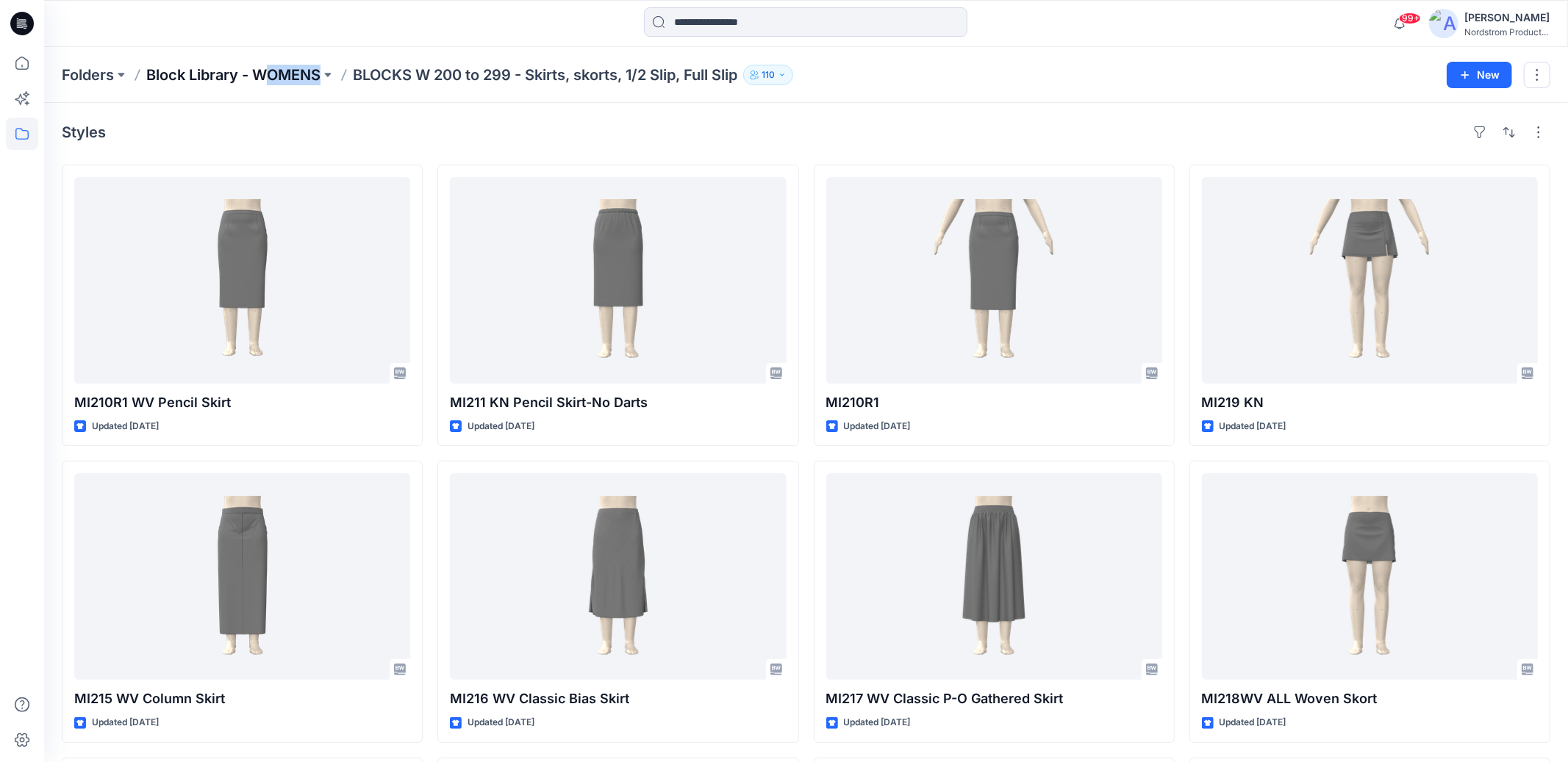
click at [264, 84] on div "Folders Block Library - WOMENS BLOCKS W 200 to 299 - Skirts, skorts, 1/2 Slip, …" at bounding box center [806, 75] width 1524 height 56
click at [250, 71] on p "Block Library - WOMENS" at bounding box center [234, 74] width 174 height 21
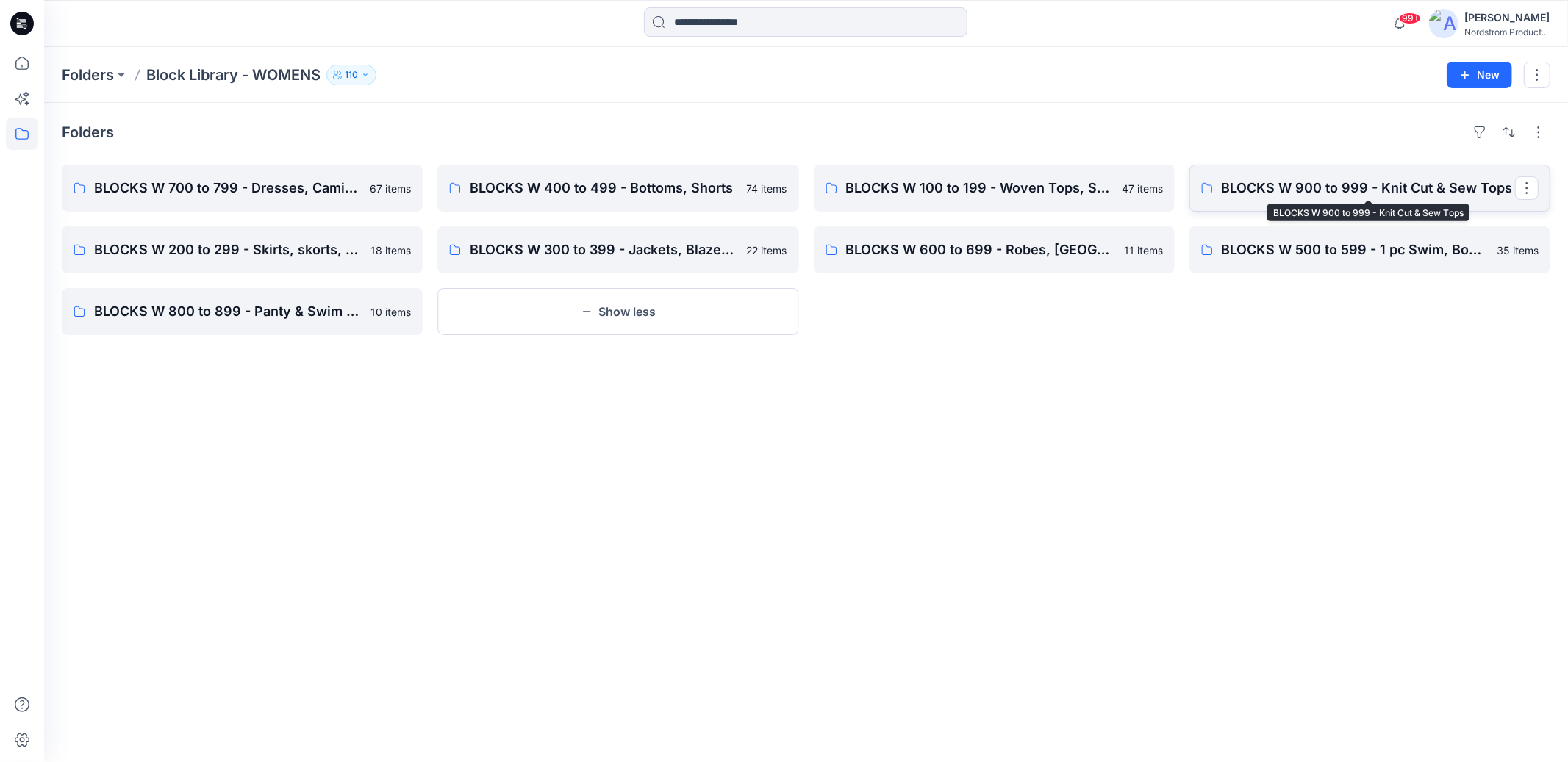
click at [1372, 197] on p "BLOCKS W 900 to 999 - Knit Cut & Sew Tops" at bounding box center [1368, 187] width 293 height 21
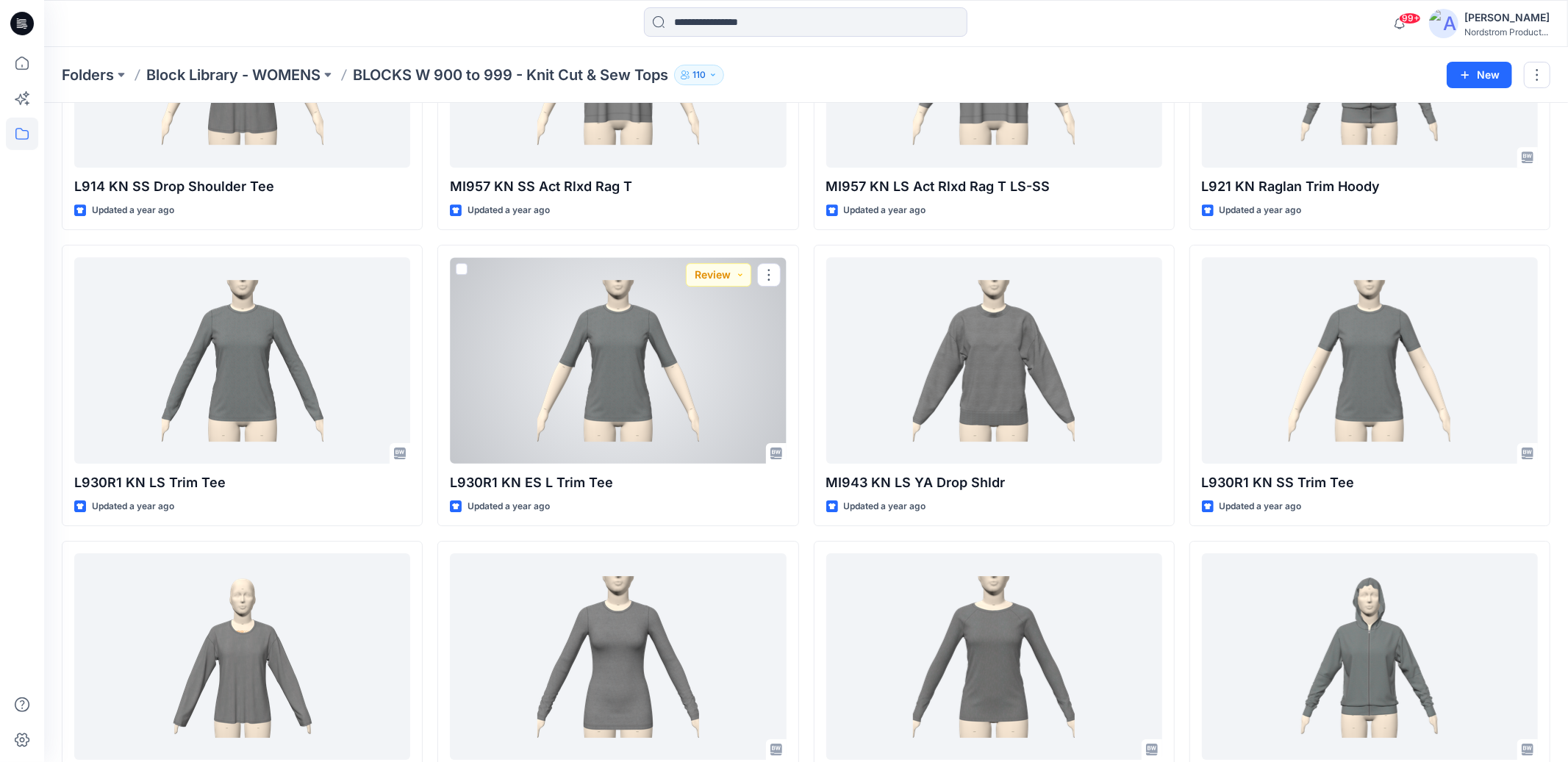
scroll to position [3905, 0]
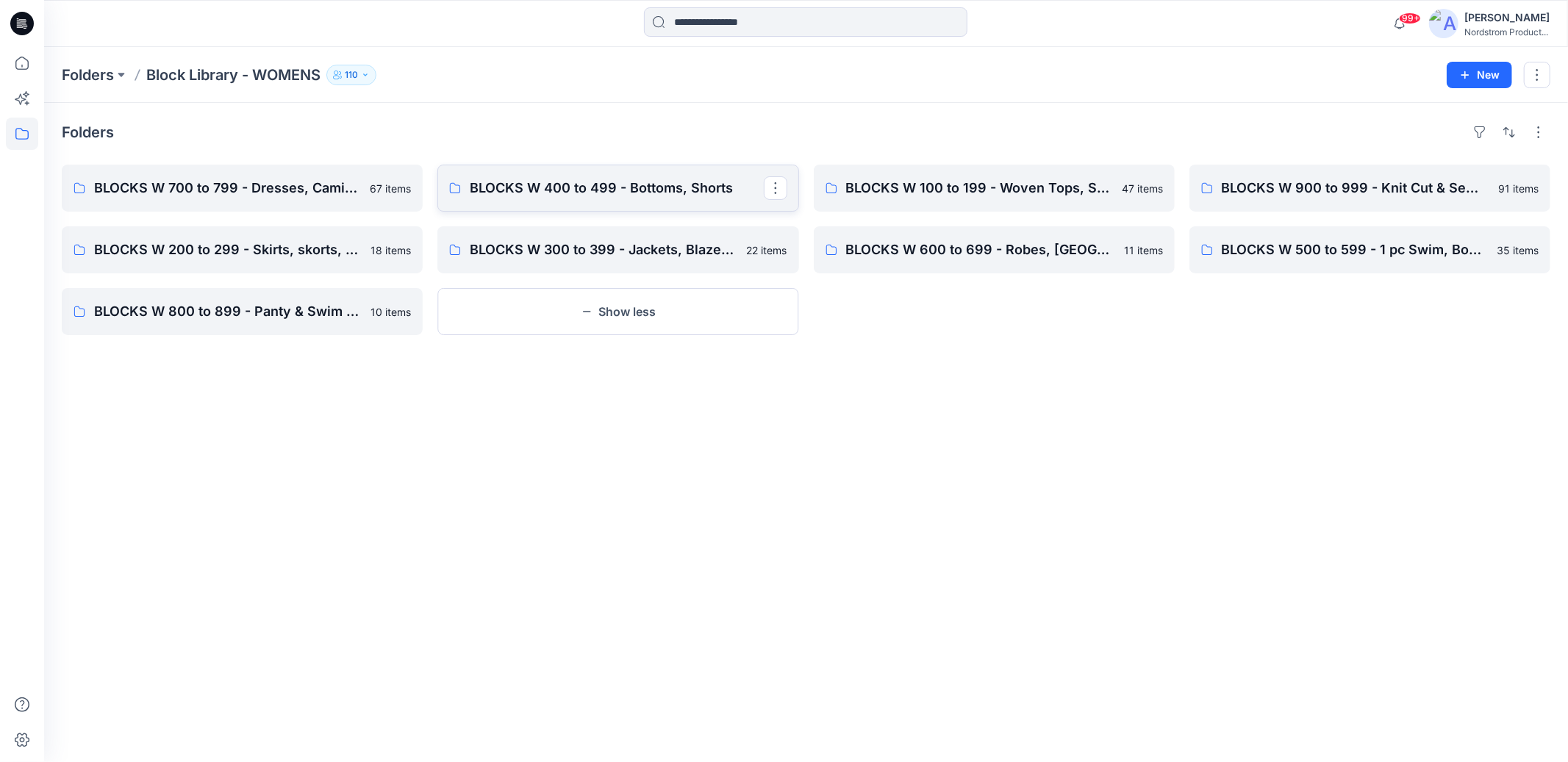
click at [617, 177] on p "BLOCKS W 400 to 499 - Bottoms, Shorts" at bounding box center [617, 187] width 293 height 21
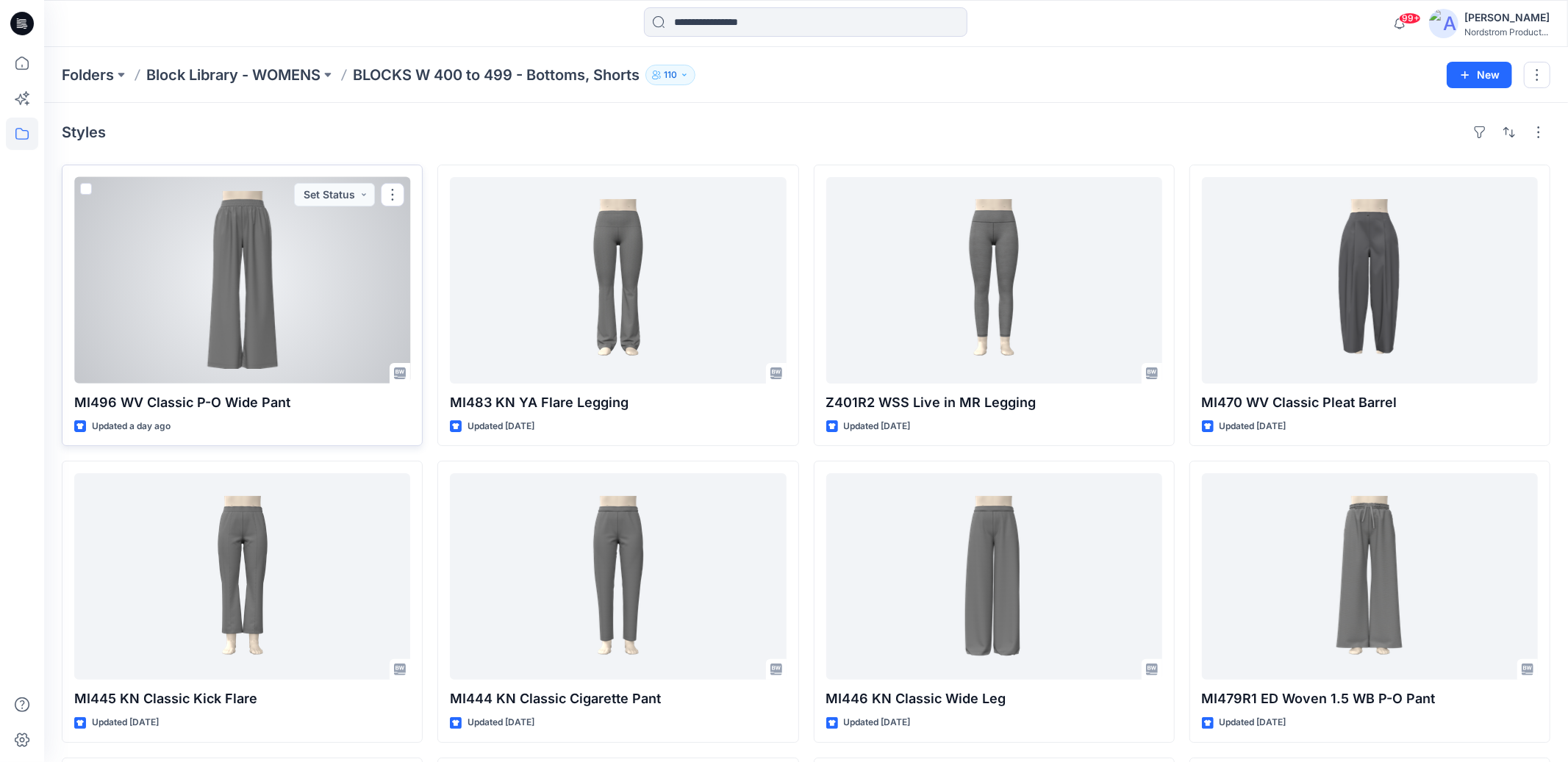
click at [358, 280] on div at bounding box center [242, 281] width 336 height 206
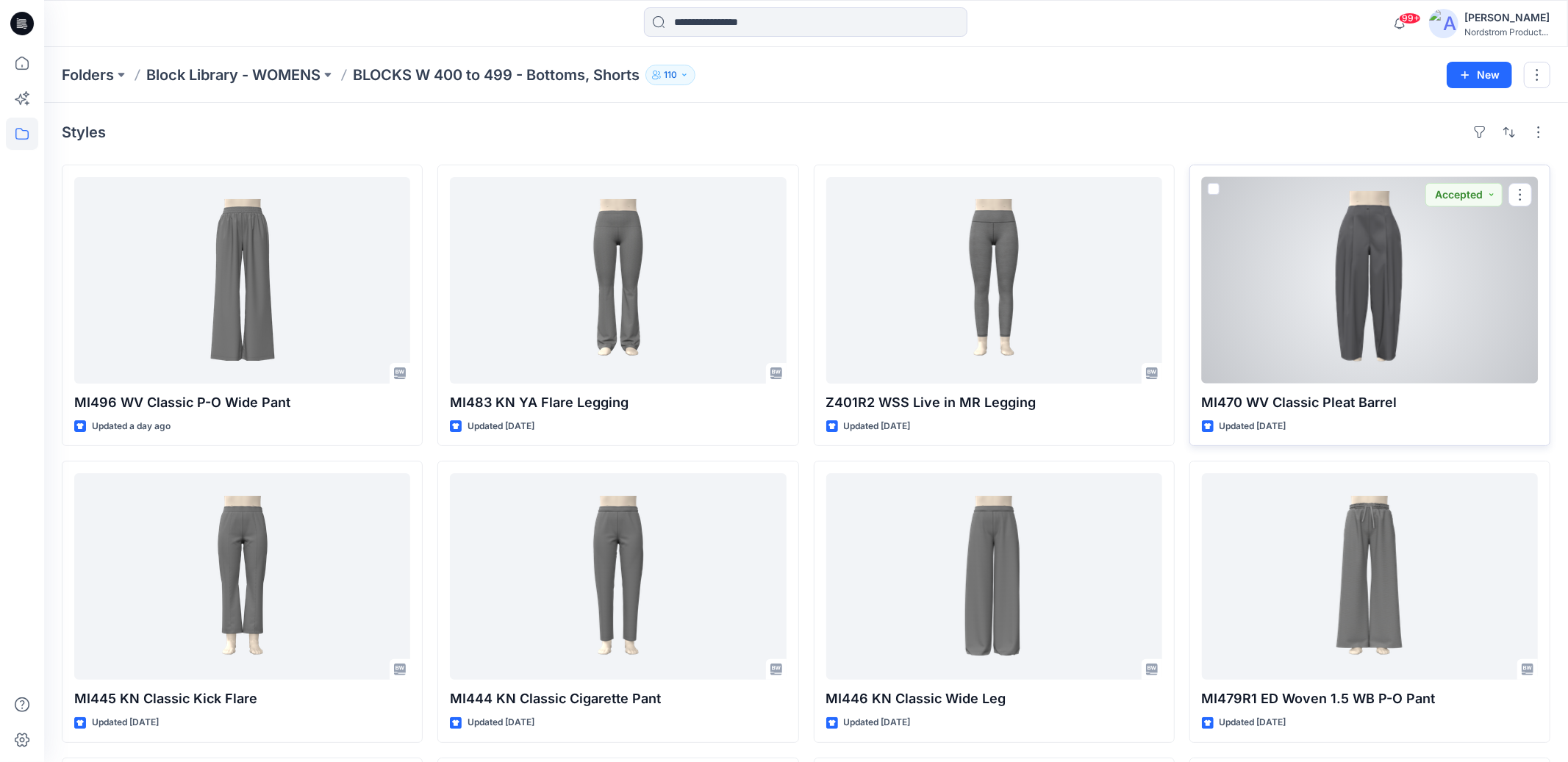
click at [1416, 338] on div at bounding box center [1370, 281] width 336 height 206
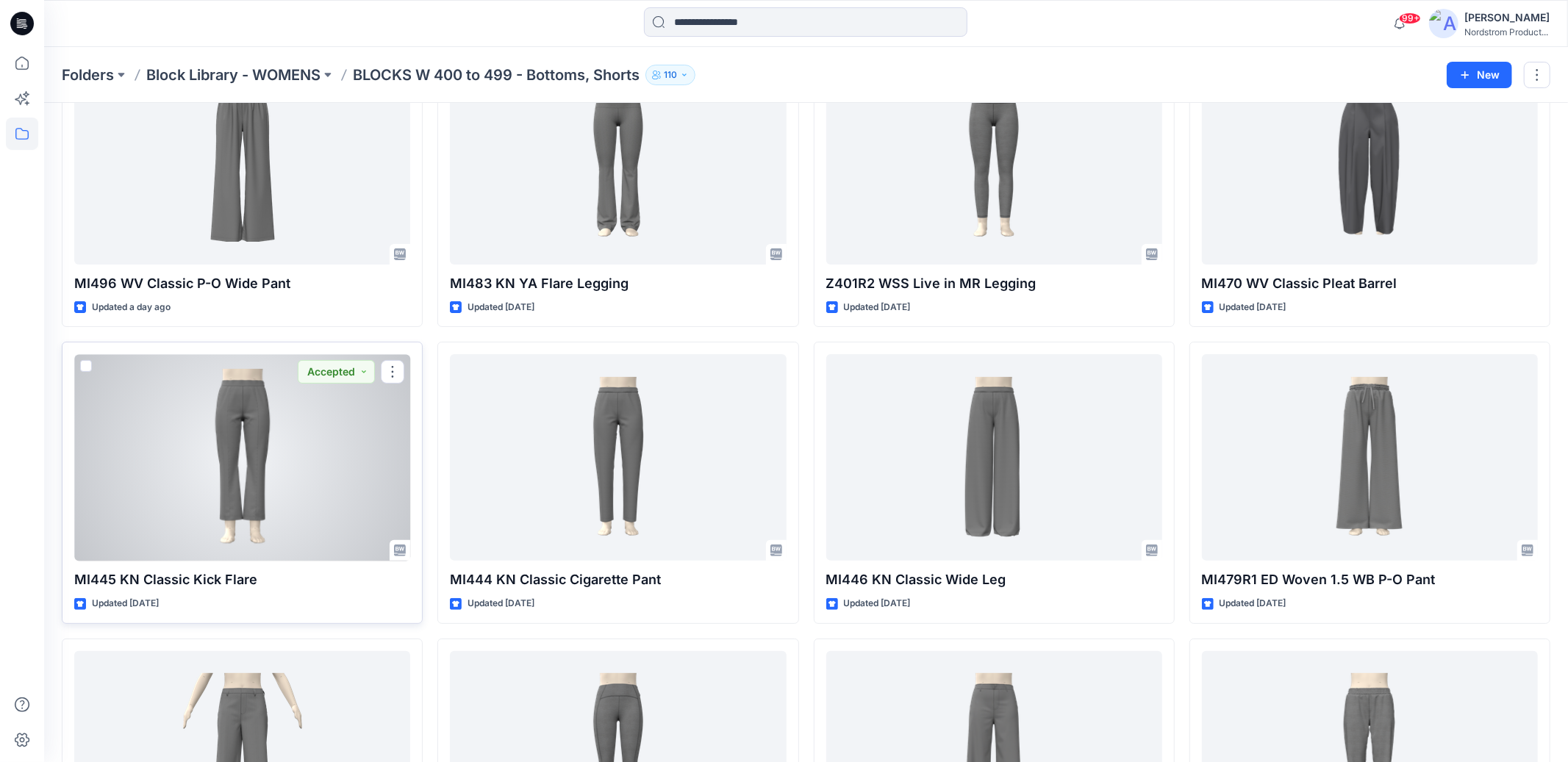
scroll to position [121, 0]
click at [300, 471] on div at bounding box center [242, 455] width 336 height 206
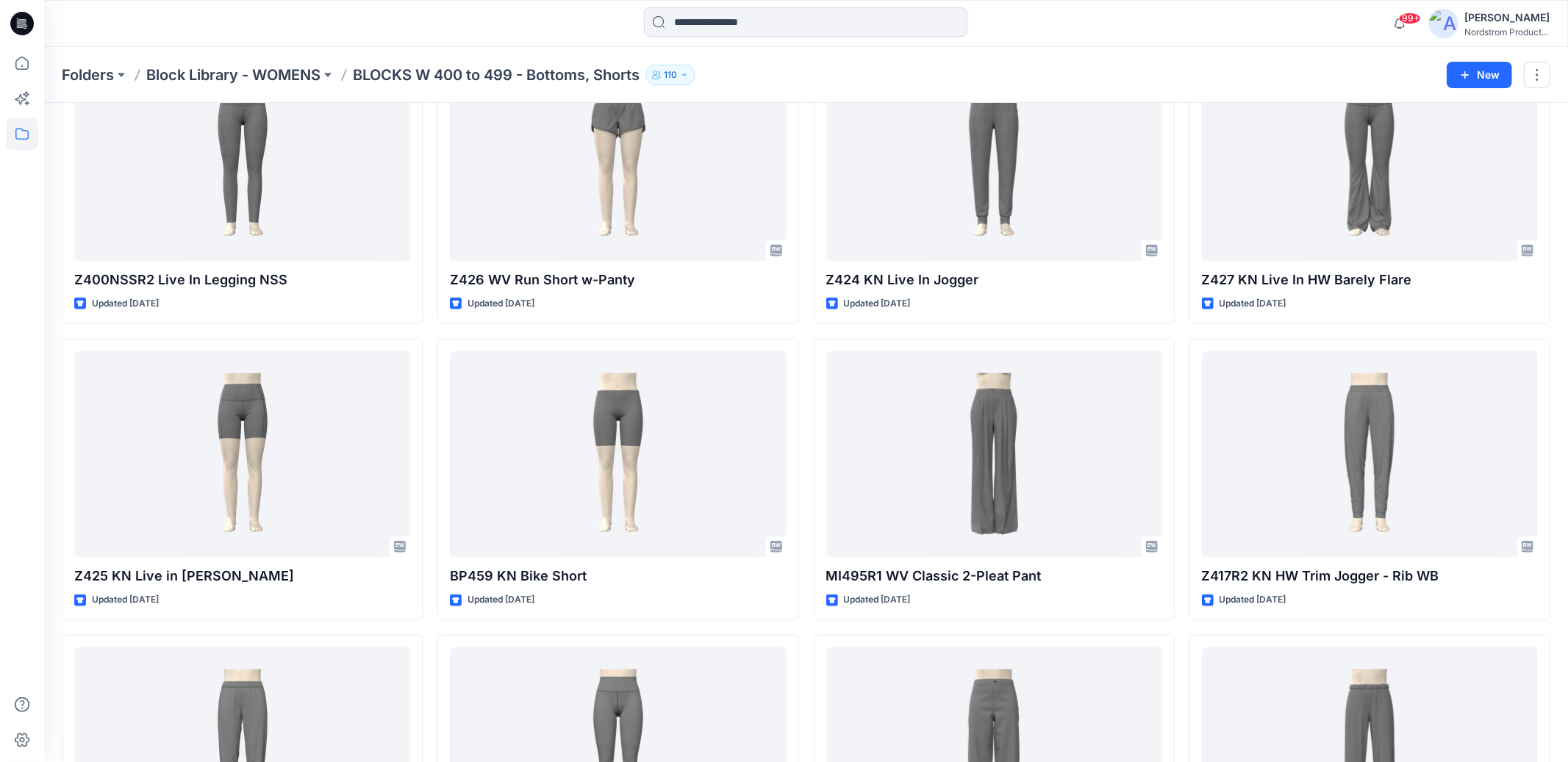
scroll to position [1096, 0]
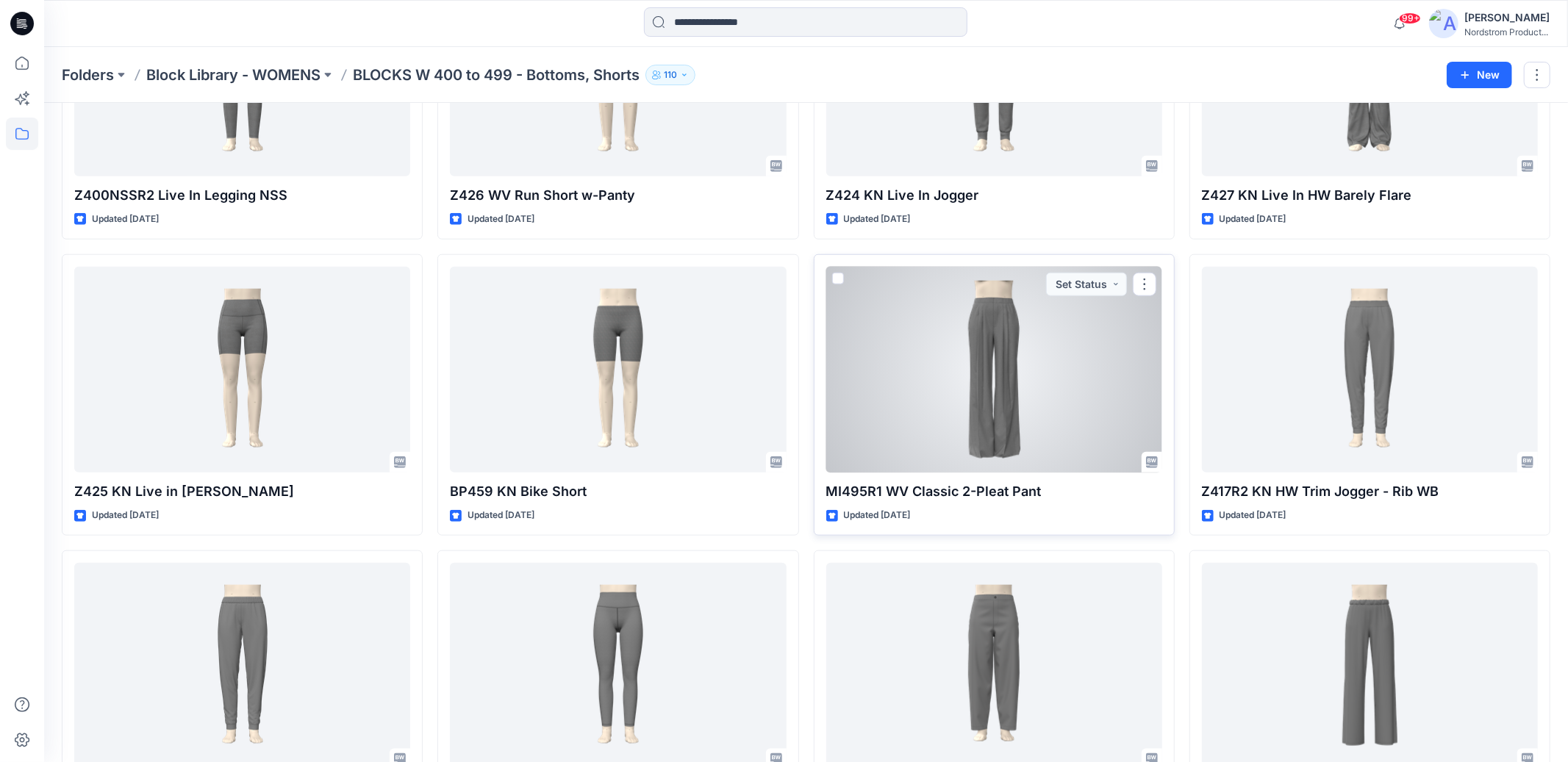
click at [1057, 392] on div at bounding box center [994, 370] width 336 height 206
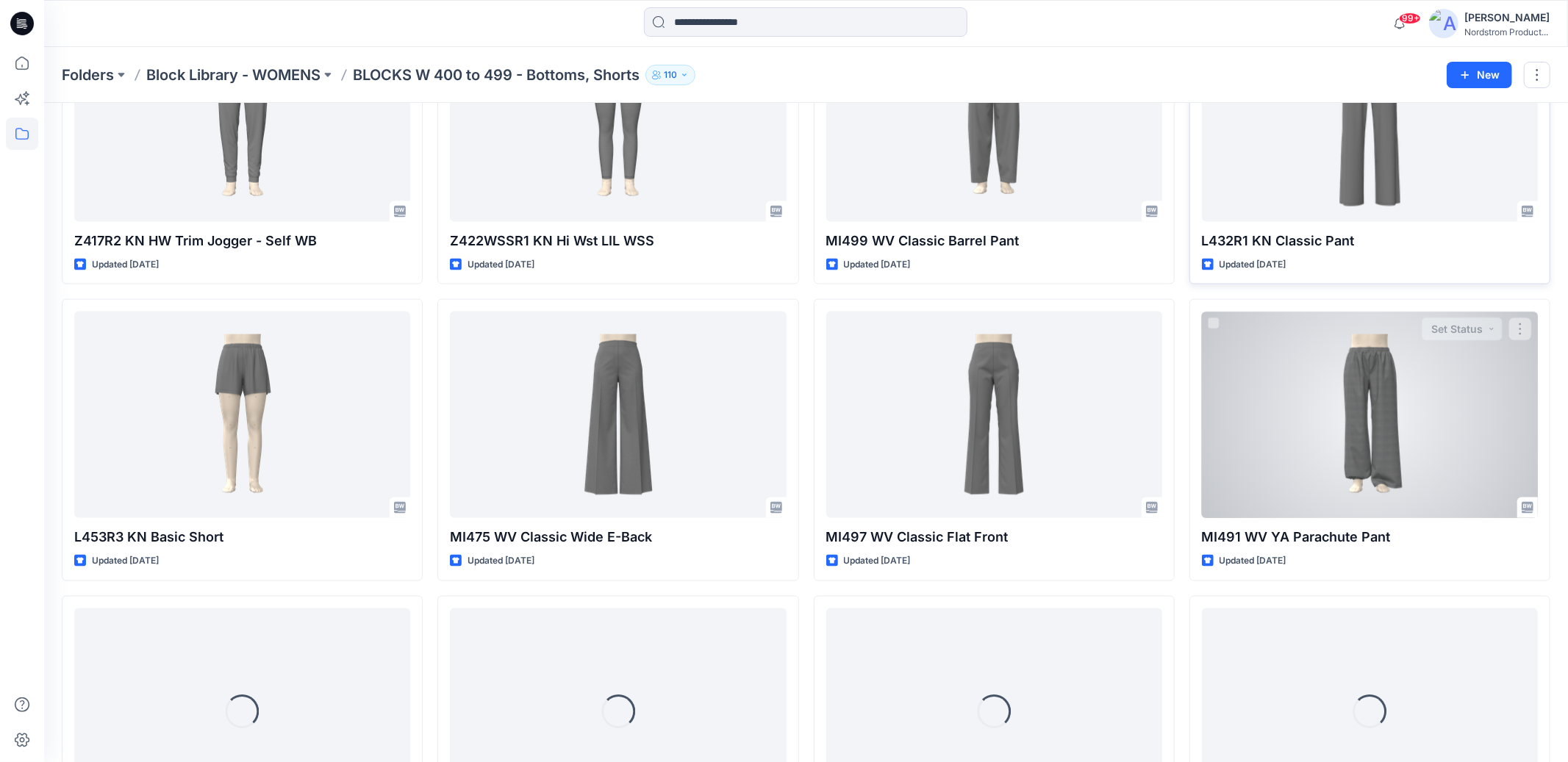
scroll to position [1655, 0]
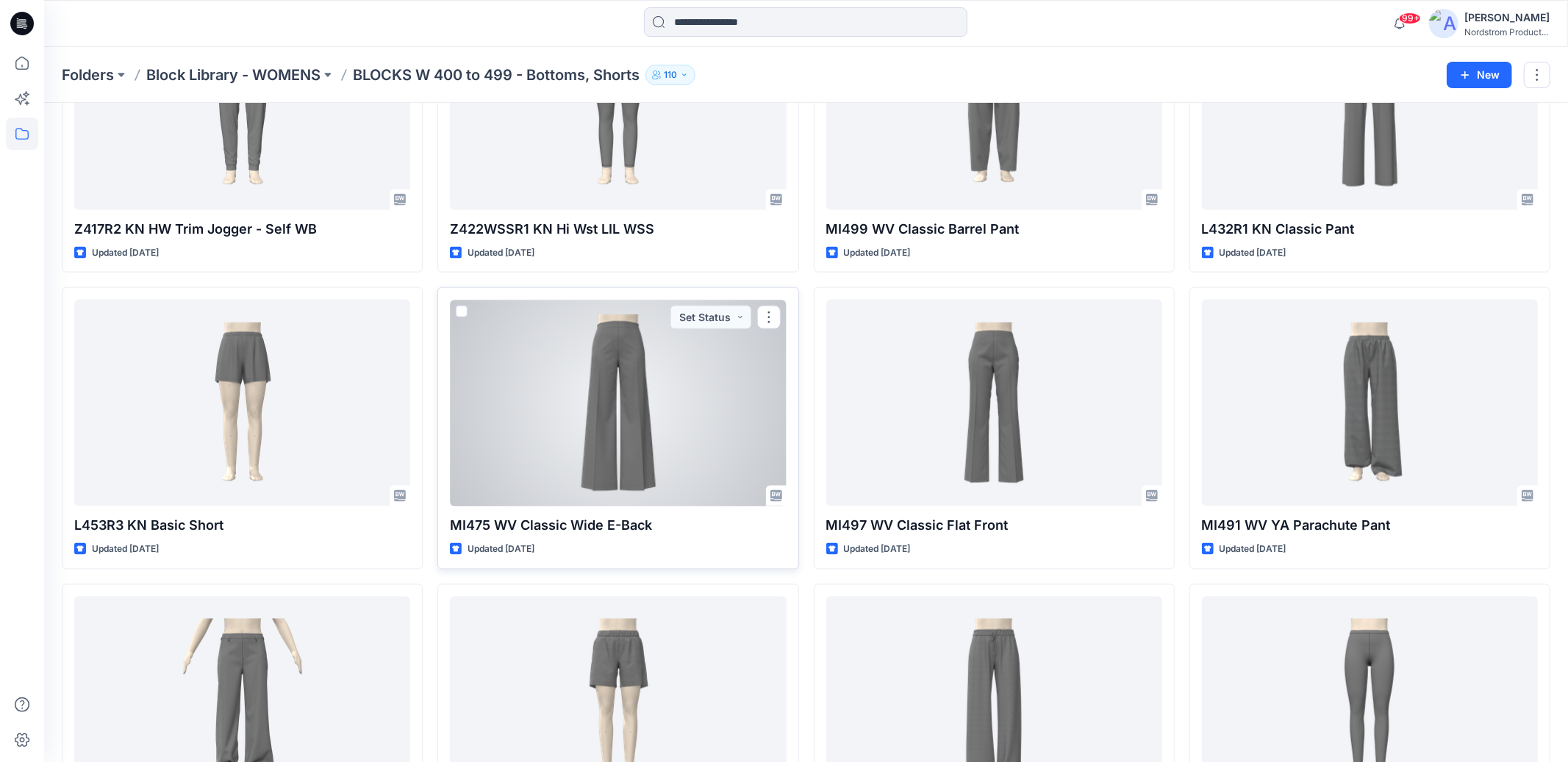
click at [715, 400] on div at bounding box center [617, 403] width 336 height 206
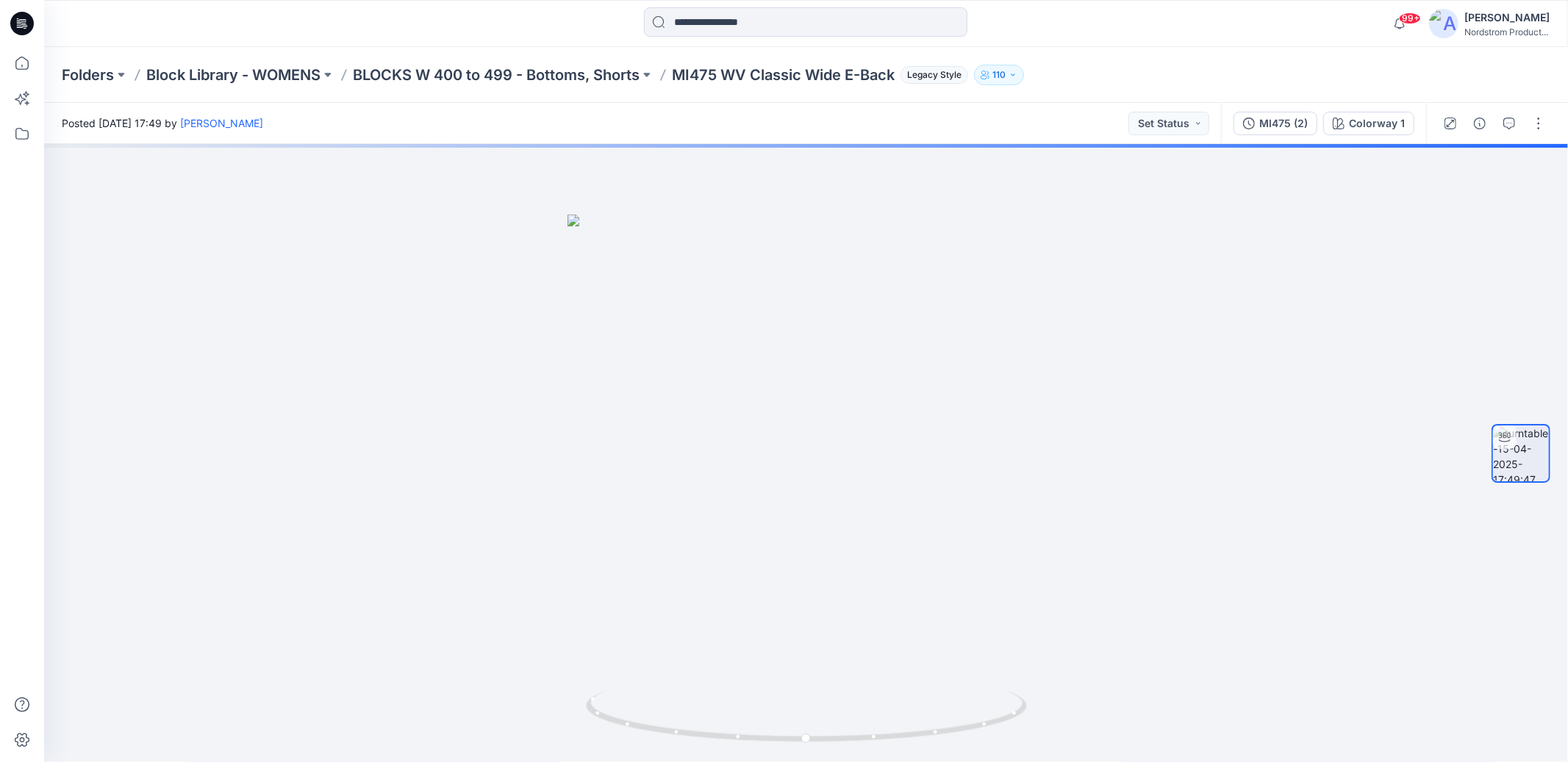
scroll to position [1655, 0]
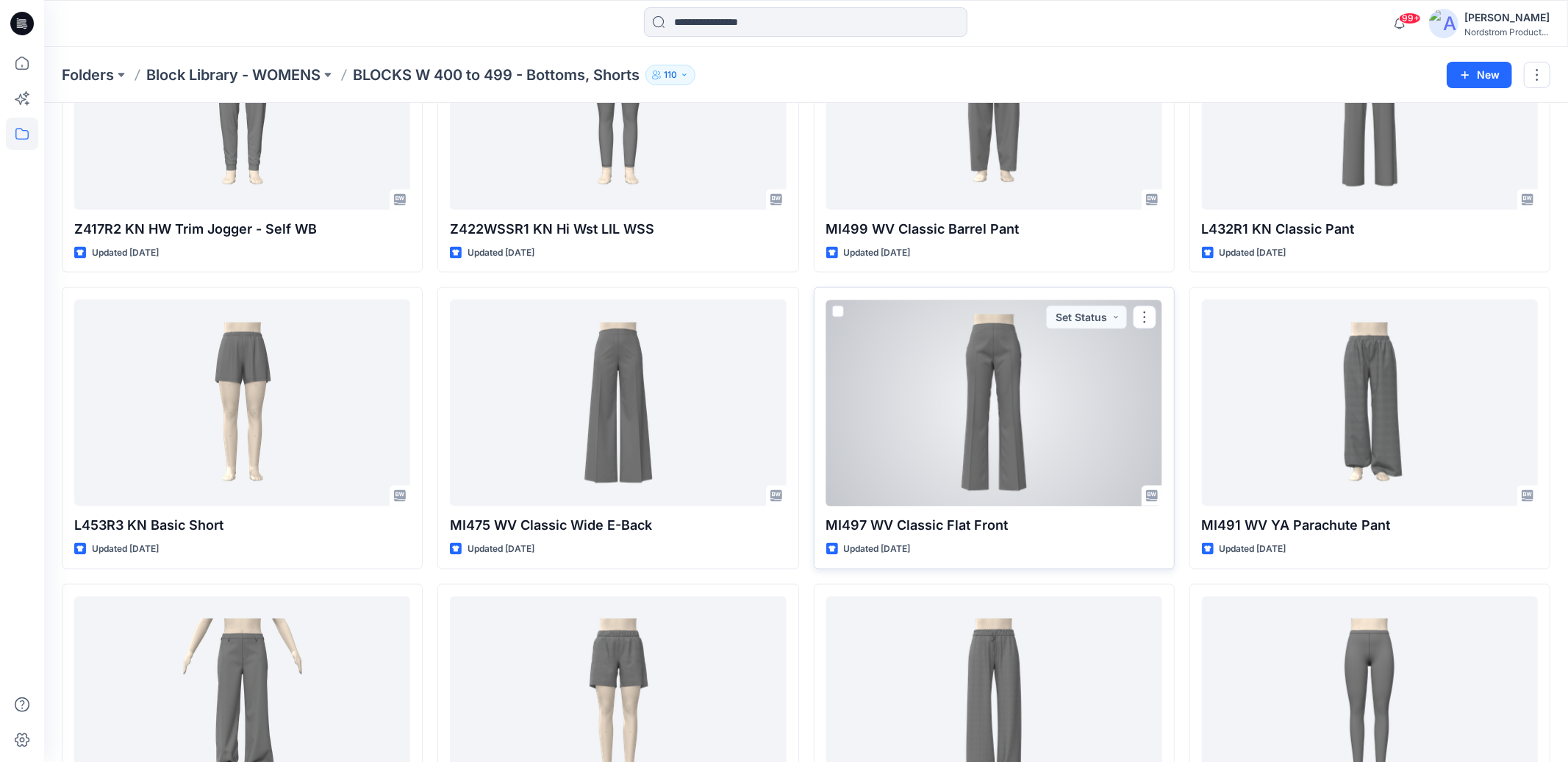
click at [987, 401] on div at bounding box center [994, 403] width 336 height 206
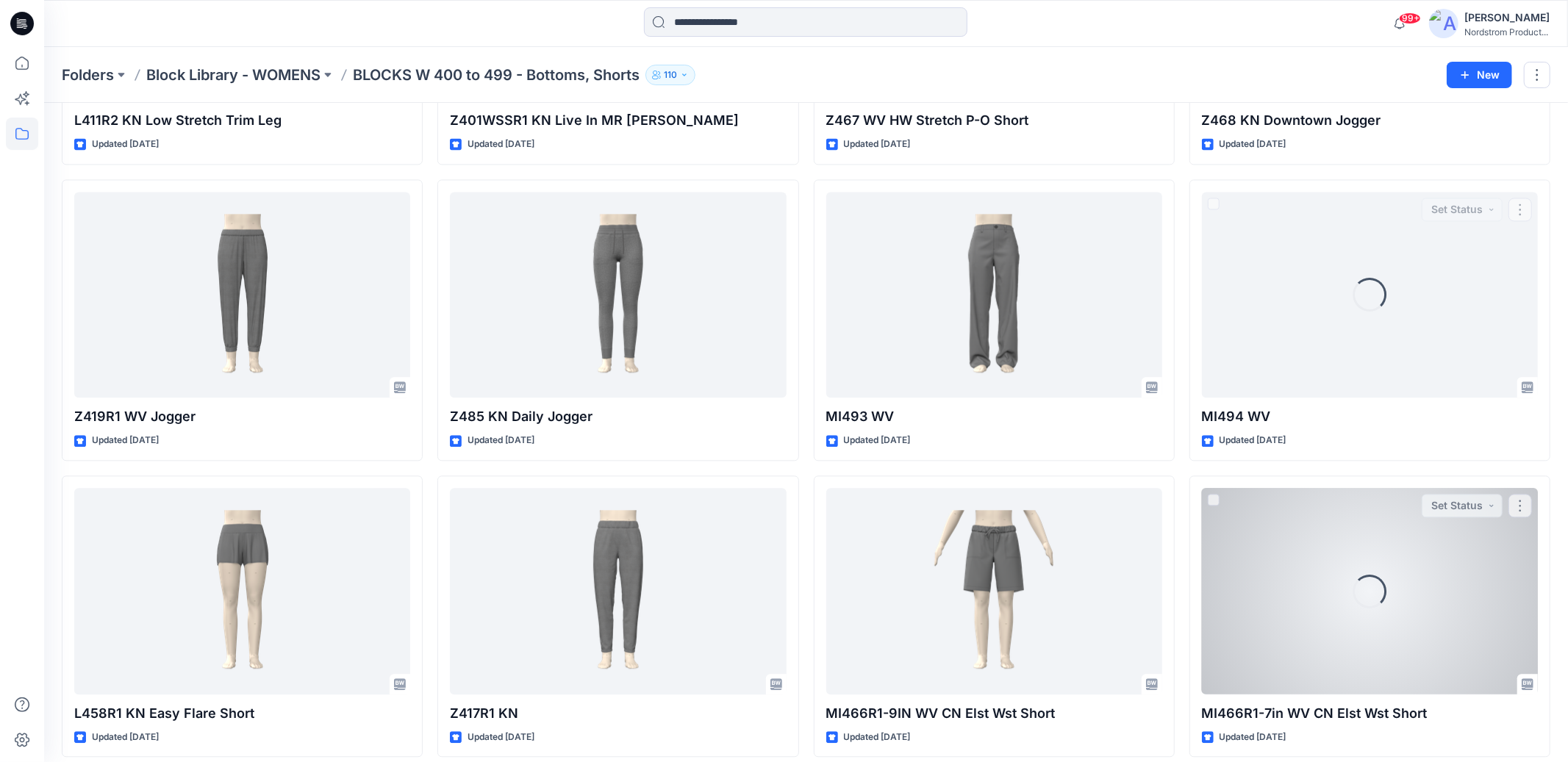
scroll to position [2658, 0]
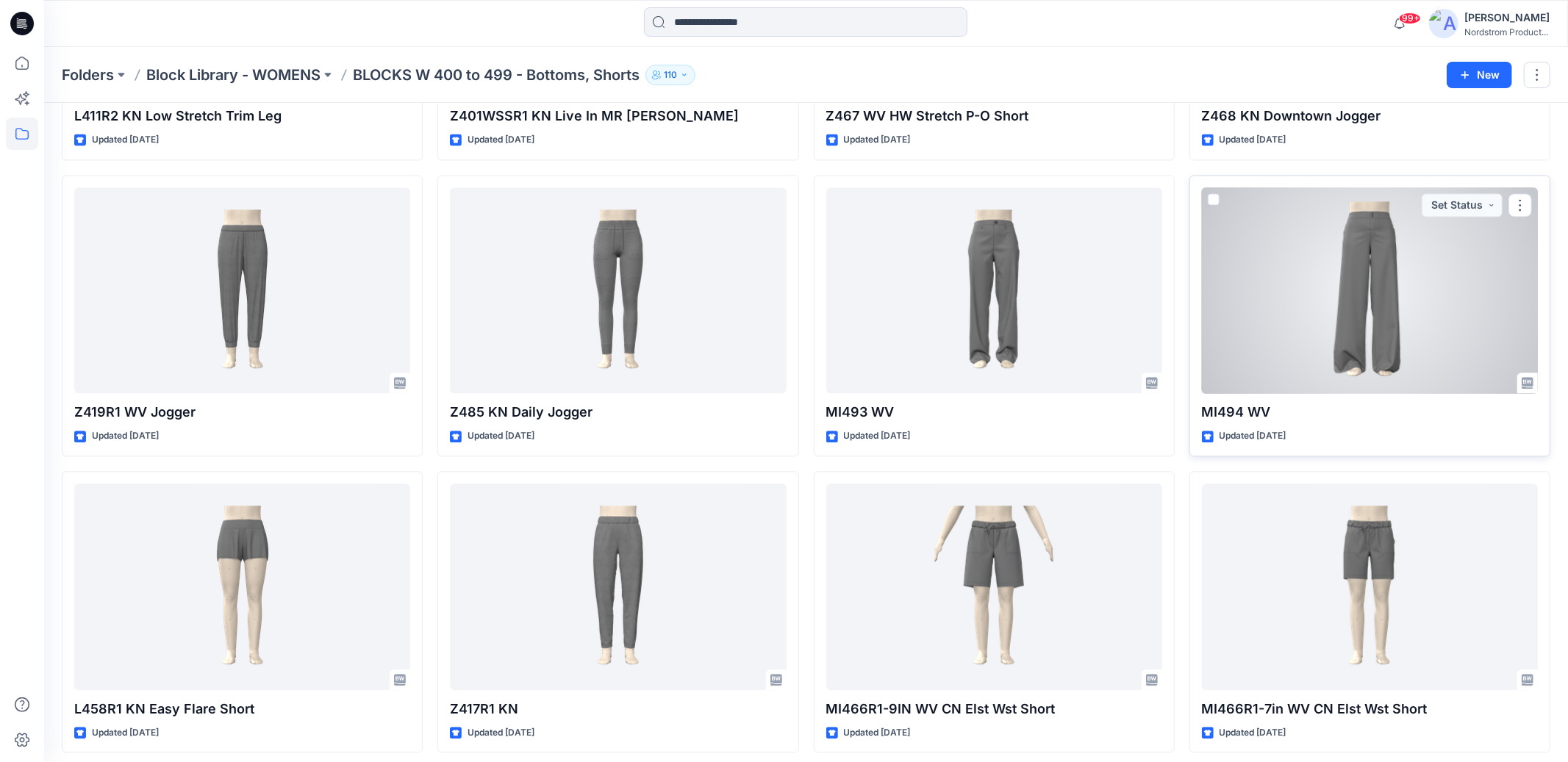
click at [1326, 355] on div at bounding box center [1370, 291] width 336 height 206
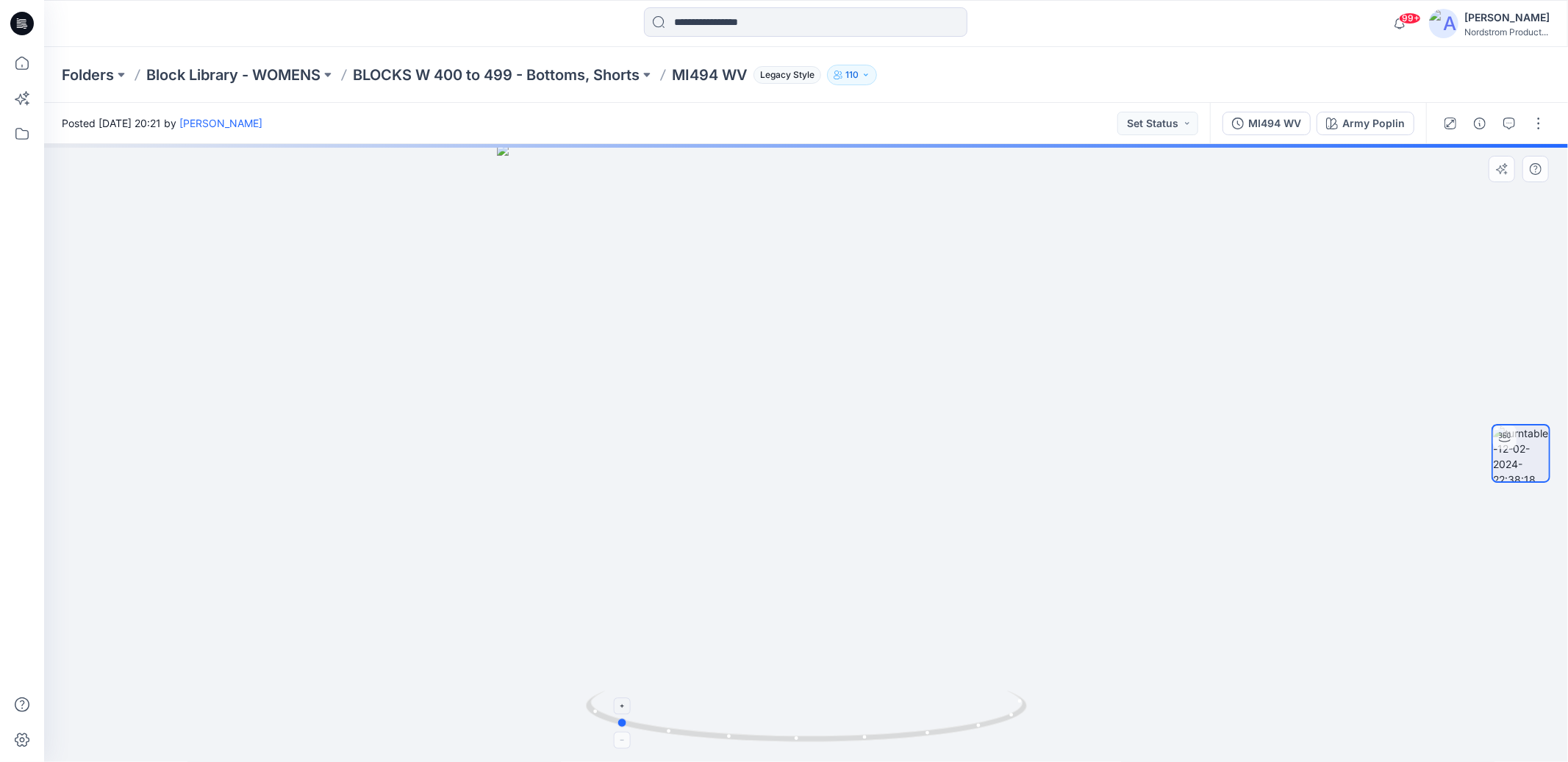
drag, startPoint x: 670, startPoint y: 732, endPoint x: 920, endPoint y: 719, distance: 250.3
click at [920, 719] on icon at bounding box center [808, 718] width 445 height 55
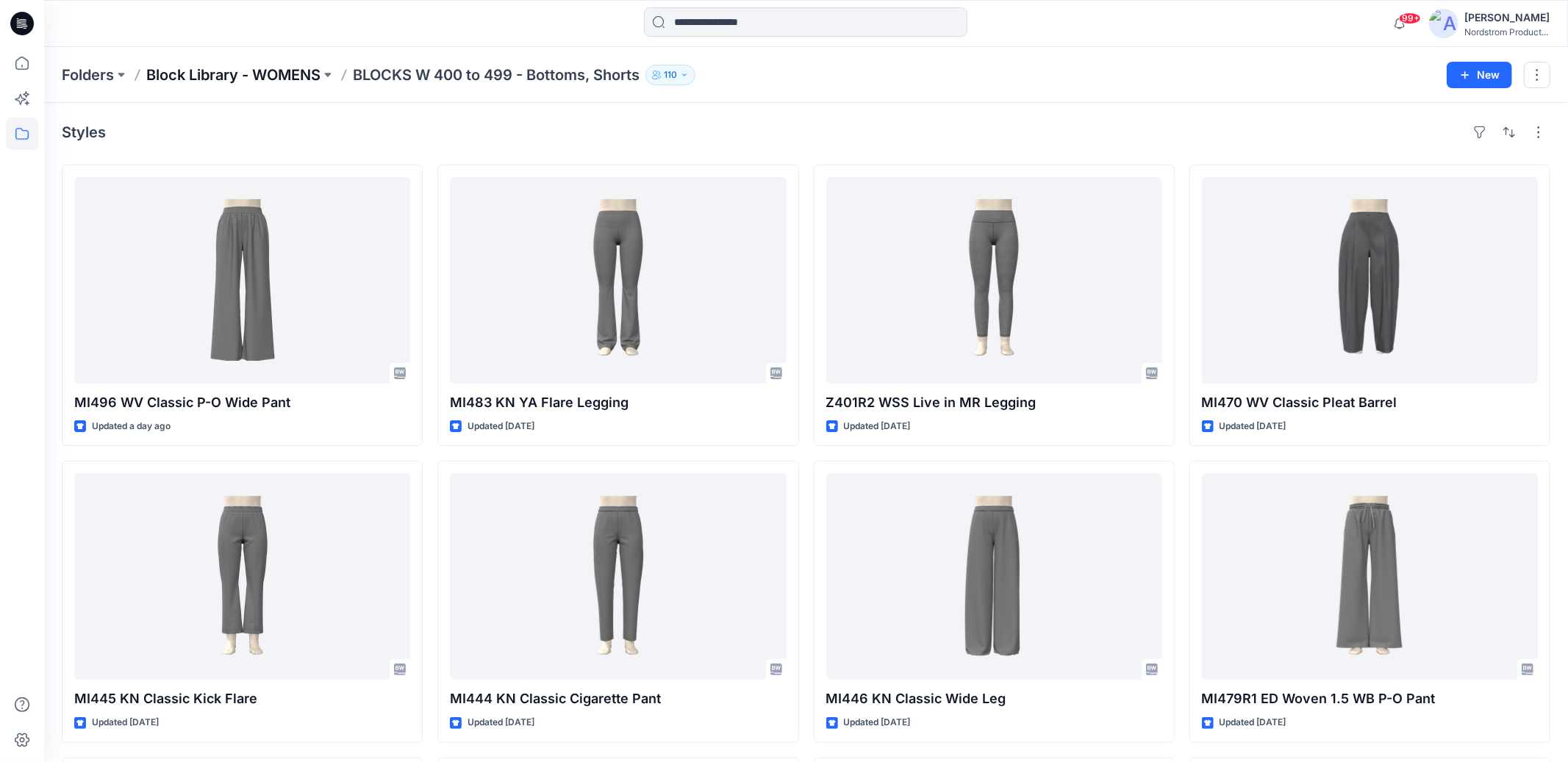
click at [300, 81] on p "Block Library - WOMENS" at bounding box center [234, 74] width 174 height 21
